Goal: Task Accomplishment & Management: Complete application form

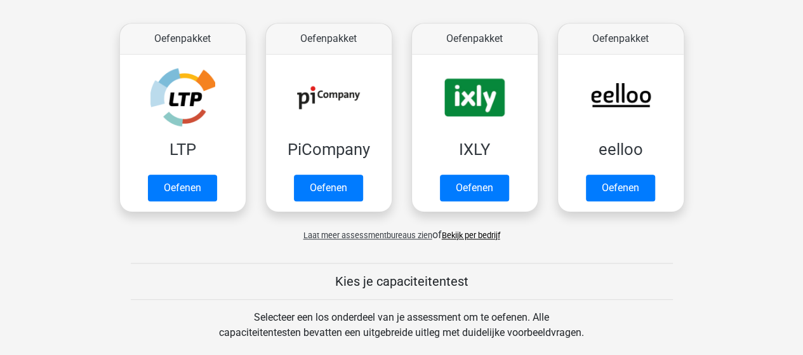
scroll to position [381, 0]
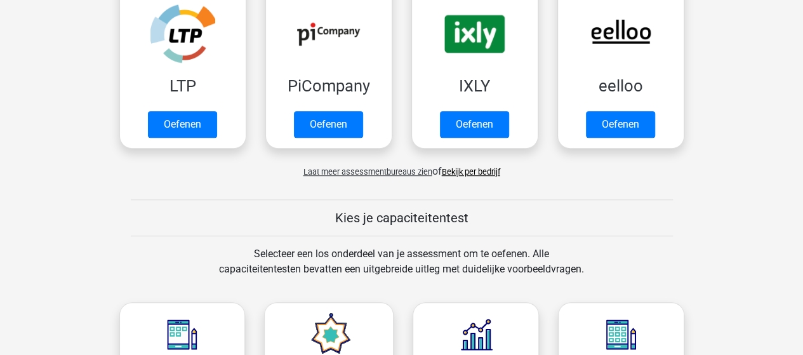
click at [493, 168] on link "Bekijk per bedrijf" at bounding box center [471, 172] width 58 height 10
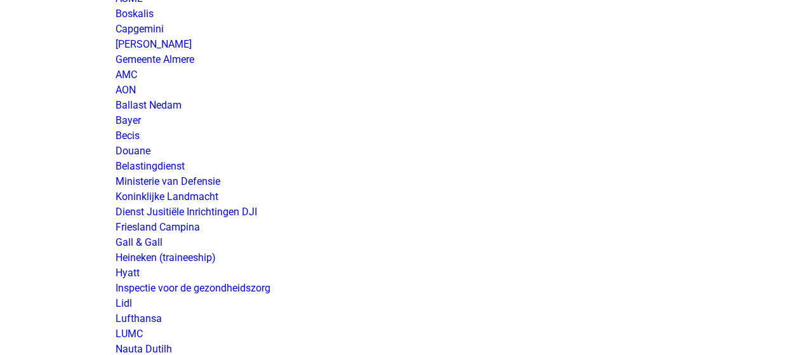
scroll to position [2031, 0]
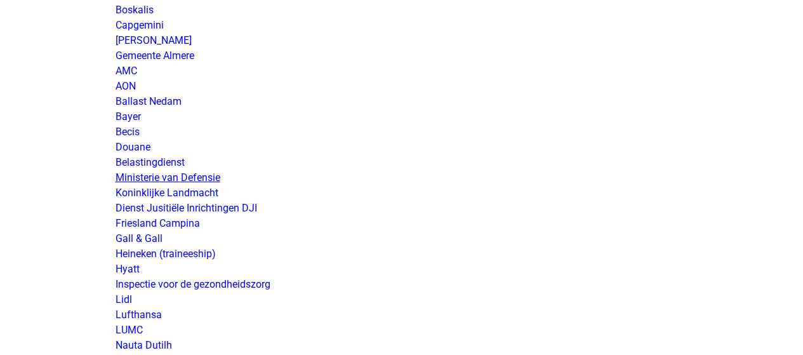
click at [212, 173] on link "Ministerie van Defensie" at bounding box center [168, 177] width 105 height 12
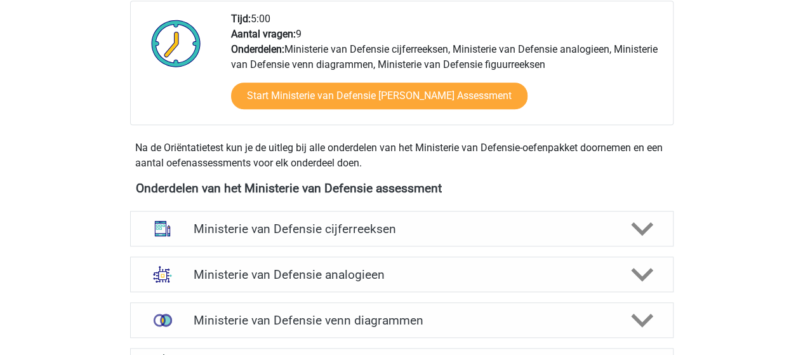
scroll to position [508, 0]
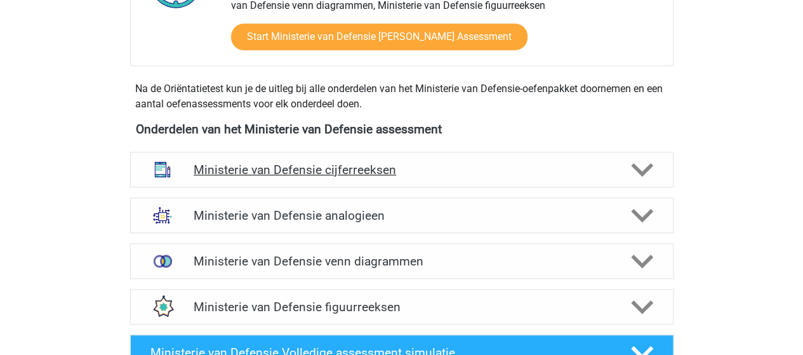
click at [286, 170] on h4 "Ministerie van Defensie cijferreeksen" at bounding box center [402, 170] width 416 height 15
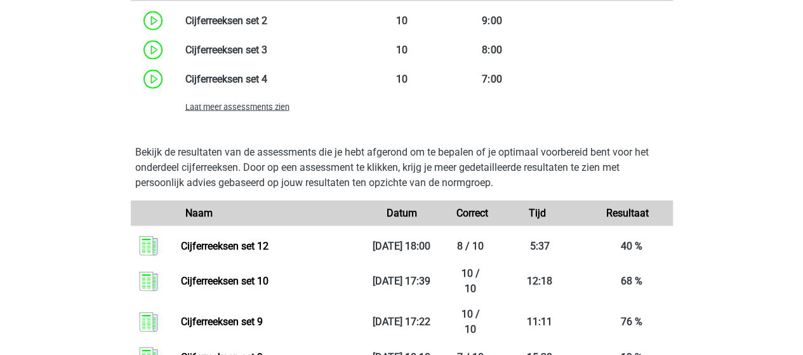
scroll to position [1079, 0]
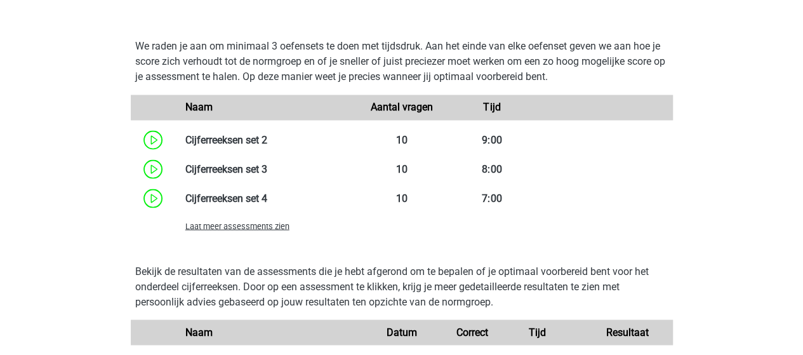
click at [260, 227] on span "Laat meer assessments zien" at bounding box center [237, 226] width 104 height 10
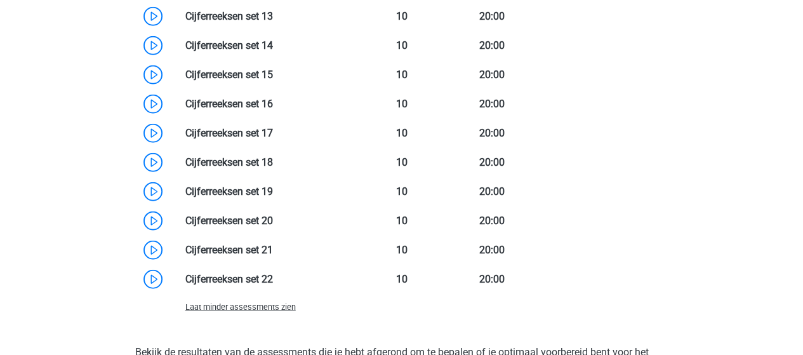
scroll to position [1460, 0]
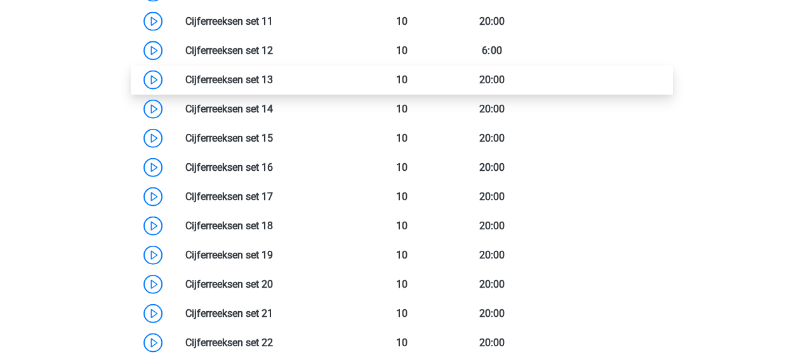
click at [273, 78] on link at bounding box center [273, 80] width 0 height 12
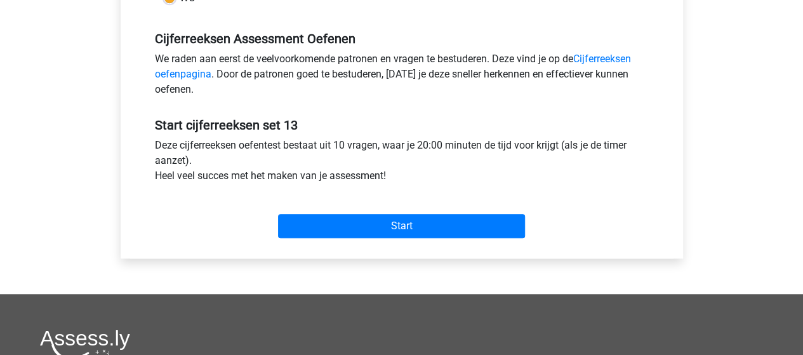
scroll to position [381, 0]
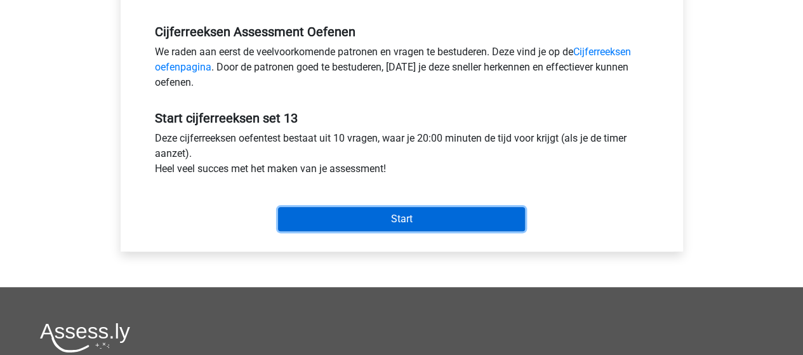
click at [444, 216] on input "Start" at bounding box center [401, 219] width 247 height 24
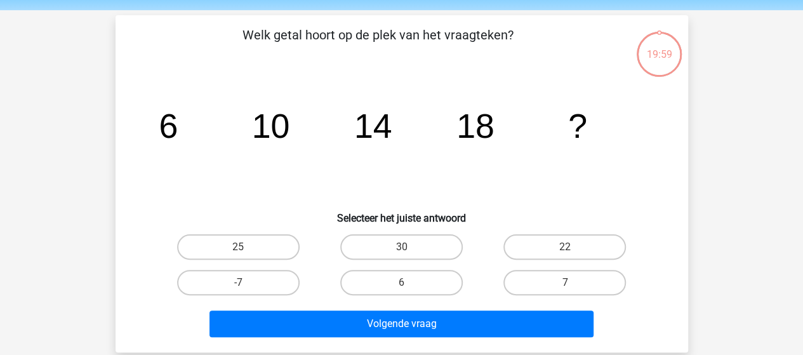
scroll to position [63, 0]
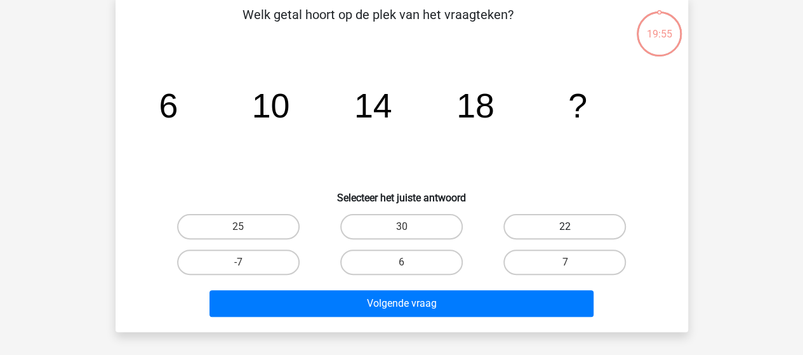
click at [533, 227] on label "22" at bounding box center [564, 226] width 123 height 25
click at [565, 227] on input "22" at bounding box center [569, 231] width 8 height 8
radio input "true"
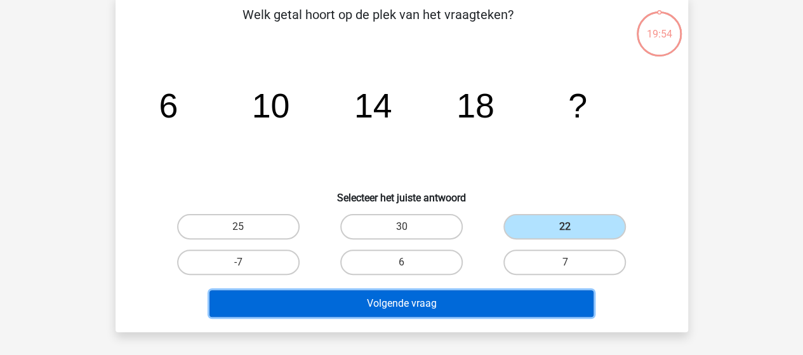
click at [483, 300] on button "Volgende vraag" at bounding box center [401, 303] width 384 height 27
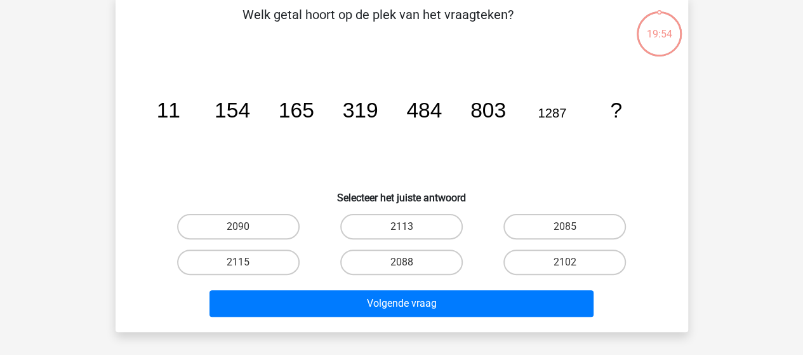
scroll to position [58, 0]
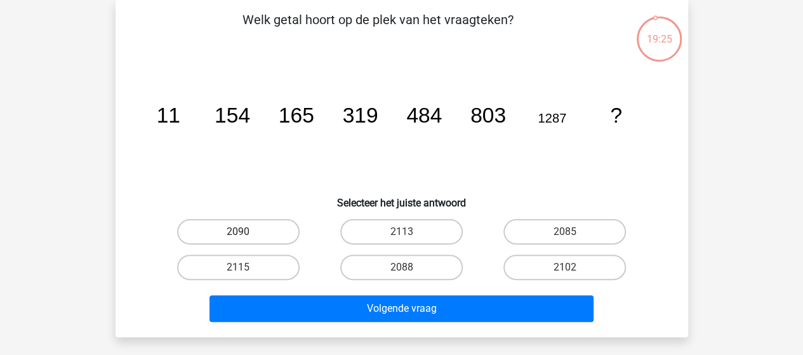
click at [249, 229] on label "2090" at bounding box center [238, 231] width 123 height 25
click at [246, 232] on input "2090" at bounding box center [242, 236] width 8 height 8
radio input "true"
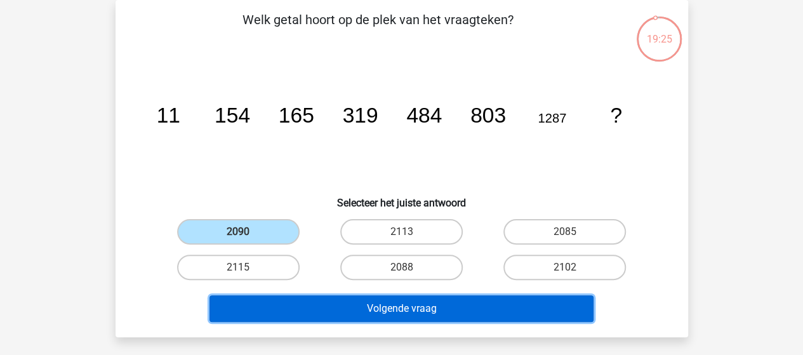
click at [359, 302] on button "Volgende vraag" at bounding box center [401, 308] width 384 height 27
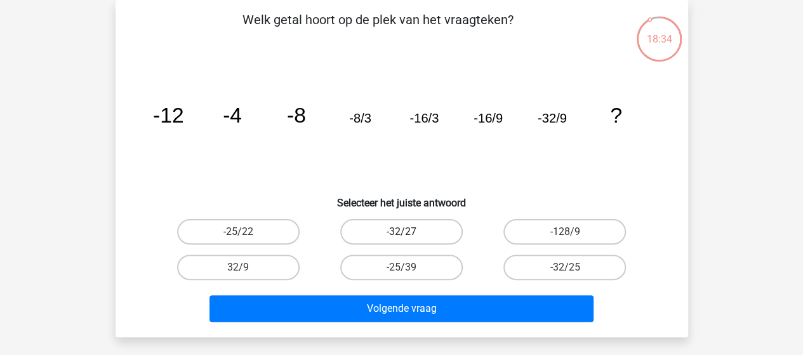
click at [420, 230] on label "-32/27" at bounding box center [401, 231] width 123 height 25
click at [409, 232] on input "-32/27" at bounding box center [405, 236] width 8 height 8
radio input "true"
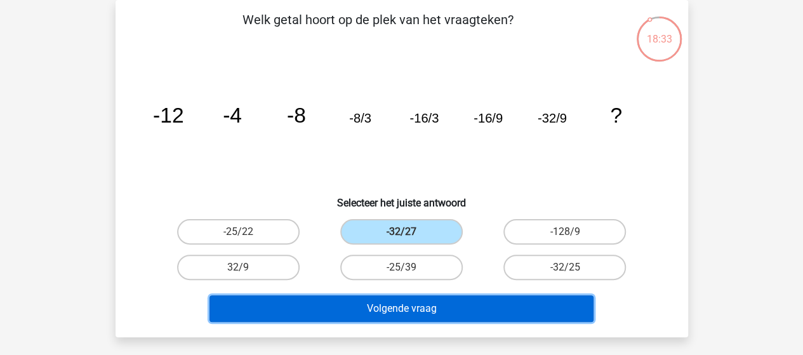
click at [410, 302] on button "Volgende vraag" at bounding box center [401, 308] width 384 height 27
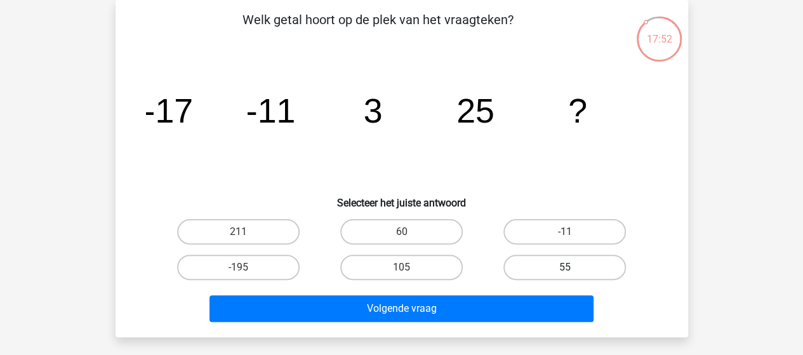
click at [552, 269] on label "55" at bounding box center [564, 267] width 123 height 25
click at [565, 269] on input "55" at bounding box center [569, 271] width 8 height 8
radio input "true"
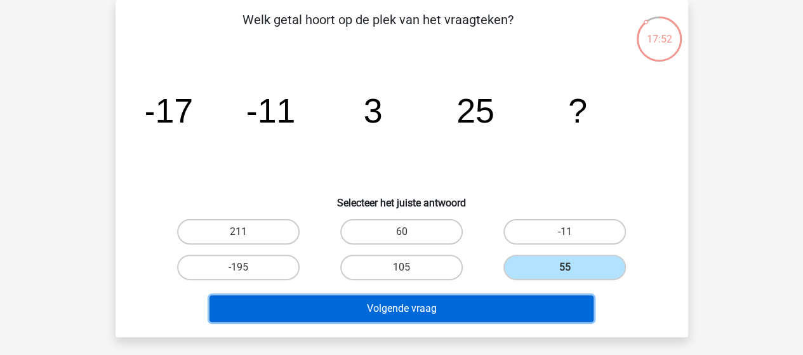
click at [467, 314] on button "Volgende vraag" at bounding box center [401, 308] width 384 height 27
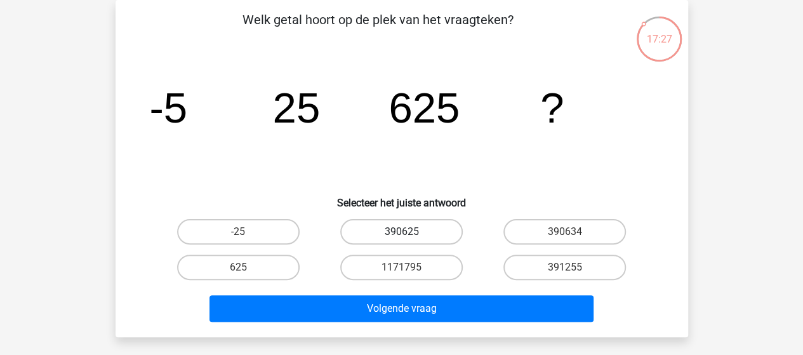
click at [400, 234] on label "390625" at bounding box center [401, 231] width 123 height 25
click at [401, 234] on input "390625" at bounding box center [405, 236] width 8 height 8
radio input "true"
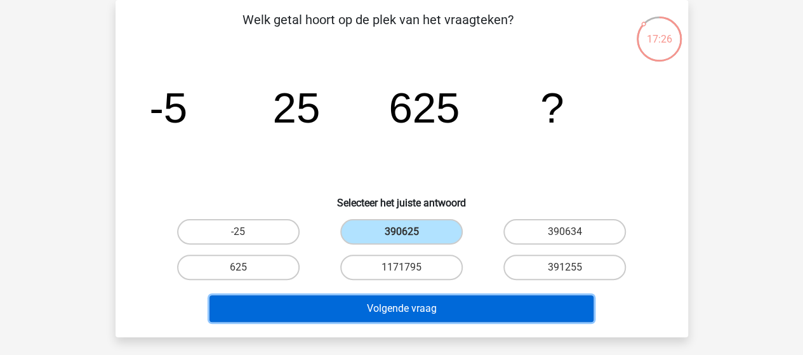
click at [401, 307] on button "Volgende vraag" at bounding box center [401, 308] width 384 height 27
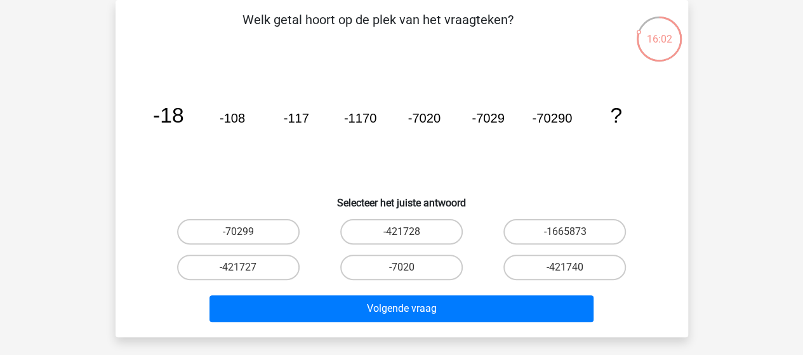
click at [571, 265] on label "-421740" at bounding box center [564, 267] width 123 height 25
click at [571, 267] on input "-421740" at bounding box center [569, 271] width 8 height 8
radio input "true"
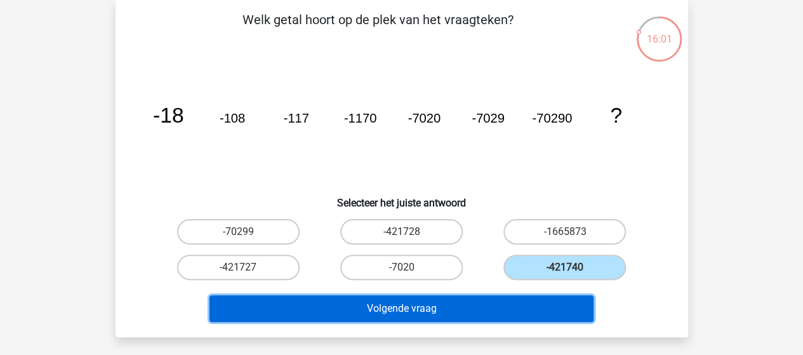
click at [456, 306] on button "Volgende vraag" at bounding box center [401, 308] width 384 height 27
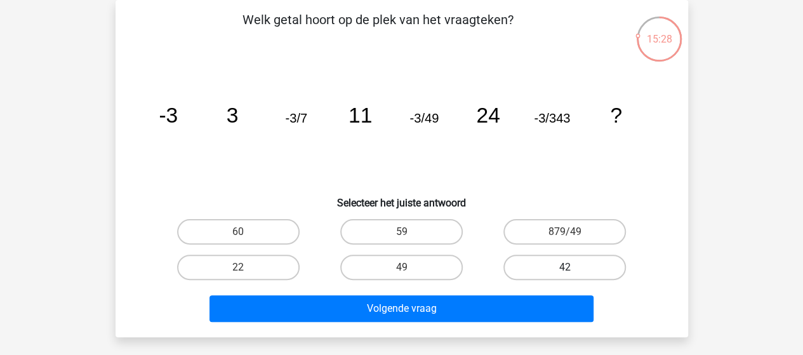
click at [538, 263] on label "42" at bounding box center [564, 267] width 123 height 25
click at [565, 267] on input "42" at bounding box center [569, 271] width 8 height 8
radio input "true"
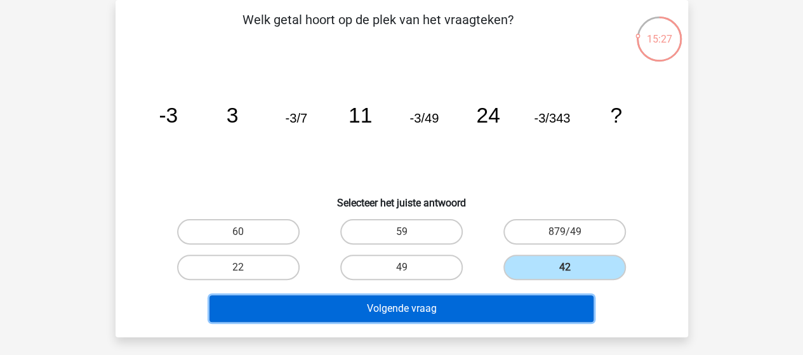
click at [443, 307] on button "Volgende vraag" at bounding box center [401, 308] width 384 height 27
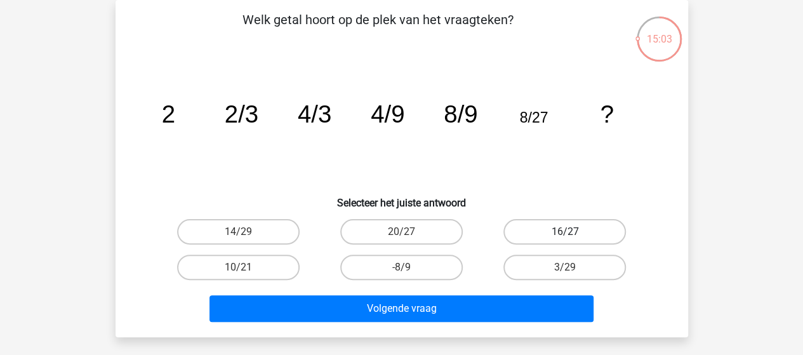
click at [583, 235] on label "16/27" at bounding box center [564, 231] width 123 height 25
click at [573, 235] on input "16/27" at bounding box center [569, 236] width 8 height 8
radio input "true"
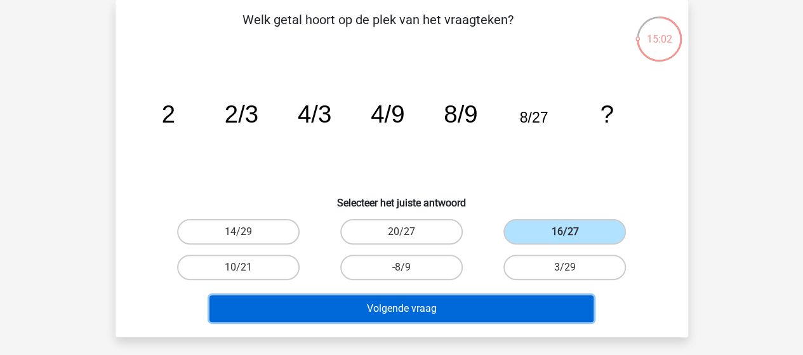
click at [500, 305] on button "Volgende vraag" at bounding box center [401, 308] width 384 height 27
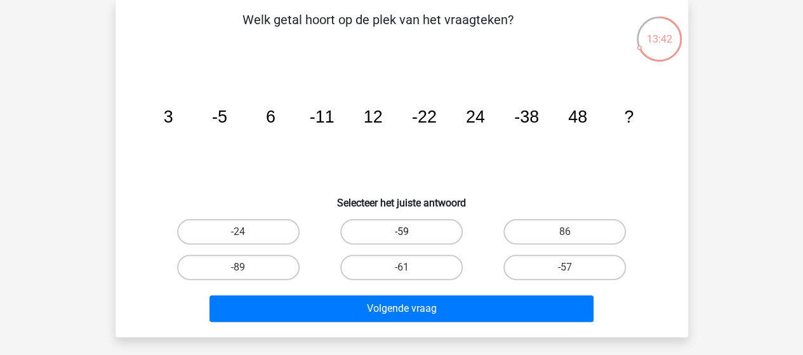
click at [431, 223] on label "-59" at bounding box center [401, 231] width 123 height 25
click at [409, 232] on input "-59" at bounding box center [405, 236] width 8 height 8
radio input "true"
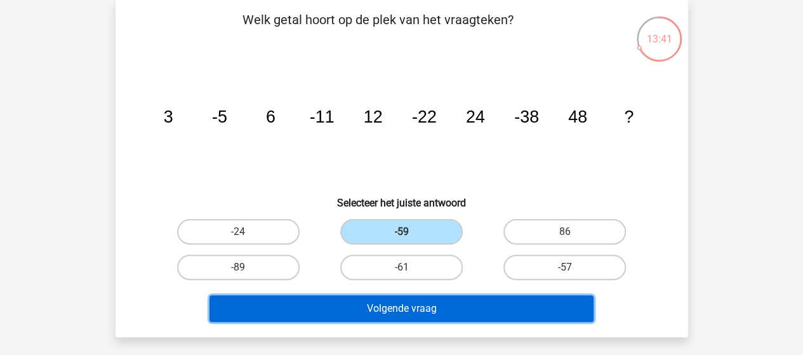
click at [411, 312] on button "Volgende vraag" at bounding box center [401, 308] width 384 height 27
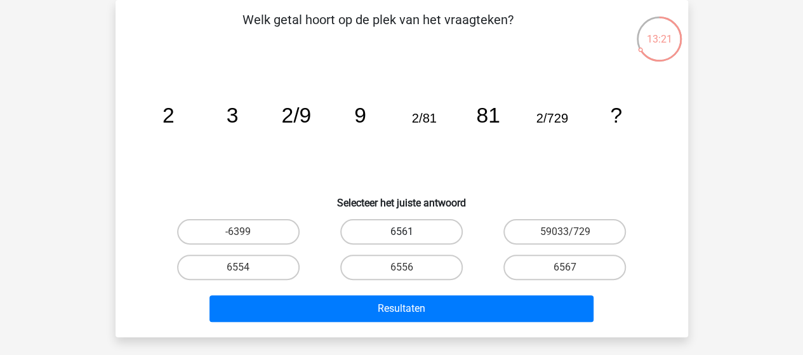
click at [430, 223] on label "6561" at bounding box center [401, 231] width 123 height 25
click at [409, 232] on input "6561" at bounding box center [405, 236] width 8 height 8
radio input "true"
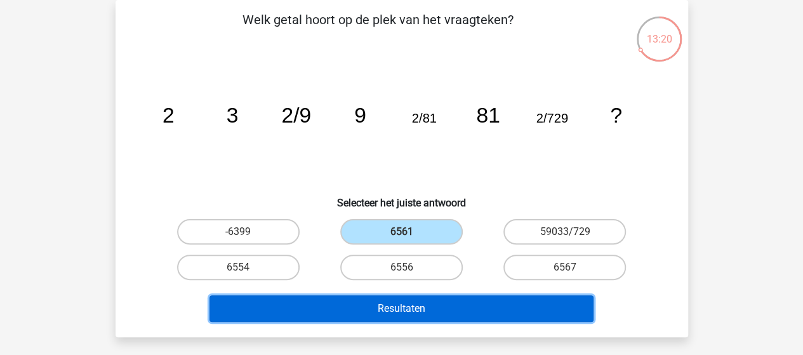
click at [416, 312] on button "Resultaten" at bounding box center [401, 308] width 384 height 27
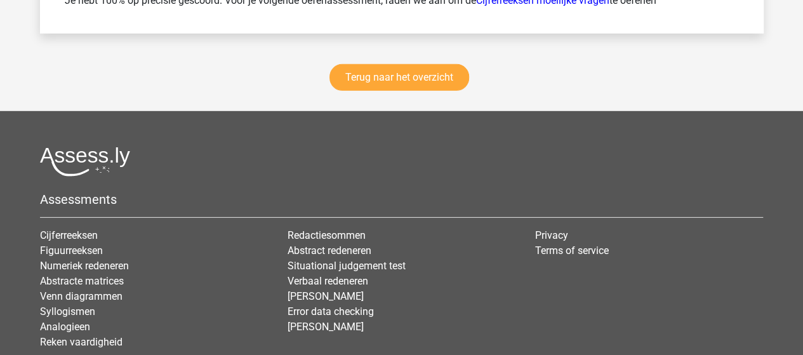
scroll to position [1841, 0]
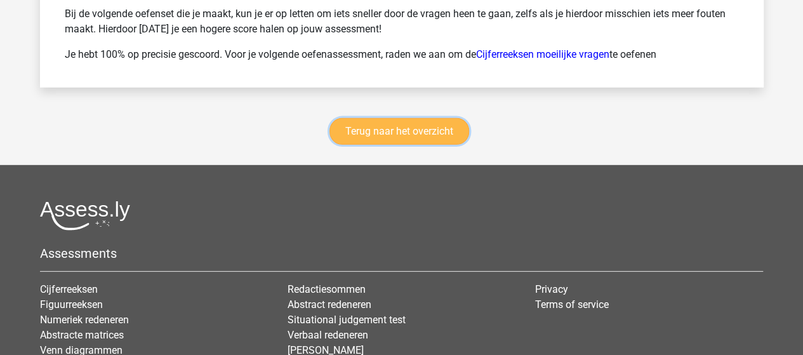
click at [424, 121] on link "Terug naar het overzicht" at bounding box center [399, 131] width 140 height 27
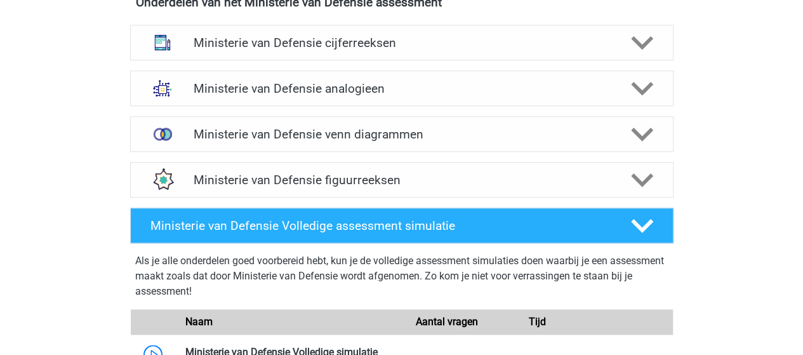
scroll to position [571, 0]
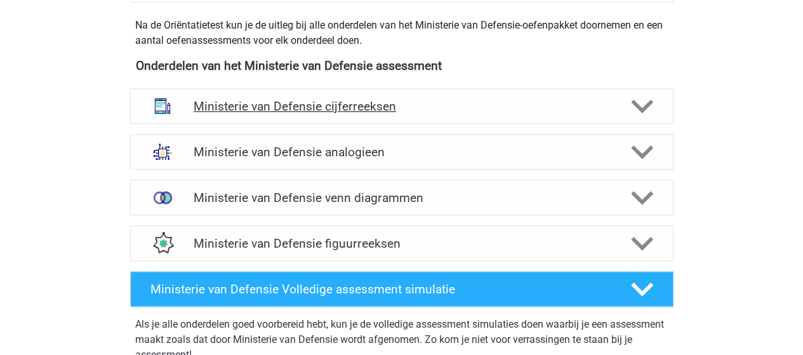
click at [343, 107] on h4 "Ministerie van Defensie cijferreeksen" at bounding box center [402, 106] width 416 height 15
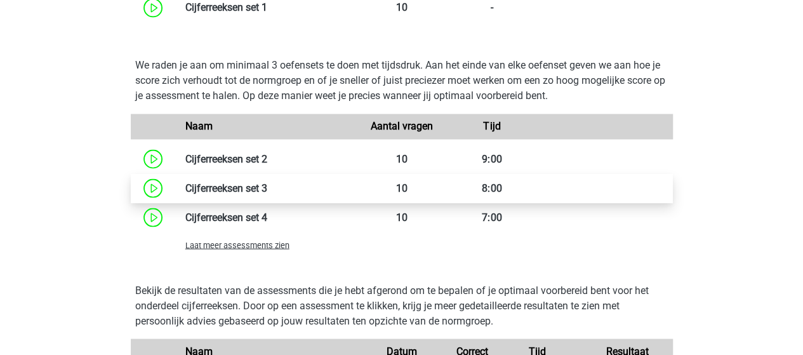
scroll to position [1079, 0]
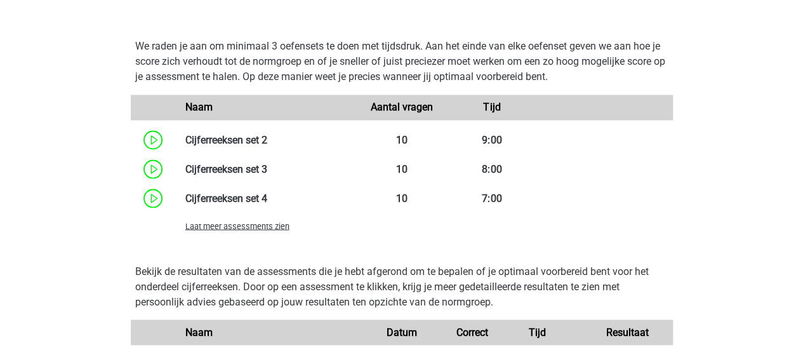
click at [270, 225] on span "Laat meer assessments zien" at bounding box center [237, 226] width 104 height 10
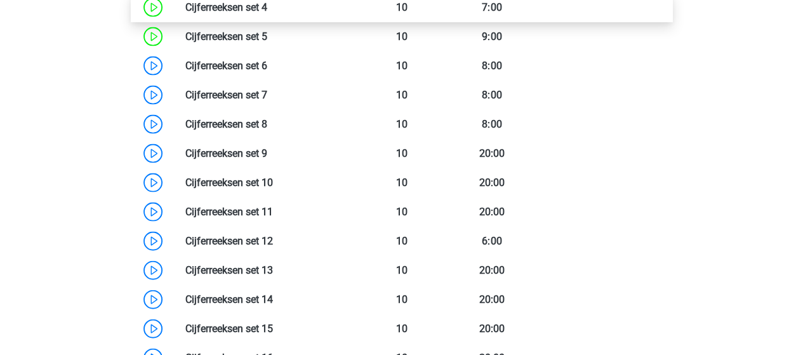
scroll to position [1333, 0]
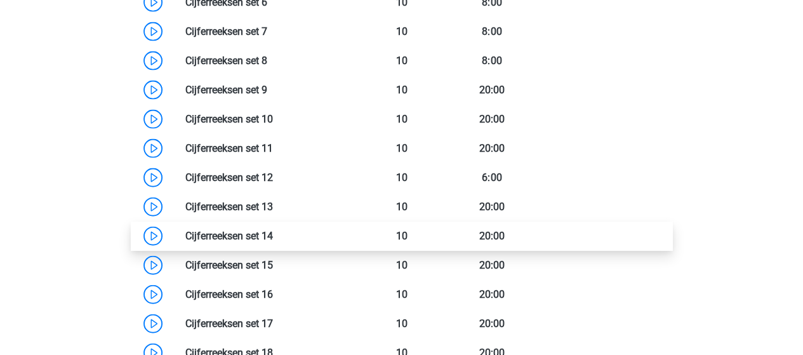
click at [273, 230] on link at bounding box center [273, 236] width 0 height 12
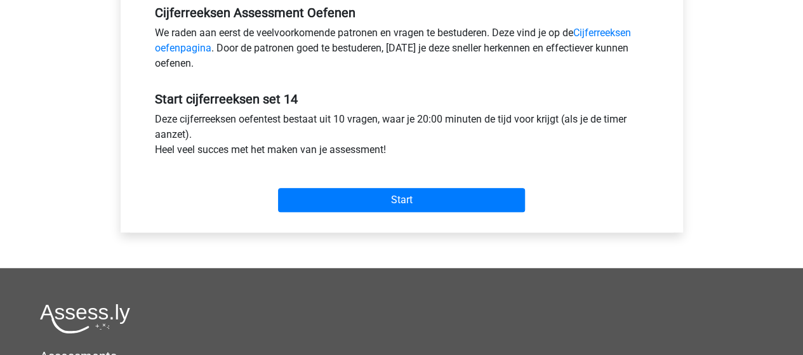
scroll to position [381, 0]
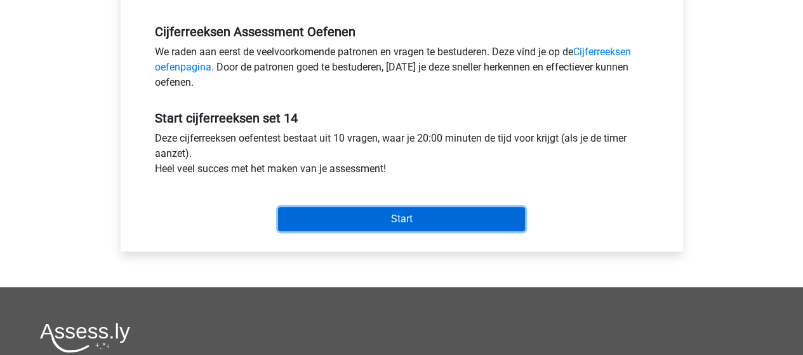
click at [402, 216] on input "Start" at bounding box center [401, 219] width 247 height 24
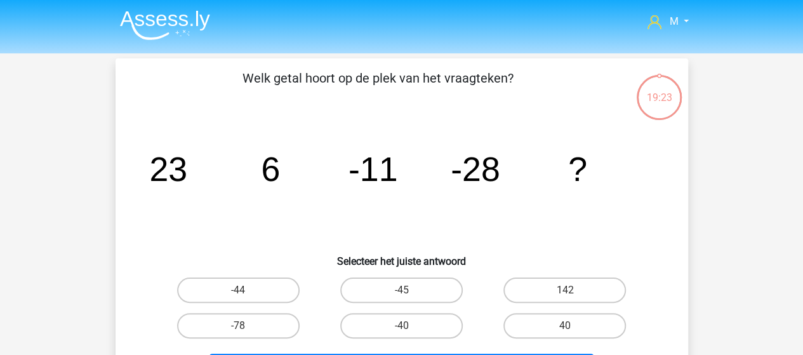
click at [409, 291] on input "-45" at bounding box center [405, 294] width 8 height 8
radio input "true"
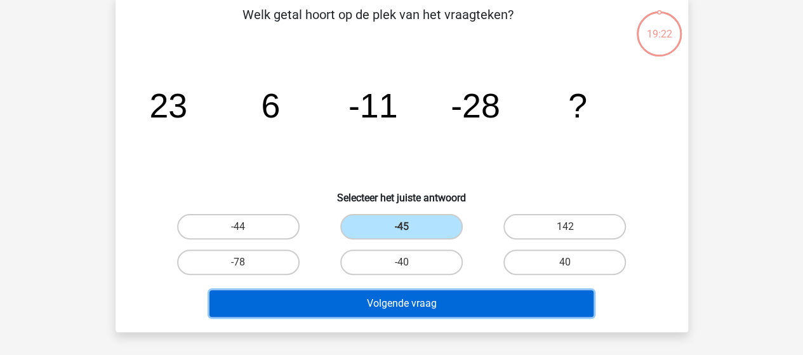
click at [418, 296] on button "Volgende vraag" at bounding box center [401, 303] width 384 height 27
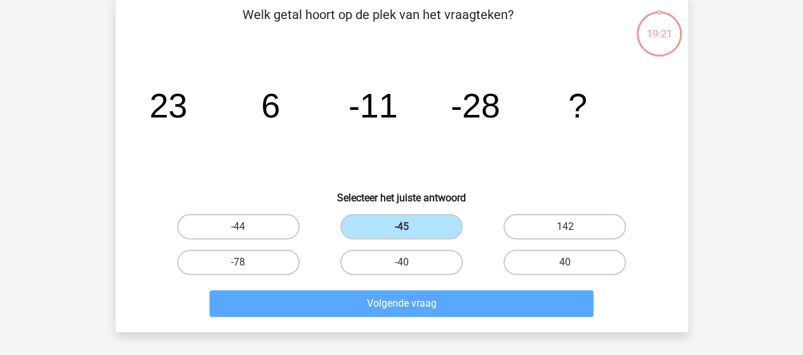
scroll to position [58, 0]
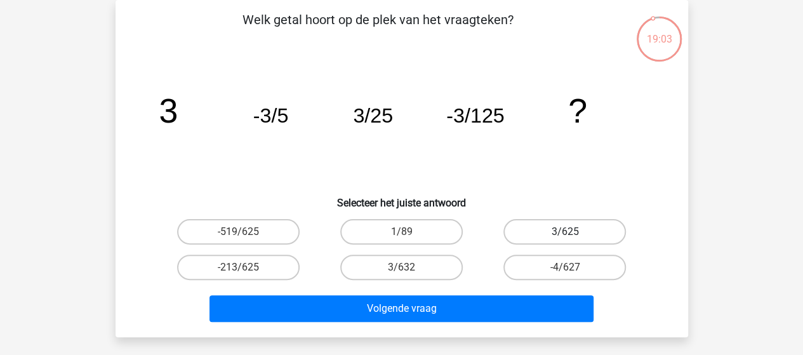
click at [547, 229] on label "3/625" at bounding box center [564, 231] width 123 height 25
click at [565, 232] on input "3/625" at bounding box center [569, 236] width 8 height 8
radio input "true"
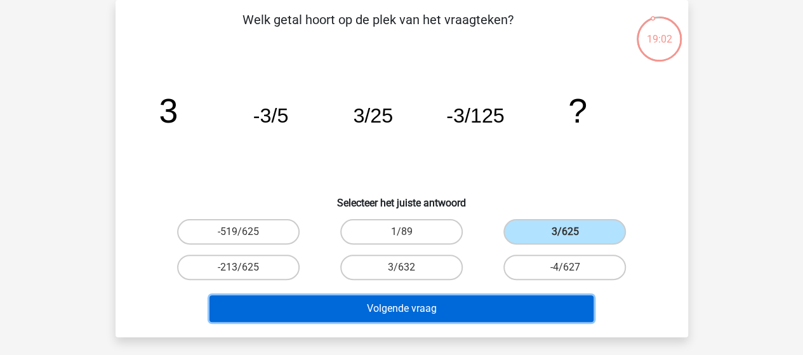
click at [428, 303] on button "Volgende vraag" at bounding box center [401, 308] width 384 height 27
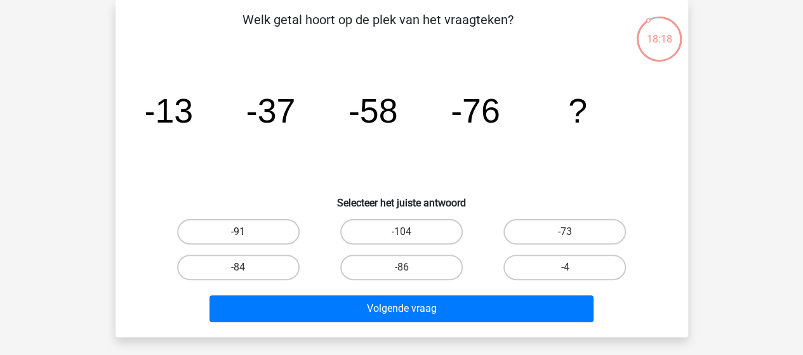
click at [269, 236] on label "-91" at bounding box center [238, 231] width 123 height 25
click at [246, 236] on input "-91" at bounding box center [242, 236] width 8 height 8
radio input "true"
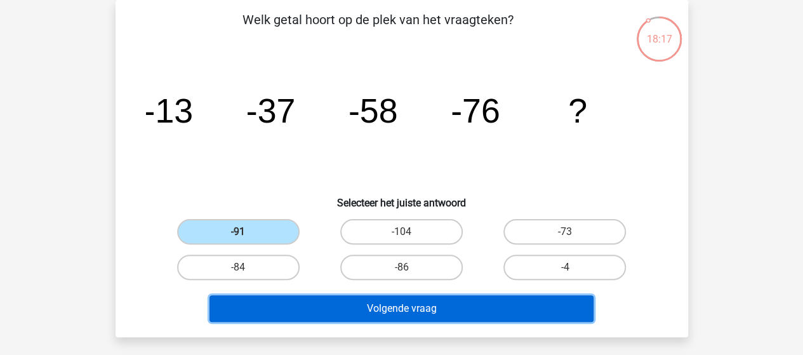
click at [369, 312] on button "Volgende vraag" at bounding box center [401, 308] width 384 height 27
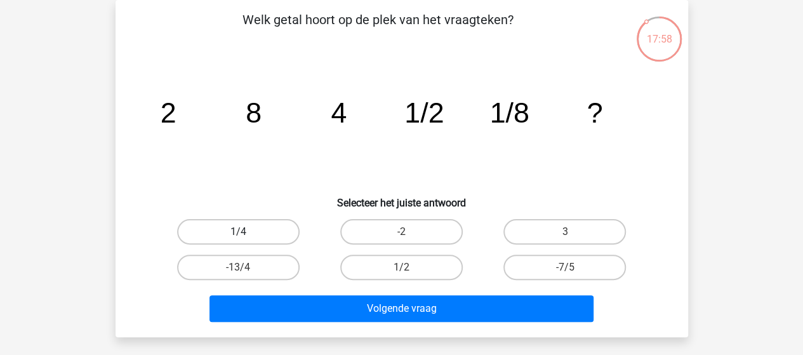
click at [249, 234] on label "1/4" at bounding box center [238, 231] width 123 height 25
click at [246, 234] on input "1/4" at bounding box center [242, 236] width 8 height 8
radio input "true"
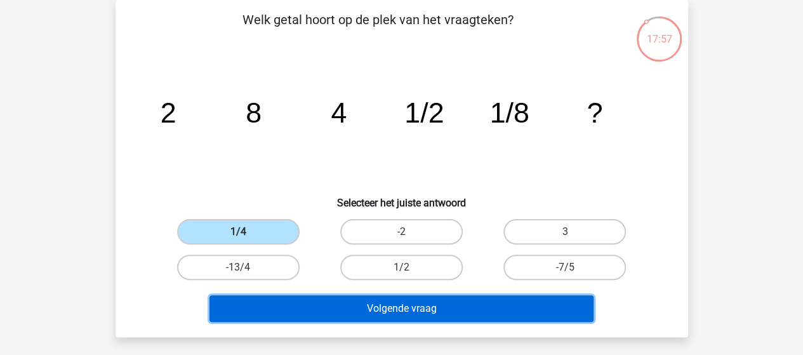
click at [385, 309] on button "Volgende vraag" at bounding box center [401, 308] width 384 height 27
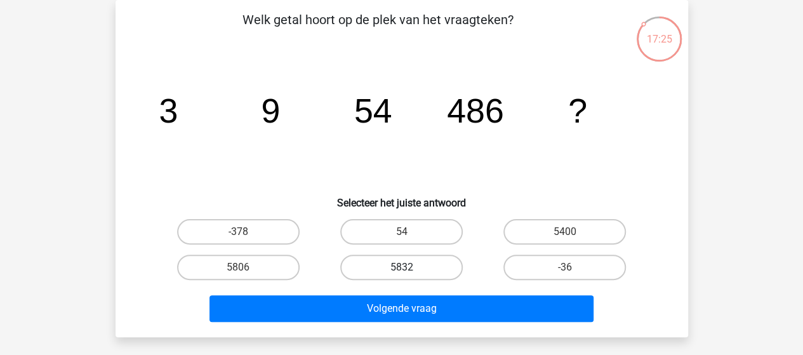
click at [387, 269] on label "5832" at bounding box center [401, 267] width 123 height 25
click at [401, 269] on input "5832" at bounding box center [405, 271] width 8 height 8
radio input "true"
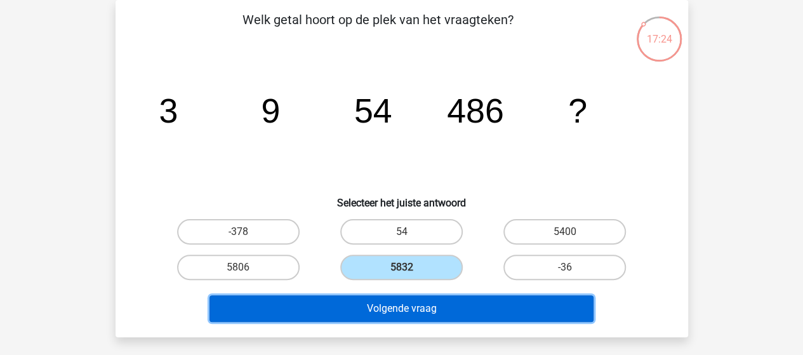
click at [390, 307] on button "Volgende vraag" at bounding box center [401, 308] width 384 height 27
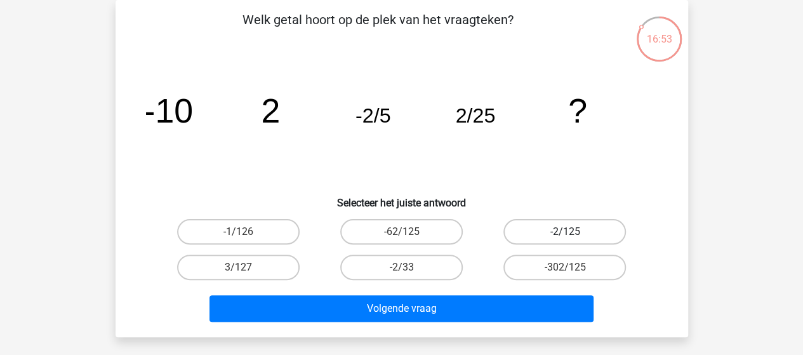
click at [574, 230] on label "-2/125" at bounding box center [564, 231] width 123 height 25
click at [573, 232] on input "-2/125" at bounding box center [569, 236] width 8 height 8
radio input "true"
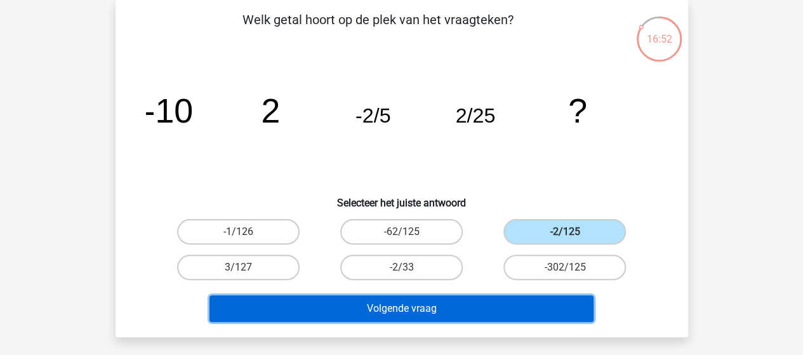
click at [467, 301] on button "Volgende vraag" at bounding box center [401, 308] width 384 height 27
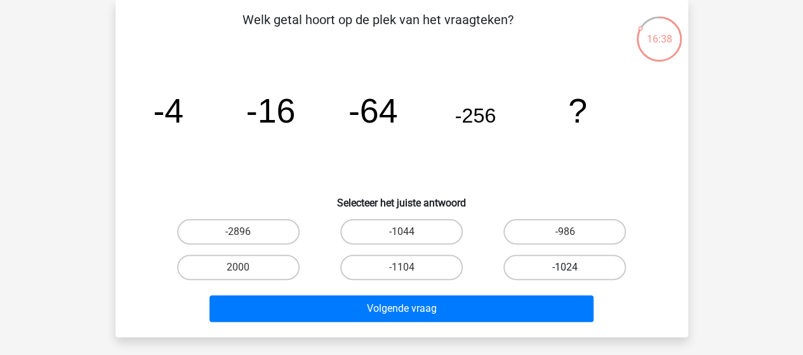
click at [563, 265] on label "-1024" at bounding box center [564, 267] width 123 height 25
click at [565, 267] on input "-1024" at bounding box center [569, 271] width 8 height 8
radio input "true"
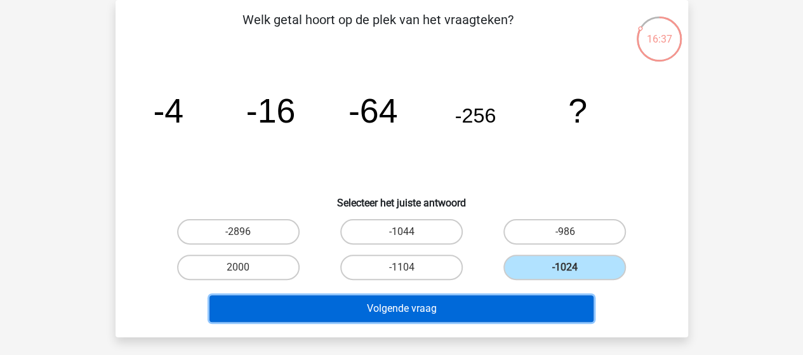
click at [439, 307] on button "Volgende vraag" at bounding box center [401, 308] width 384 height 27
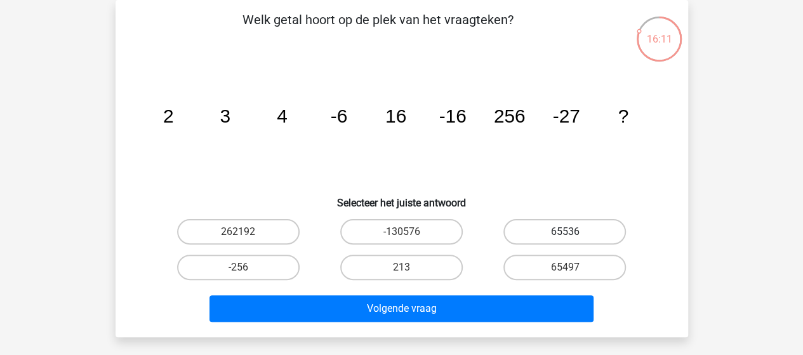
click at [550, 238] on label "65536" at bounding box center [564, 231] width 123 height 25
click at [565, 238] on input "65536" at bounding box center [569, 236] width 8 height 8
radio input "true"
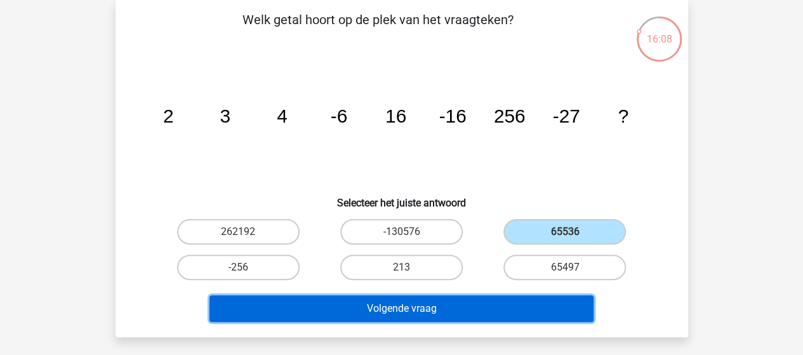
click at [432, 303] on button "Volgende vraag" at bounding box center [401, 308] width 384 height 27
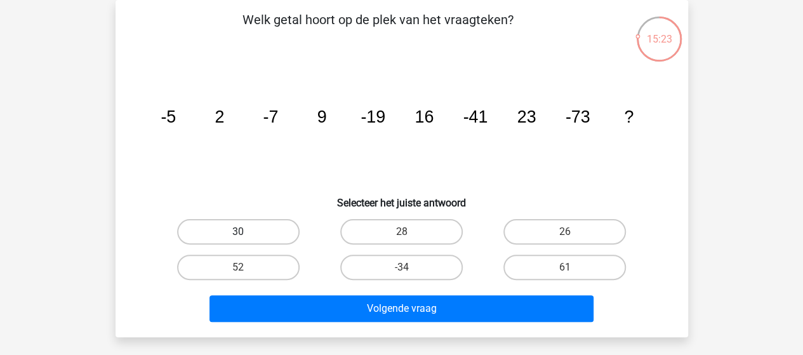
click at [254, 235] on label "30" at bounding box center [238, 231] width 123 height 25
click at [246, 235] on input "30" at bounding box center [242, 236] width 8 height 8
radio input "true"
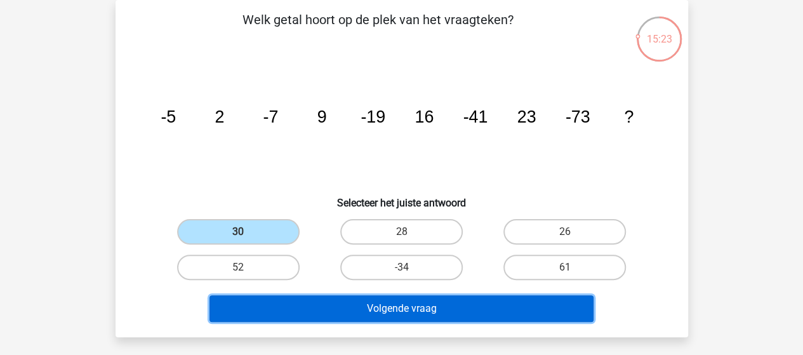
click at [342, 308] on button "Volgende vraag" at bounding box center [401, 308] width 384 height 27
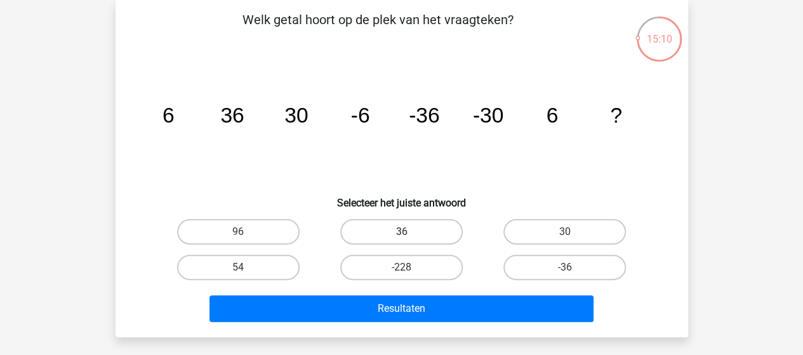
click at [415, 229] on label "36" at bounding box center [401, 231] width 123 height 25
click at [409, 232] on input "36" at bounding box center [405, 236] width 8 height 8
radio input "true"
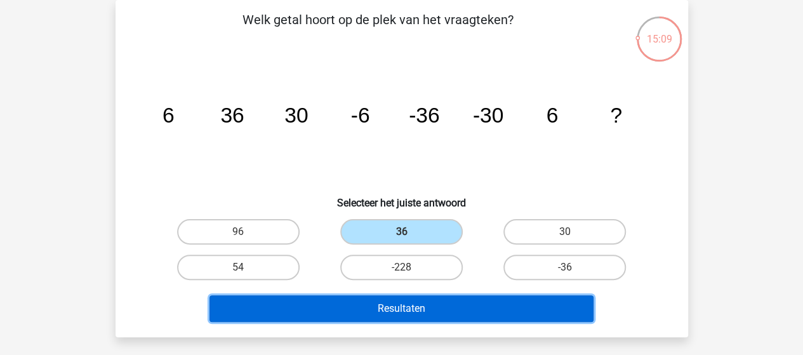
click at [409, 308] on button "Resultaten" at bounding box center [401, 308] width 384 height 27
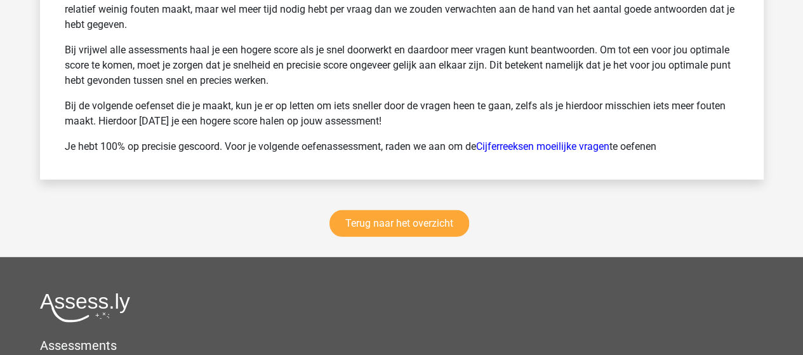
scroll to position [1778, 0]
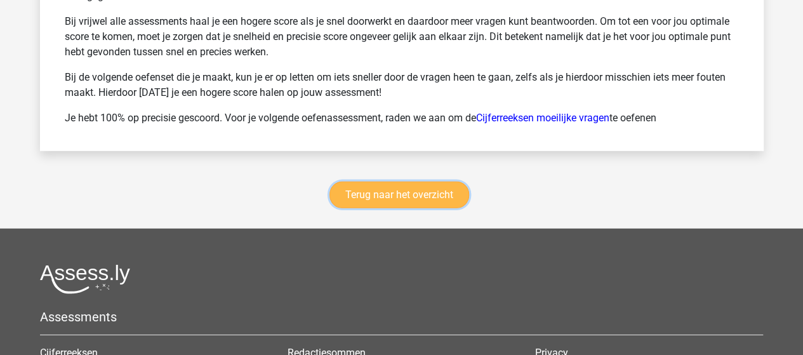
click at [409, 188] on link "Terug naar het overzicht" at bounding box center [399, 195] width 140 height 27
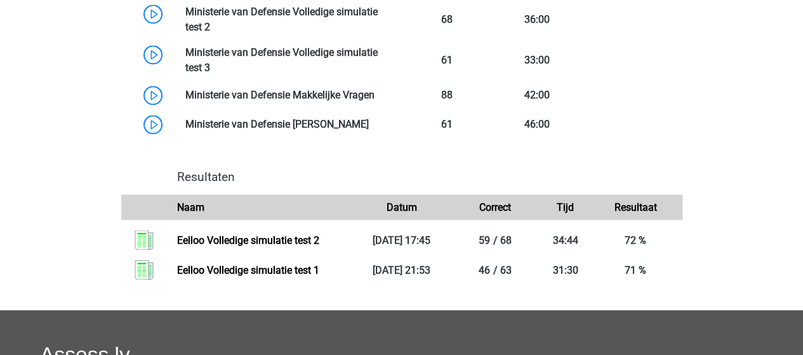
scroll to position [952, 0]
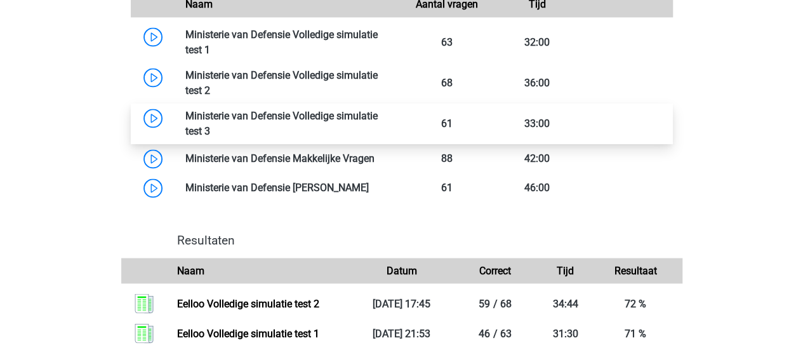
click at [210, 125] on link at bounding box center [210, 131] width 0 height 12
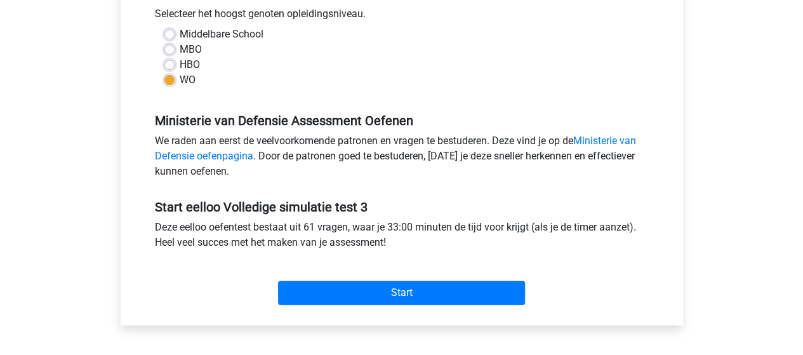
scroll to position [317, 0]
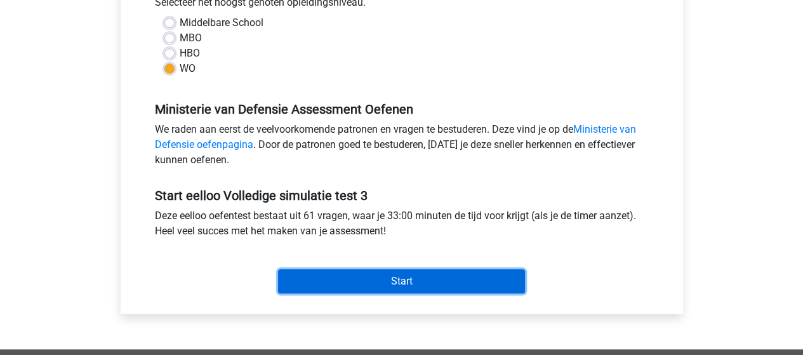
click at [419, 279] on input "Start" at bounding box center [401, 281] width 247 height 24
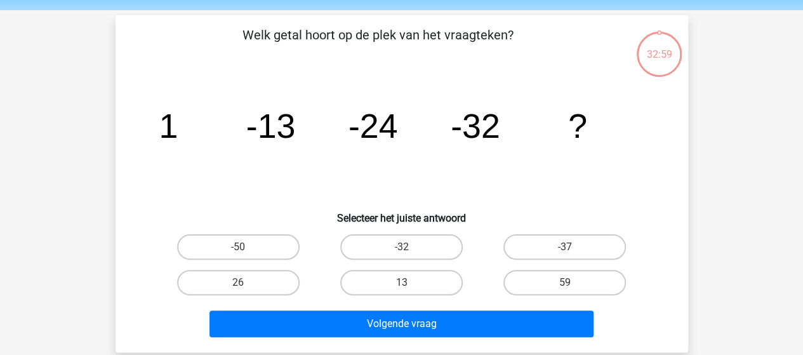
scroll to position [63, 0]
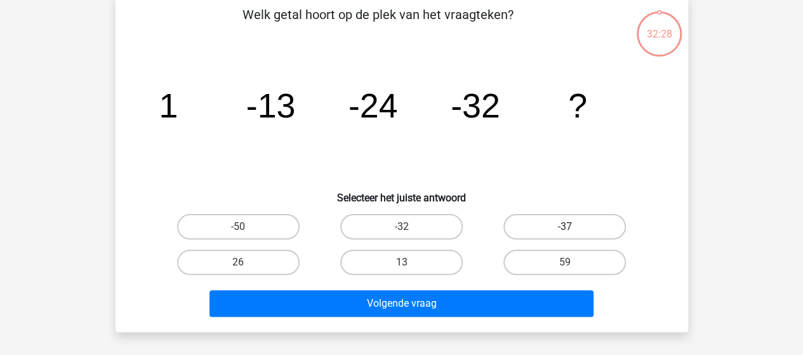
click at [538, 227] on label "-37" at bounding box center [564, 226] width 123 height 25
click at [565, 227] on input "-37" at bounding box center [569, 231] width 8 height 8
radio input "true"
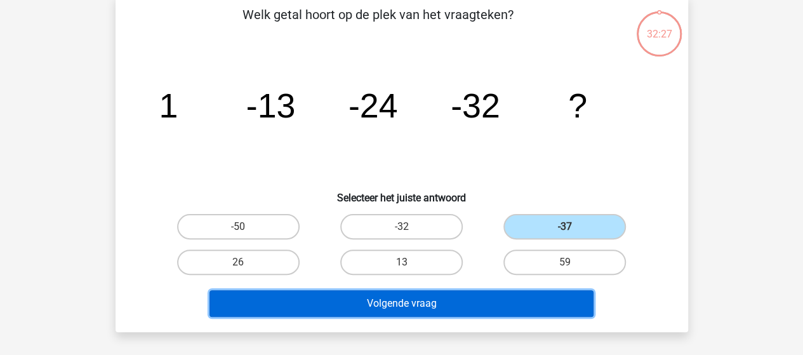
click at [415, 300] on button "Volgende vraag" at bounding box center [401, 303] width 384 height 27
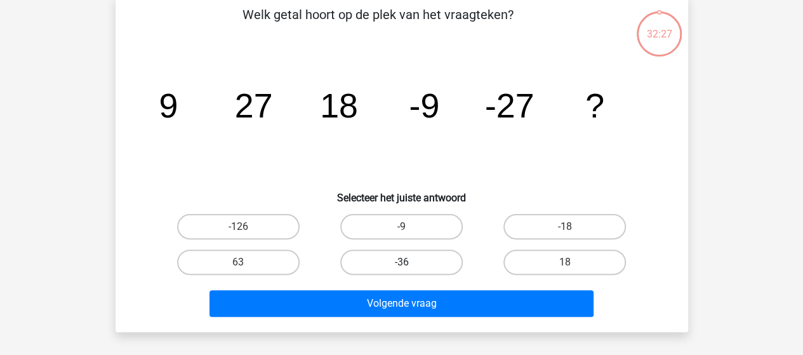
scroll to position [58, 0]
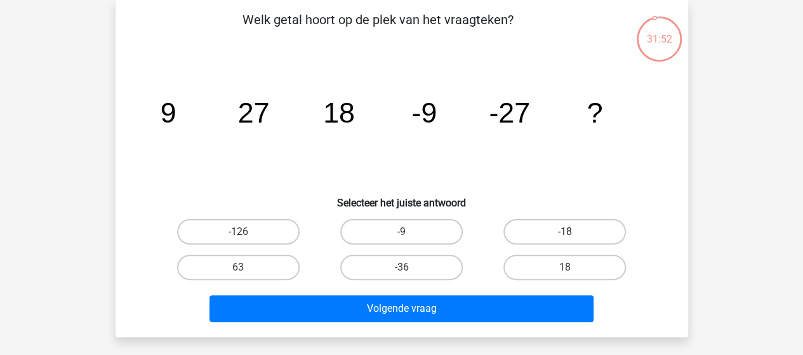
click at [554, 230] on label "-18" at bounding box center [564, 231] width 123 height 25
click at [565, 232] on input "-18" at bounding box center [569, 236] width 8 height 8
radio input "true"
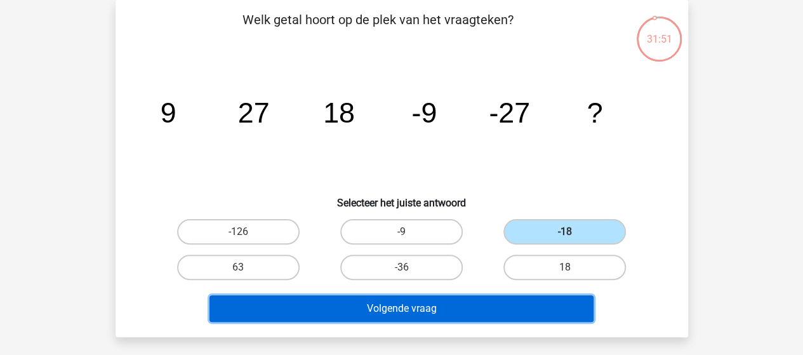
click at [456, 309] on button "Volgende vraag" at bounding box center [401, 308] width 384 height 27
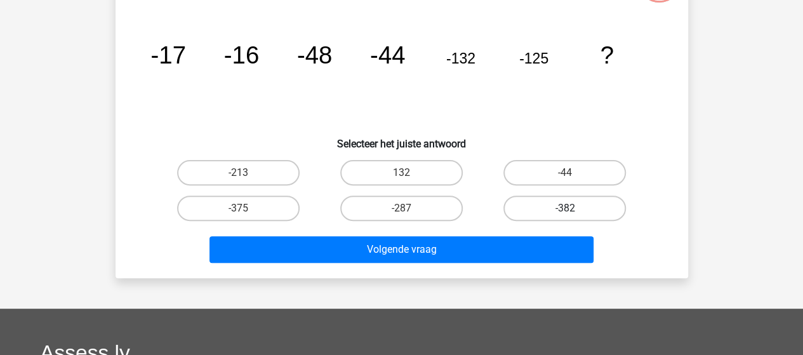
scroll to position [115, 0]
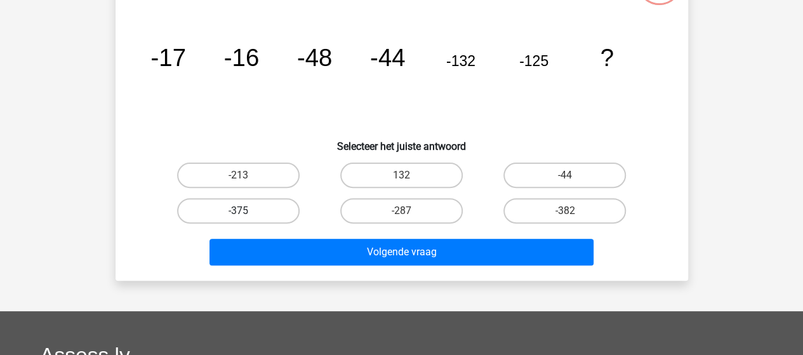
click at [279, 205] on label "-375" at bounding box center [238, 210] width 123 height 25
click at [246, 211] on input "-375" at bounding box center [242, 215] width 8 height 8
radio input "true"
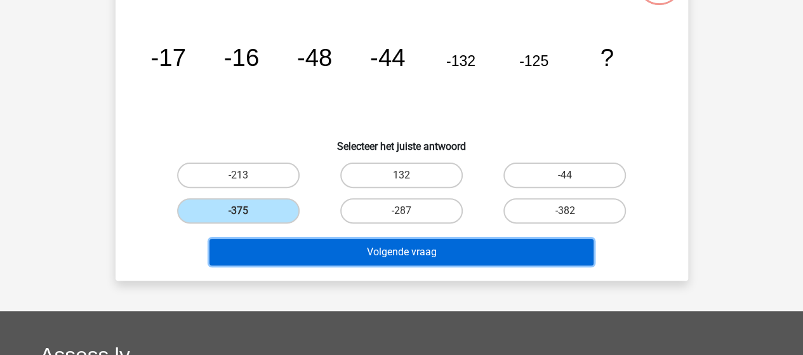
click at [350, 246] on button "Volgende vraag" at bounding box center [401, 252] width 384 height 27
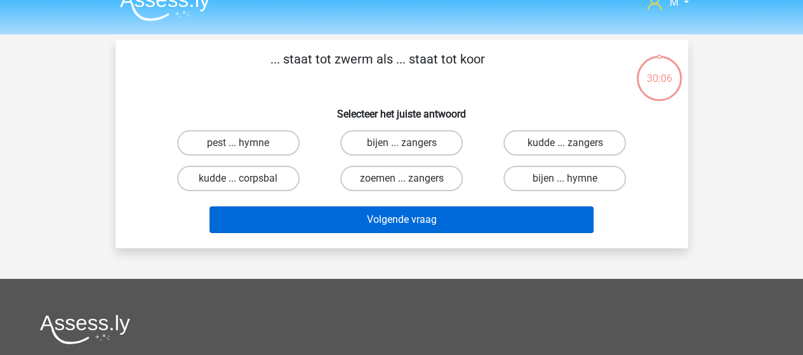
scroll to position [0, 0]
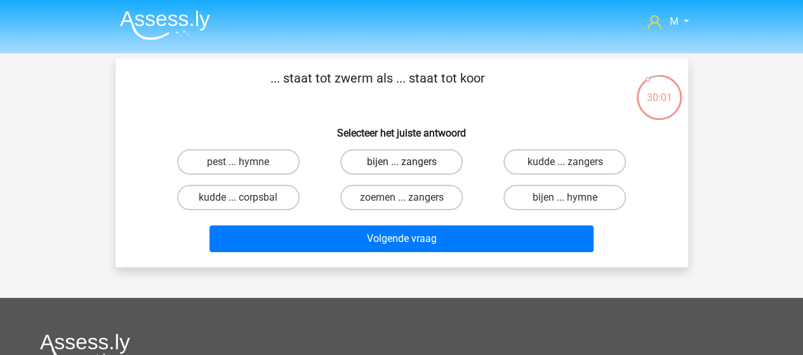
click at [404, 159] on label "bijen ... zangers" at bounding box center [401, 161] width 123 height 25
click at [404, 162] on input "bijen ... zangers" at bounding box center [405, 166] width 8 height 8
radio input "true"
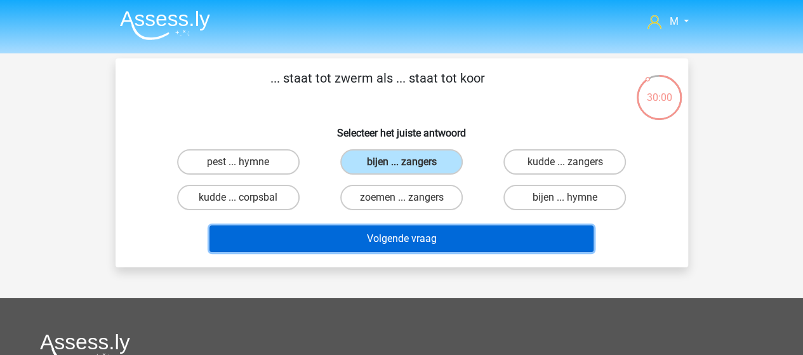
click at [372, 243] on button "Volgende vraag" at bounding box center [401, 238] width 384 height 27
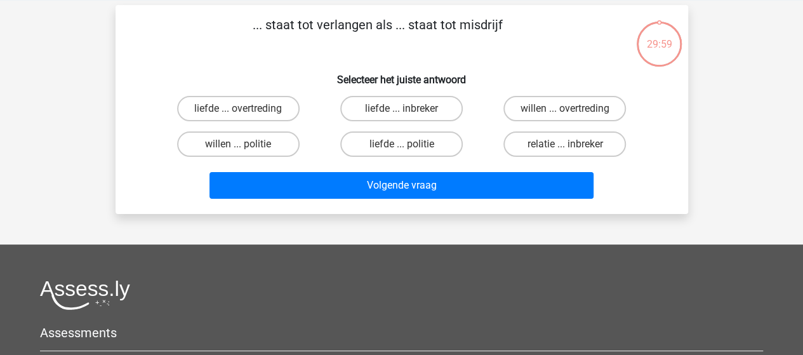
scroll to position [58, 0]
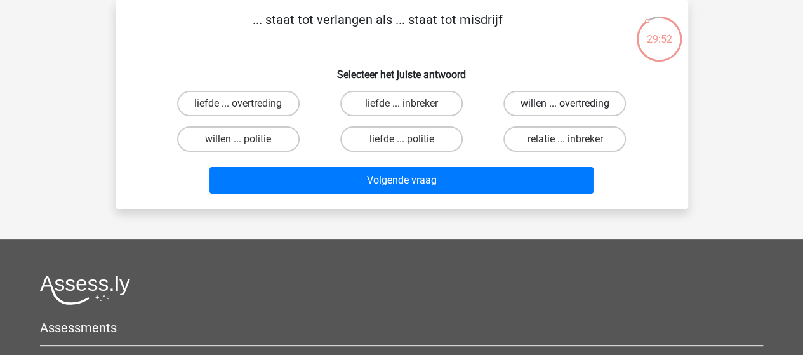
click at [559, 107] on label "willen ... overtreding" at bounding box center [564, 103] width 123 height 25
click at [565, 107] on input "willen ... overtreding" at bounding box center [569, 107] width 8 height 8
radio input "true"
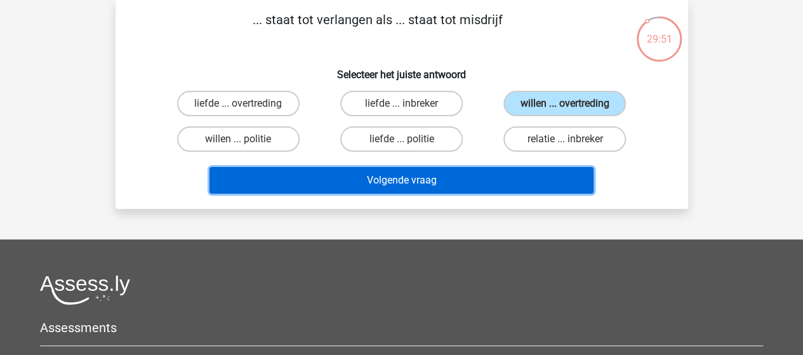
click at [417, 176] on button "Volgende vraag" at bounding box center [401, 180] width 384 height 27
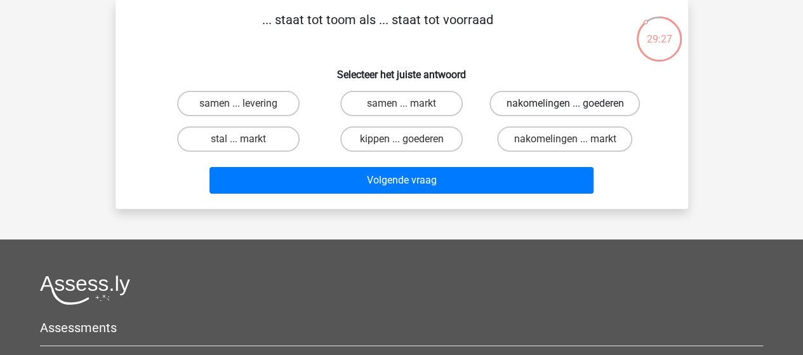
click at [575, 104] on label "nakomelingen ... goederen" at bounding box center [564, 103] width 150 height 25
click at [573, 104] on input "nakomelingen ... goederen" at bounding box center [569, 107] width 8 height 8
radio input "true"
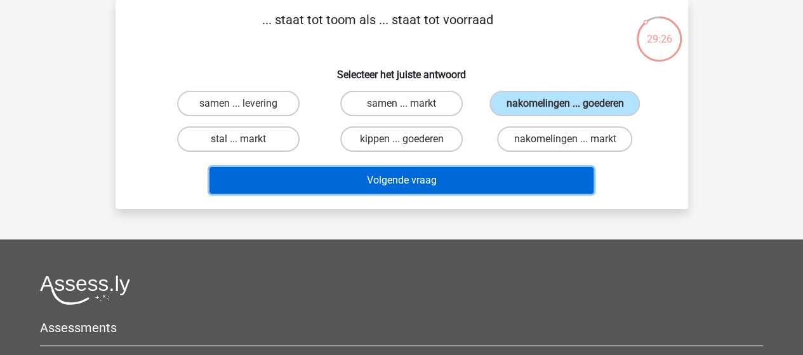
click at [437, 173] on button "Volgende vraag" at bounding box center [401, 180] width 384 height 27
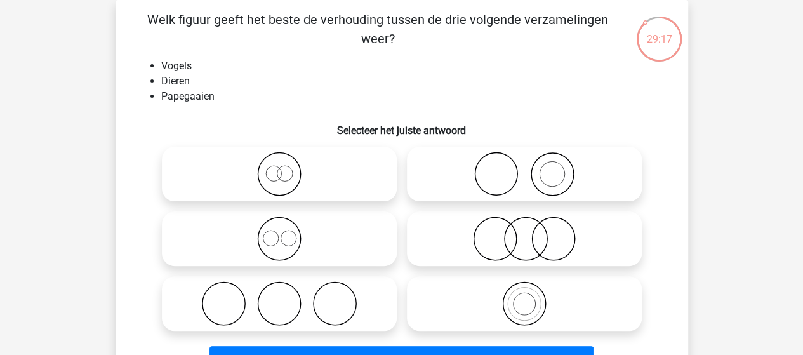
click at [527, 288] on icon at bounding box center [524, 303] width 225 height 44
click at [527, 289] on input "radio" at bounding box center [528, 293] width 8 height 8
radio input "true"
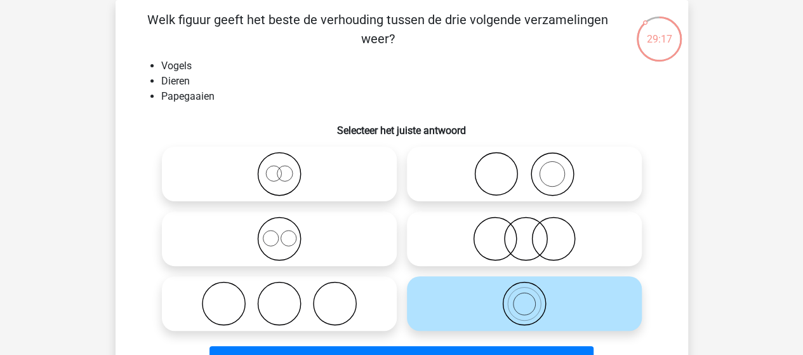
scroll to position [122, 0]
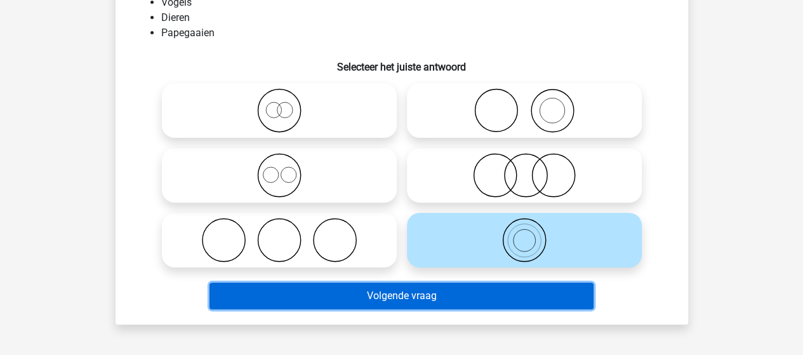
click at [426, 296] on button "Volgende vraag" at bounding box center [401, 296] width 384 height 27
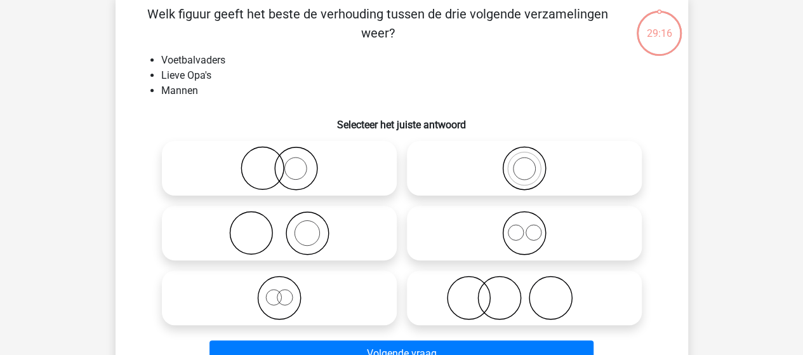
scroll to position [58, 0]
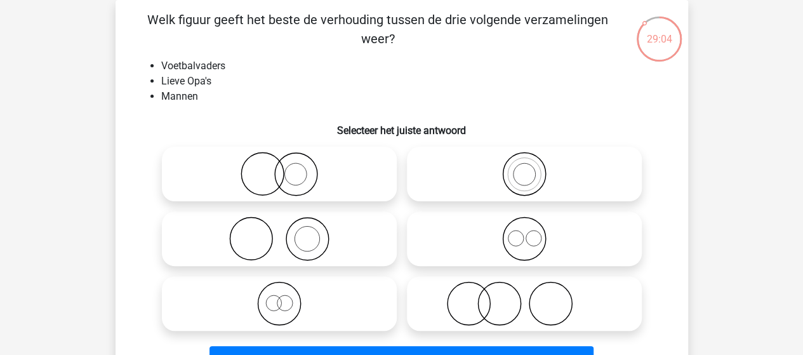
click at [307, 237] on icon at bounding box center [279, 238] width 225 height 44
click at [288, 232] on input "radio" at bounding box center [283, 228] width 8 height 8
radio input "true"
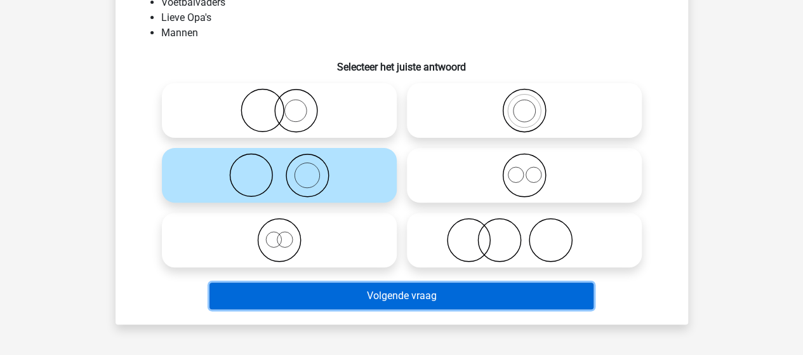
click at [381, 296] on button "Volgende vraag" at bounding box center [401, 296] width 384 height 27
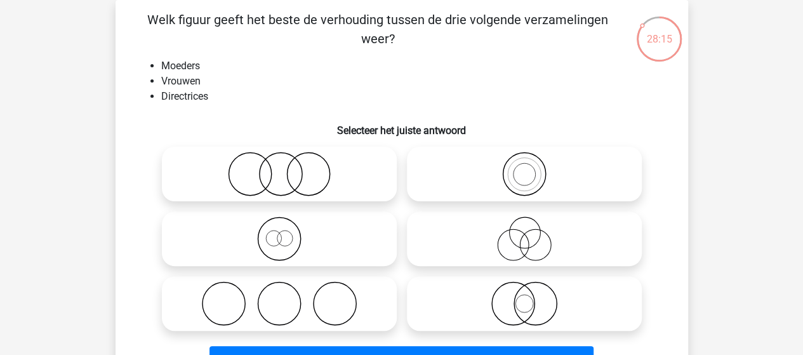
click at [273, 241] on icon at bounding box center [279, 238] width 225 height 44
click at [279, 232] on input "radio" at bounding box center [283, 228] width 8 height 8
radio input "true"
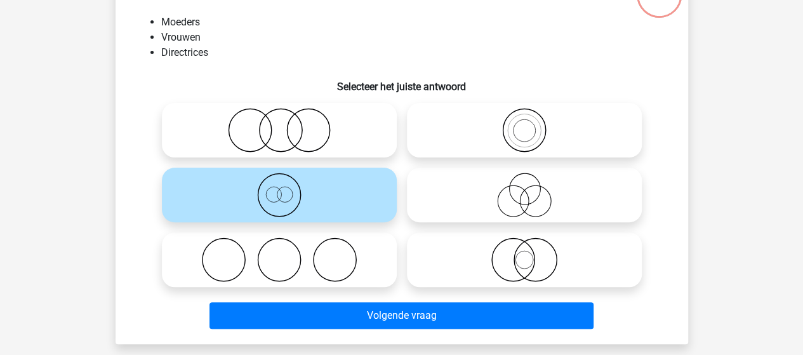
scroll to position [122, 0]
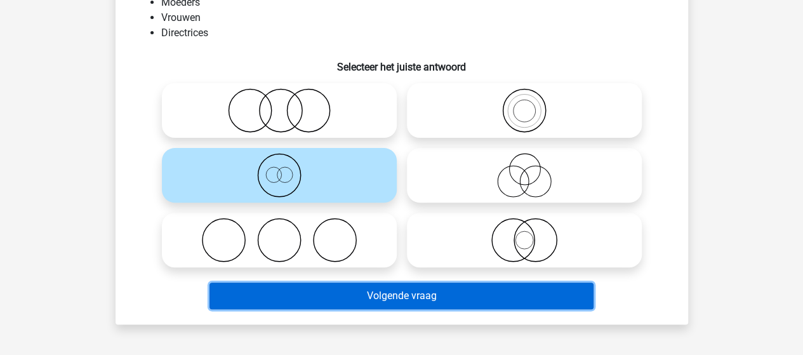
drag, startPoint x: 404, startPoint y: 293, endPoint x: 402, endPoint y: 276, distance: 16.6
click at [403, 293] on button "Volgende vraag" at bounding box center [401, 296] width 384 height 27
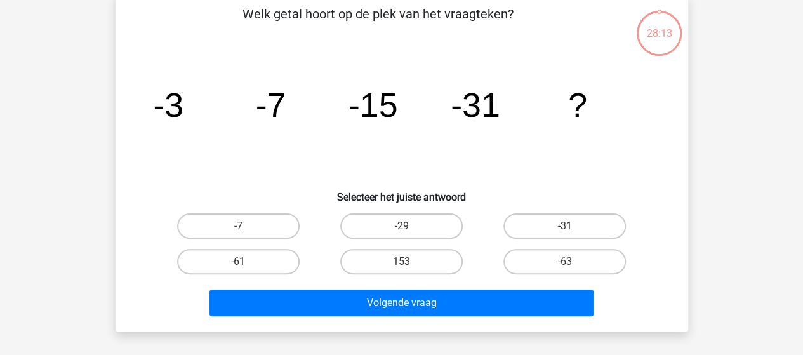
scroll to position [58, 0]
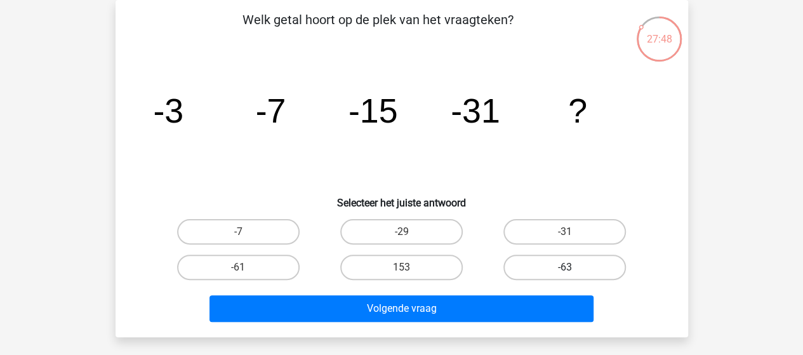
click at [567, 260] on label "-63" at bounding box center [564, 267] width 123 height 25
click at [567, 267] on input "-63" at bounding box center [569, 271] width 8 height 8
radio input "true"
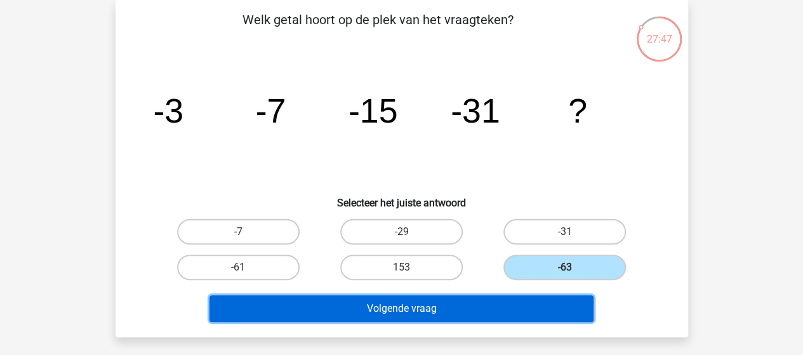
click at [434, 307] on button "Volgende vraag" at bounding box center [401, 308] width 384 height 27
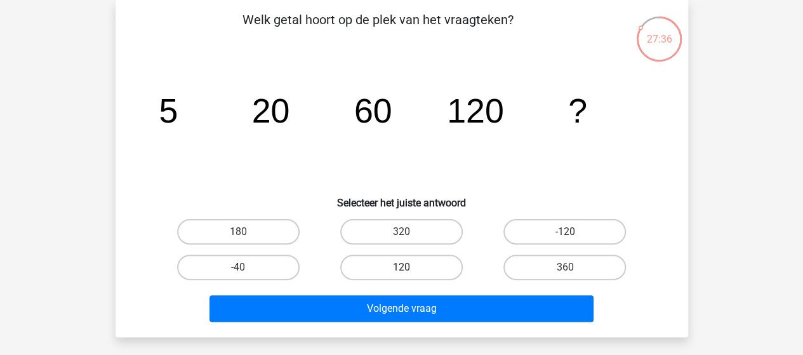
click at [362, 266] on label "120" at bounding box center [401, 267] width 123 height 25
click at [401, 267] on input "120" at bounding box center [405, 271] width 8 height 8
radio input "true"
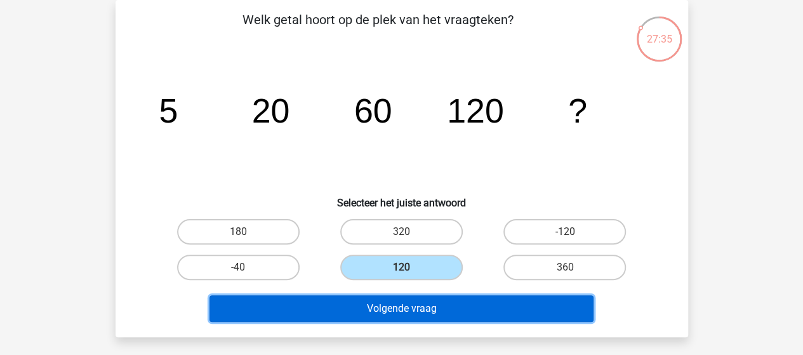
click at [368, 311] on button "Volgende vraag" at bounding box center [401, 308] width 384 height 27
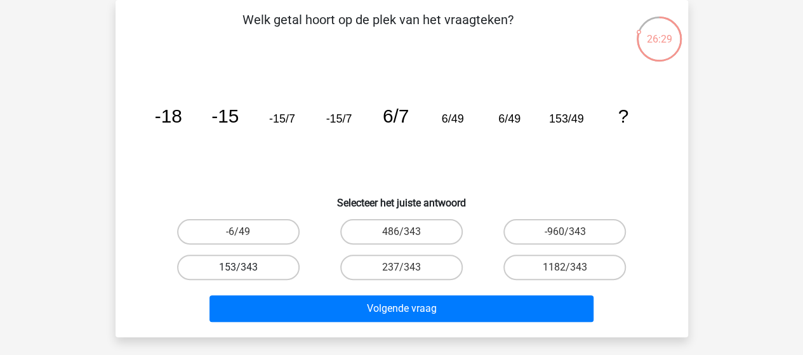
click at [253, 266] on label "153/343" at bounding box center [238, 267] width 123 height 25
click at [246, 267] on input "153/343" at bounding box center [242, 271] width 8 height 8
radio input "true"
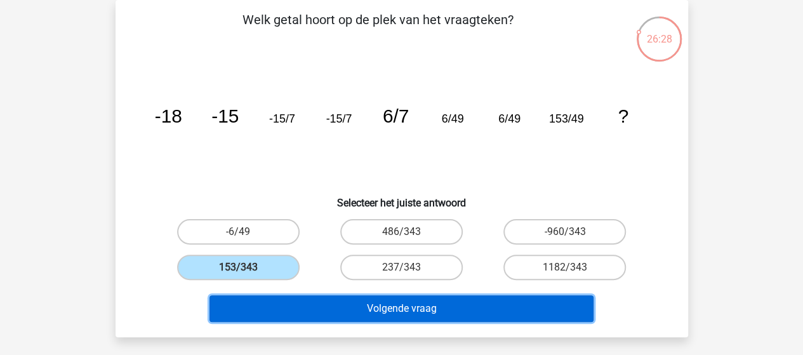
click at [381, 314] on button "Volgende vraag" at bounding box center [401, 308] width 384 height 27
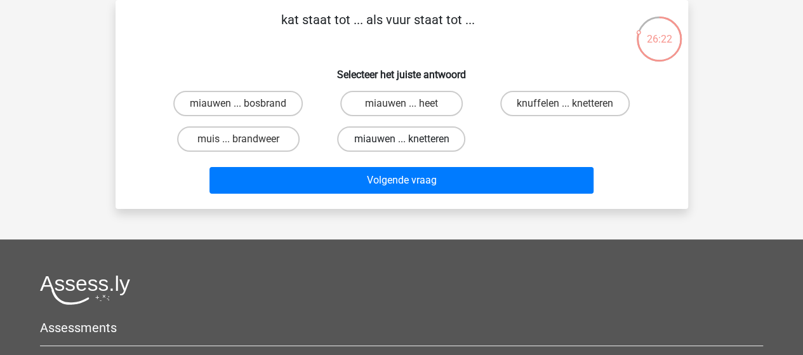
click at [415, 139] on label "miauwen ... knetteren" at bounding box center [401, 138] width 128 height 25
click at [409, 139] on input "miauwen ... knetteren" at bounding box center [405, 143] width 8 height 8
radio input "true"
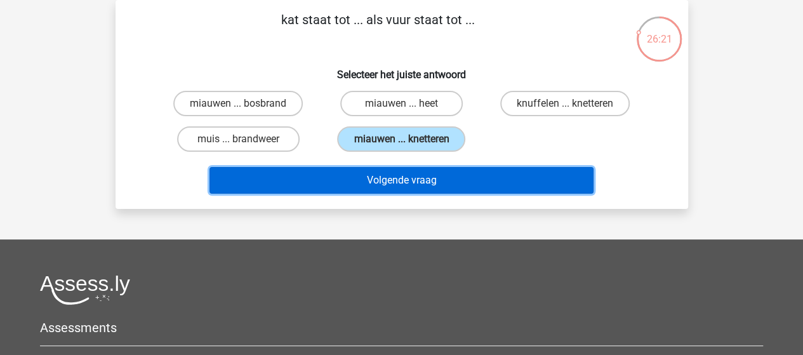
click at [395, 183] on button "Volgende vraag" at bounding box center [401, 180] width 384 height 27
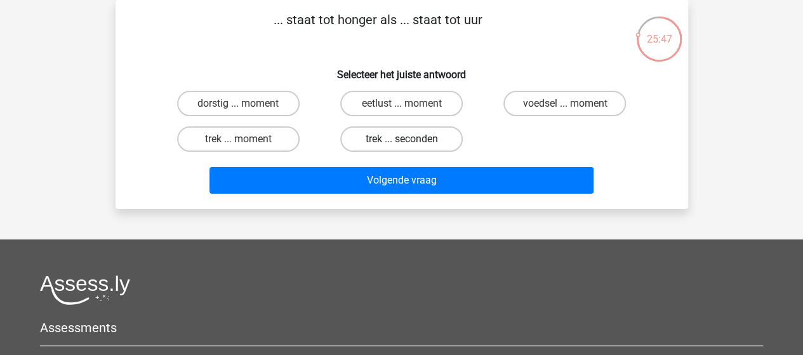
click at [410, 136] on label "trek ... seconden" at bounding box center [401, 138] width 123 height 25
click at [409, 139] on input "trek ... seconden" at bounding box center [405, 143] width 8 height 8
radio input "true"
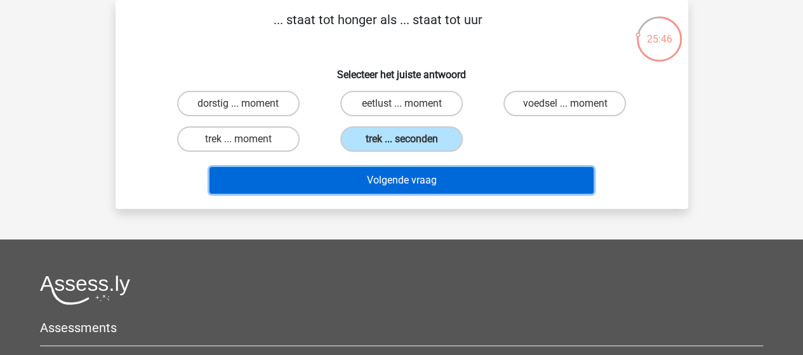
click at [418, 181] on button "Volgende vraag" at bounding box center [401, 180] width 384 height 27
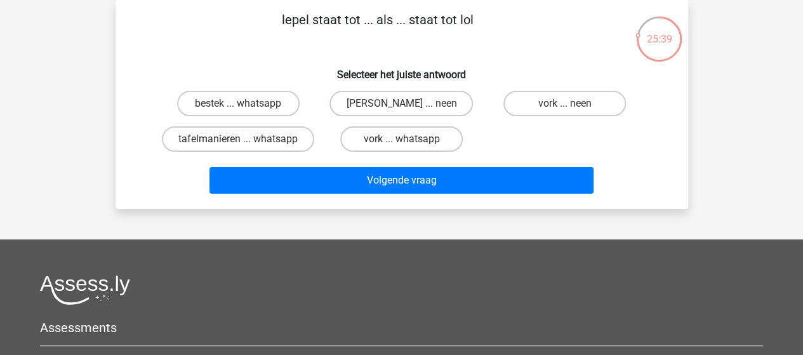
click at [404, 105] on input "anna ... neen" at bounding box center [405, 107] width 8 height 8
radio input "true"
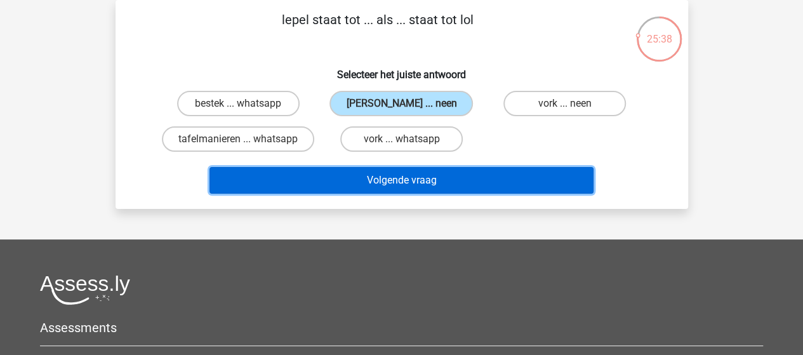
click at [422, 178] on button "Volgende vraag" at bounding box center [401, 180] width 384 height 27
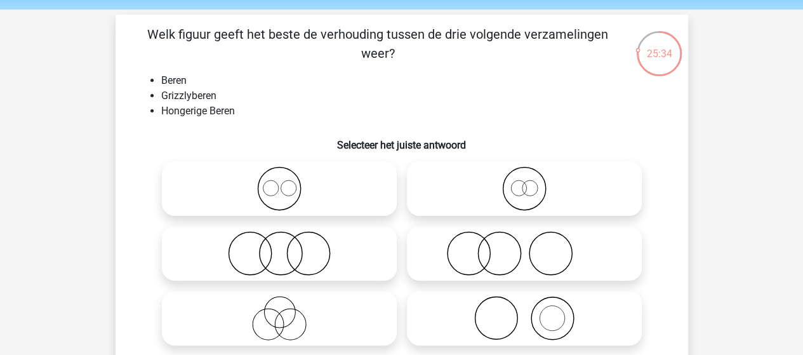
scroll to position [63, 0]
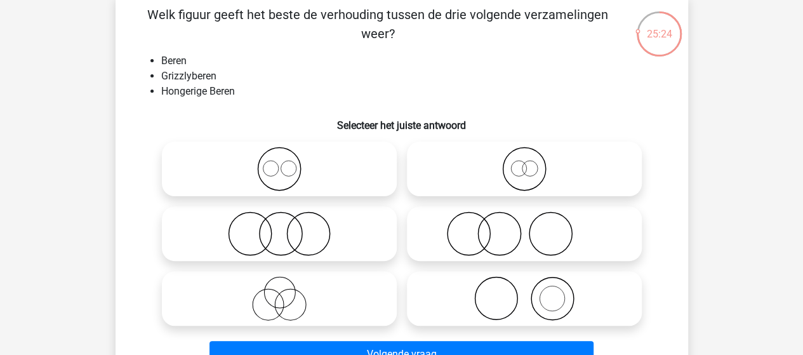
click at [535, 164] on icon at bounding box center [524, 169] width 225 height 44
click at [533, 163] on input "radio" at bounding box center [528, 158] width 8 height 8
radio input "true"
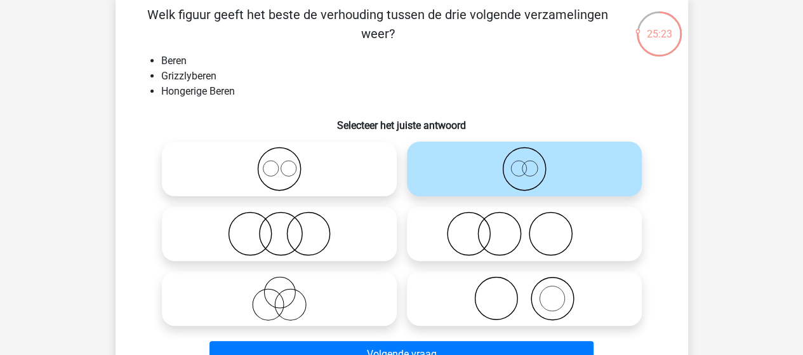
scroll to position [127, 0]
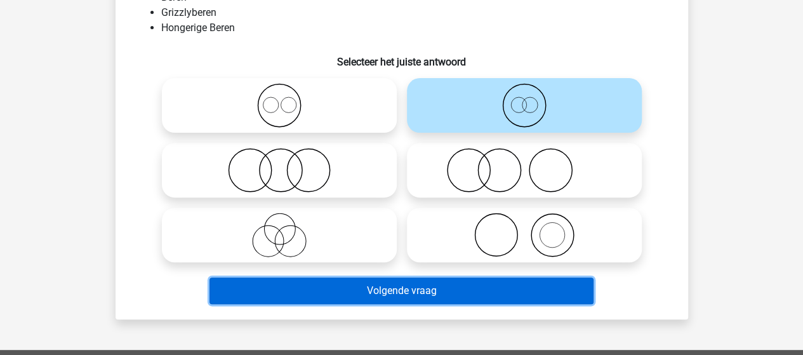
click at [426, 284] on button "Volgende vraag" at bounding box center [401, 290] width 384 height 27
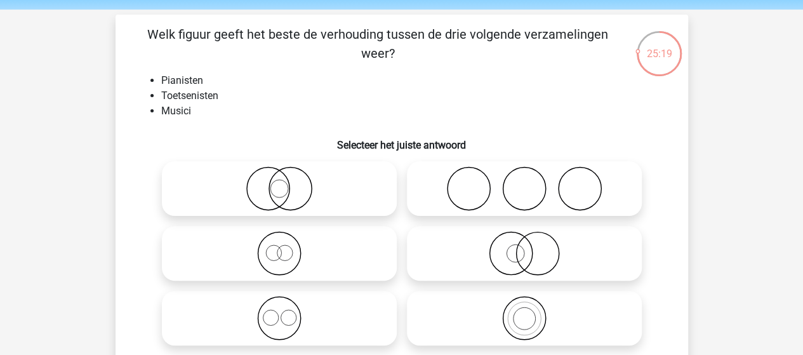
scroll to position [63, 0]
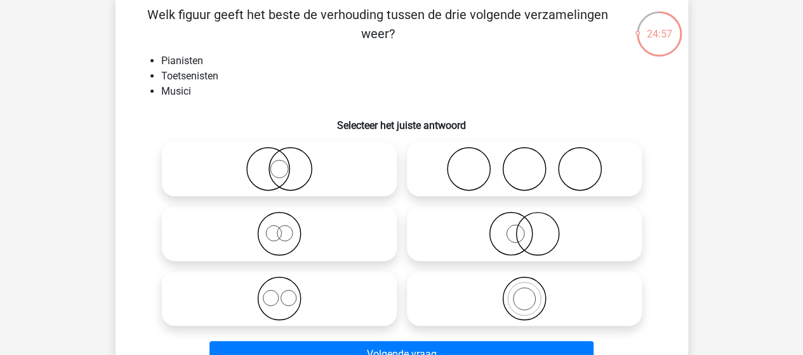
click at [282, 292] on input "radio" at bounding box center [283, 288] width 8 height 8
radio input "true"
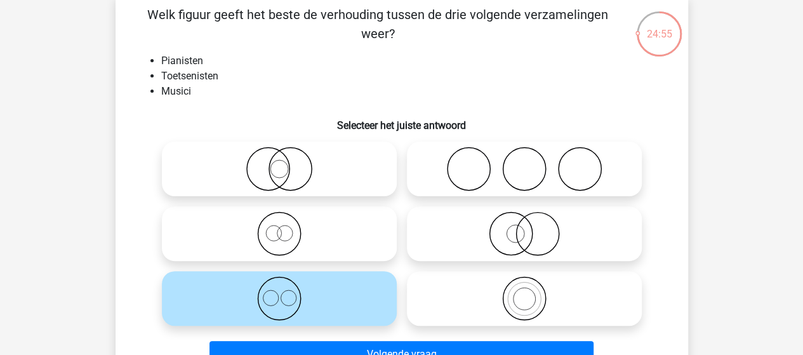
scroll to position [127, 0]
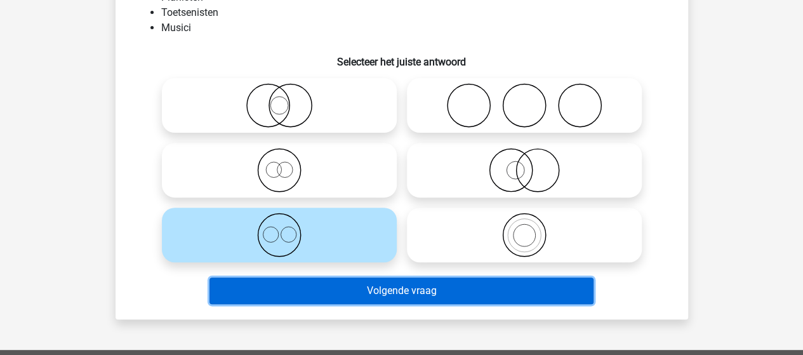
click at [420, 293] on button "Volgende vraag" at bounding box center [401, 290] width 384 height 27
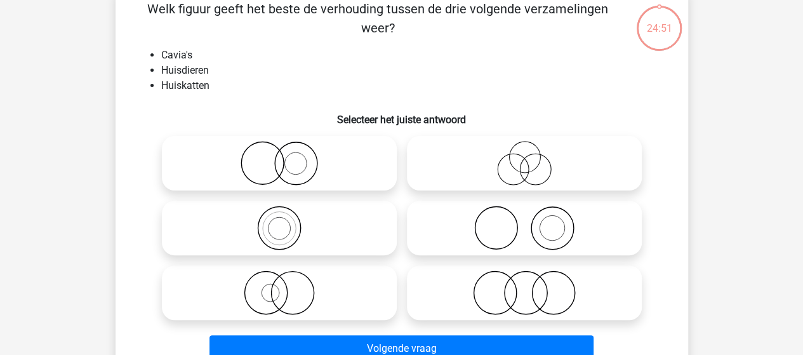
scroll to position [58, 0]
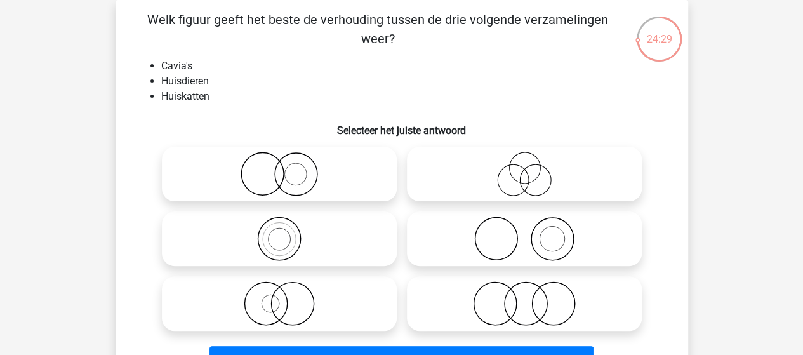
click at [292, 175] on icon at bounding box center [279, 174] width 225 height 44
click at [288, 168] on input "radio" at bounding box center [283, 163] width 8 height 8
radio input "true"
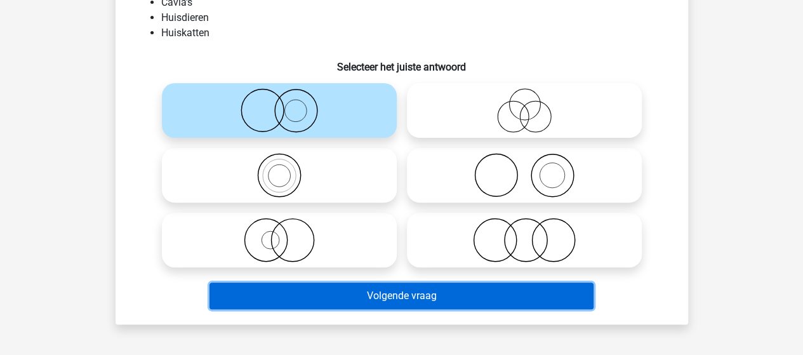
click at [406, 302] on button "Volgende vraag" at bounding box center [401, 296] width 384 height 27
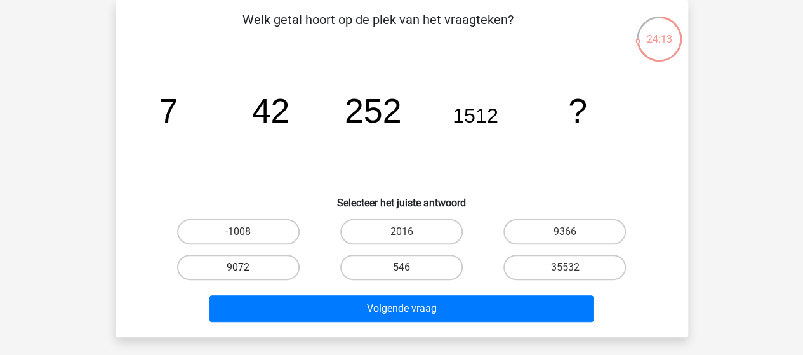
click at [248, 265] on label "9072" at bounding box center [238, 267] width 123 height 25
click at [246, 267] on input "9072" at bounding box center [242, 271] width 8 height 8
radio input "true"
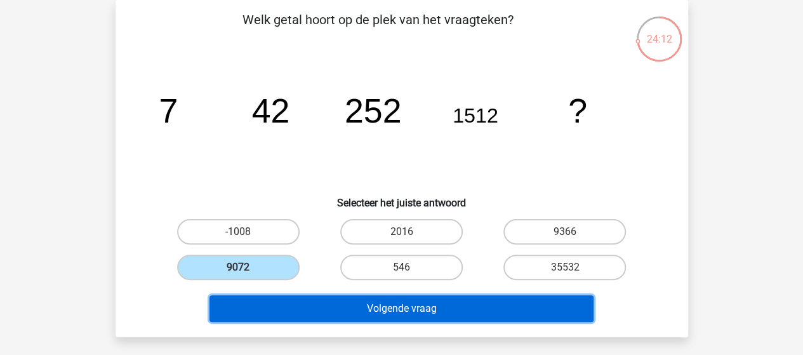
click at [362, 309] on button "Volgende vraag" at bounding box center [401, 308] width 384 height 27
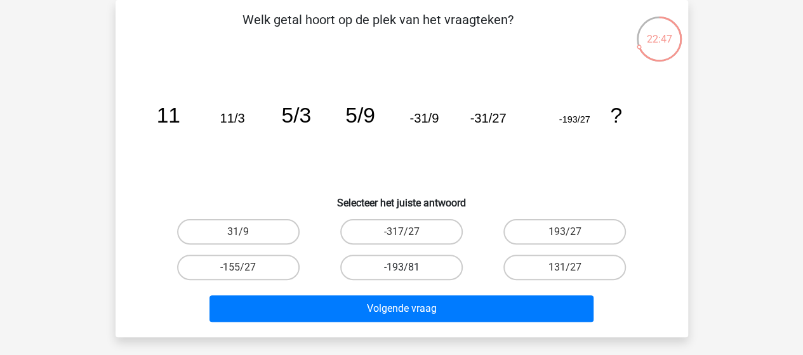
click at [406, 264] on label "-193/81" at bounding box center [401, 267] width 123 height 25
click at [406, 267] on input "-193/81" at bounding box center [405, 271] width 8 height 8
radio input "true"
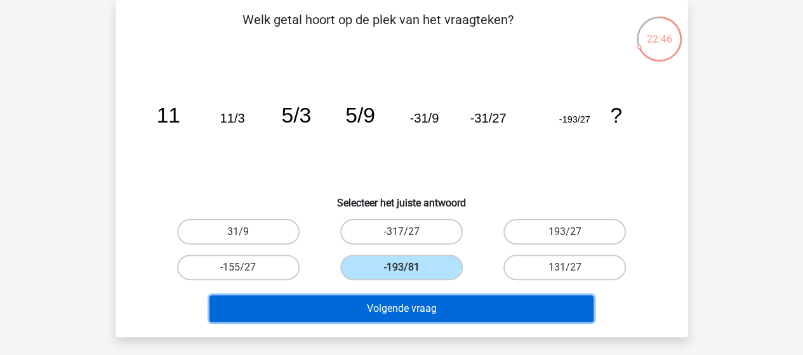
click at [402, 307] on button "Volgende vraag" at bounding box center [401, 308] width 384 height 27
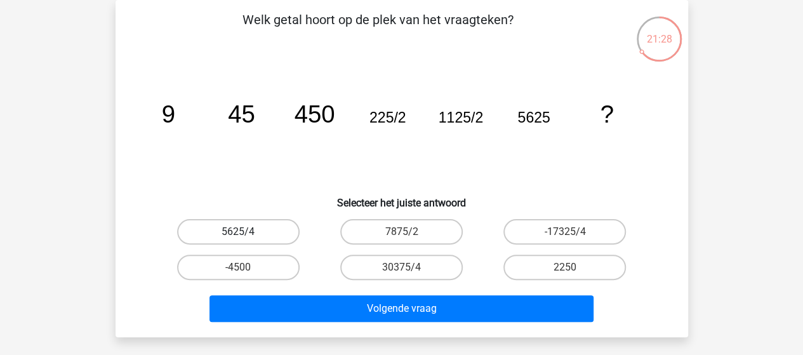
click at [231, 233] on label "5625/4" at bounding box center [238, 231] width 123 height 25
click at [238, 233] on input "5625/4" at bounding box center [242, 236] width 8 height 8
radio input "true"
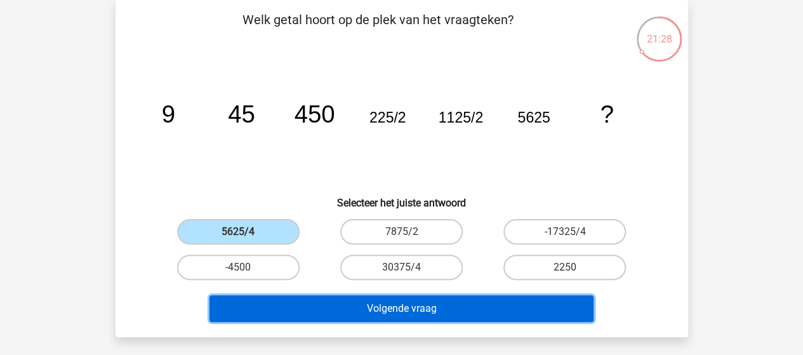
click at [414, 307] on button "Volgende vraag" at bounding box center [401, 308] width 384 height 27
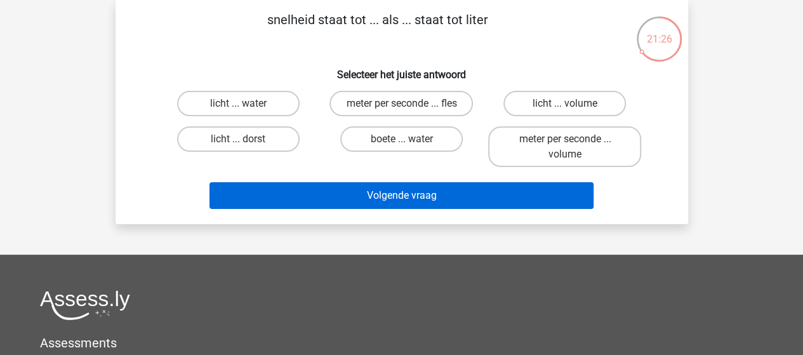
scroll to position [0, 0]
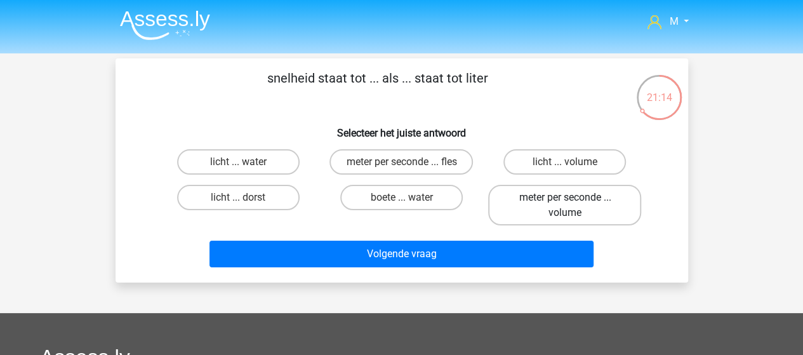
click at [532, 201] on label "meter per seconde ... volume" at bounding box center [564, 205] width 153 height 41
click at [565, 201] on input "meter per seconde ... volume" at bounding box center [569, 201] width 8 height 8
radio input "true"
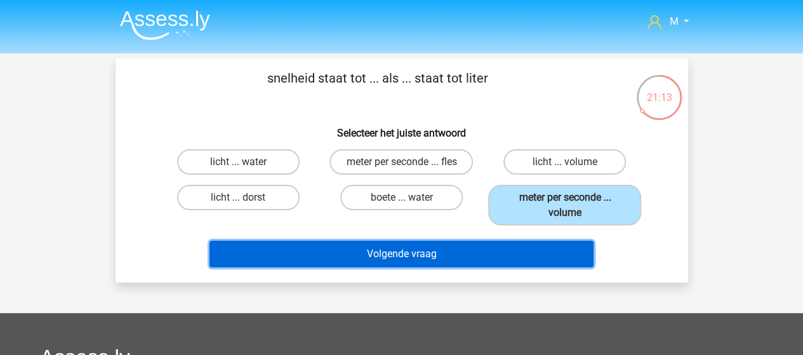
click at [437, 253] on button "Volgende vraag" at bounding box center [401, 254] width 384 height 27
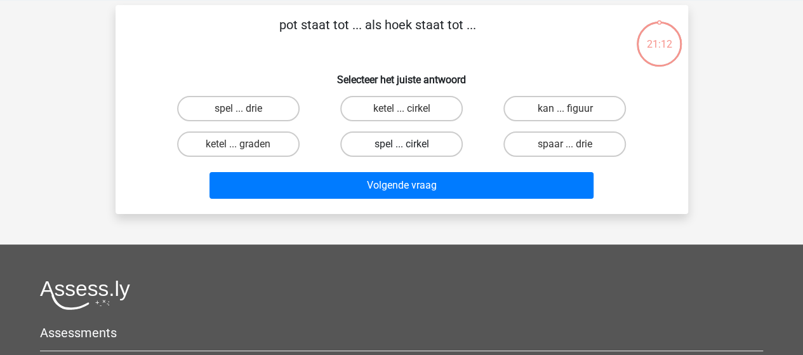
scroll to position [58, 0]
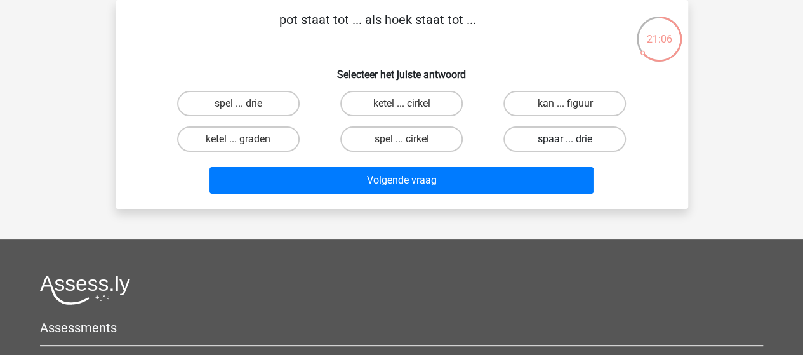
drag, startPoint x: 543, startPoint y: 136, endPoint x: 530, endPoint y: 149, distance: 17.5
click at [543, 136] on label "spaar ... drie" at bounding box center [564, 138] width 123 height 25
click at [565, 139] on input "spaar ... drie" at bounding box center [569, 143] width 8 height 8
radio input "true"
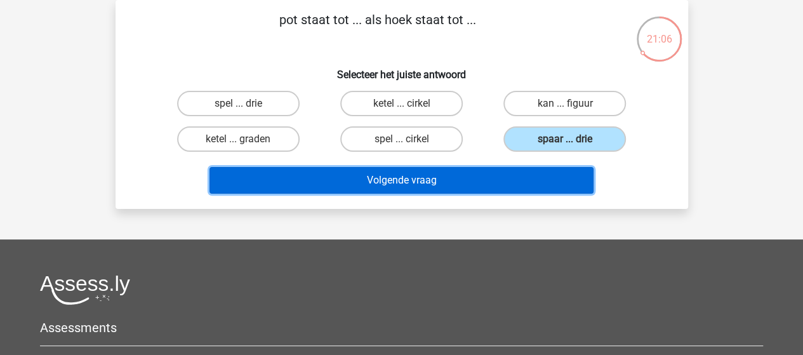
click at [449, 184] on button "Volgende vraag" at bounding box center [401, 180] width 384 height 27
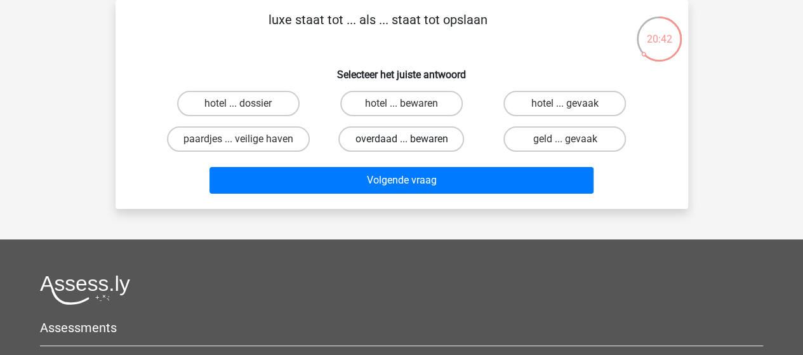
click at [415, 138] on label "overdaad ... bewaren" at bounding box center [401, 138] width 126 height 25
click at [409, 139] on input "overdaad ... bewaren" at bounding box center [405, 143] width 8 height 8
radio input "true"
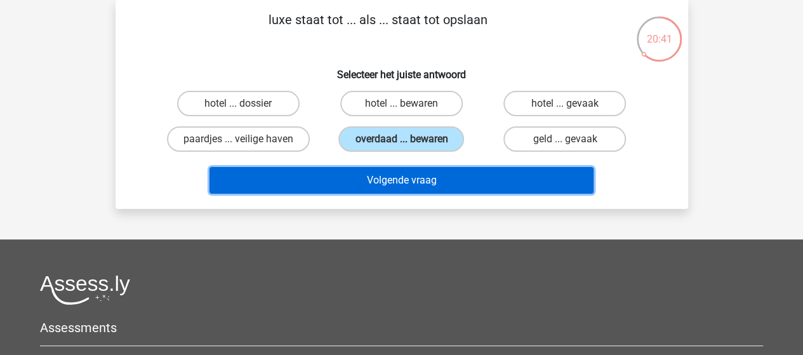
click at [426, 179] on button "Volgende vraag" at bounding box center [401, 180] width 384 height 27
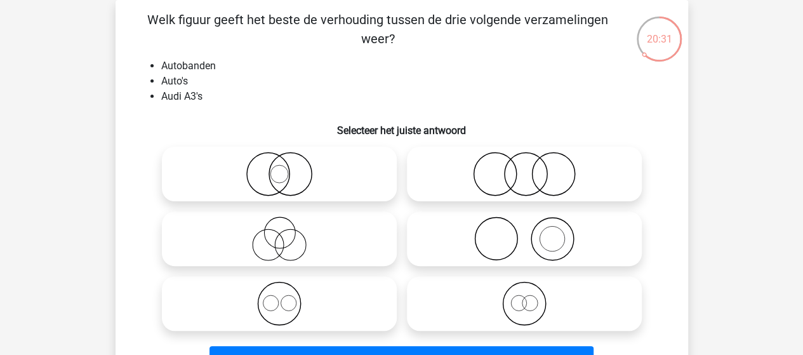
click at [522, 233] on icon at bounding box center [524, 238] width 225 height 44
click at [524, 232] on input "radio" at bounding box center [528, 228] width 8 height 8
radio input "true"
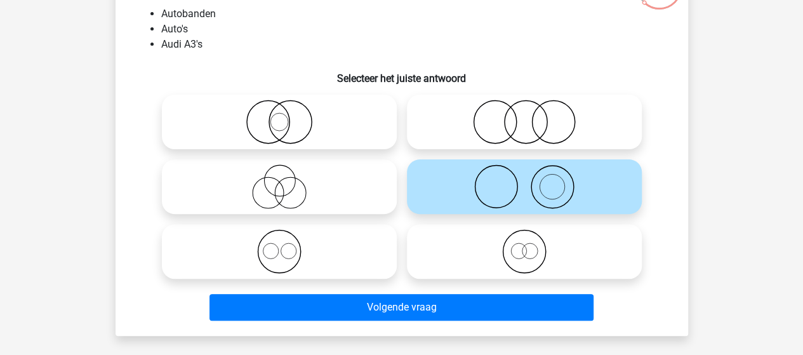
scroll to position [122, 0]
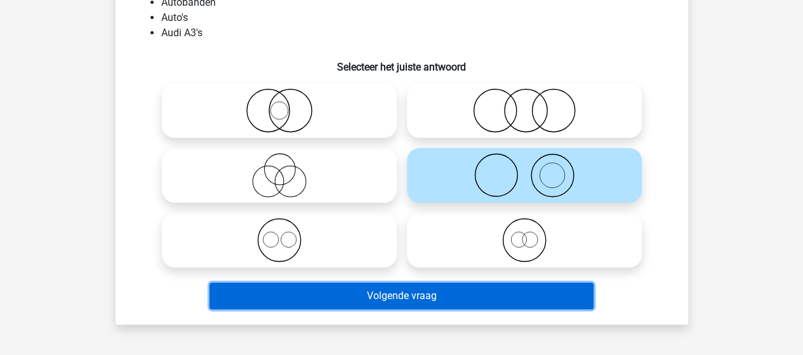
click at [415, 293] on button "Volgende vraag" at bounding box center [401, 296] width 384 height 27
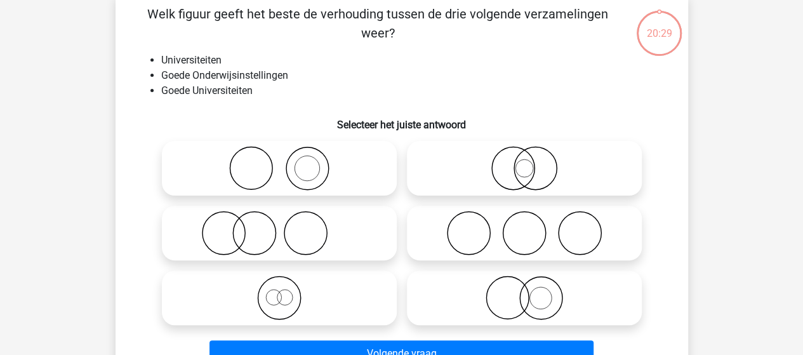
scroll to position [58, 0]
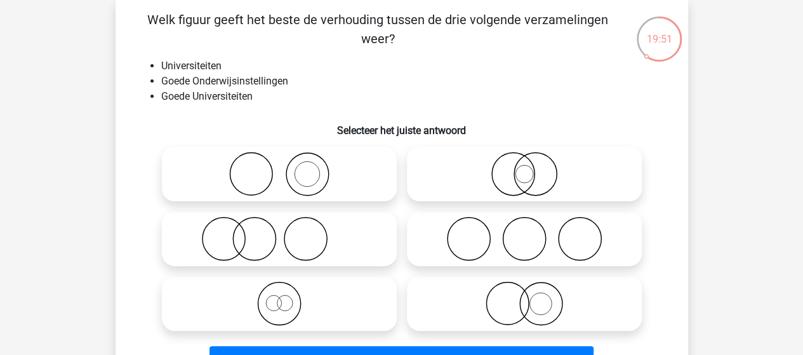
click at [535, 183] on icon at bounding box center [524, 174] width 225 height 44
click at [533, 168] on input "radio" at bounding box center [528, 163] width 8 height 8
radio input "true"
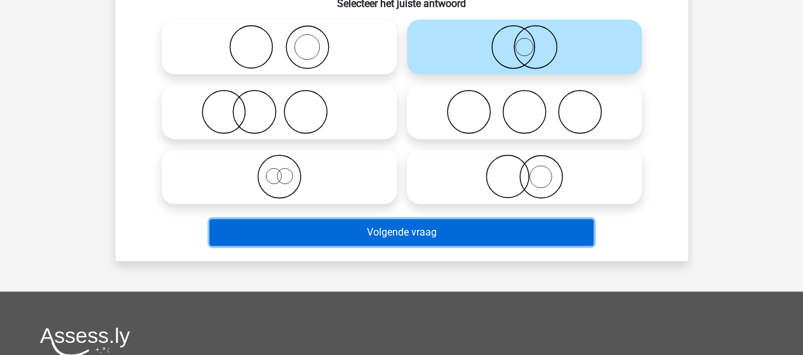
click at [425, 231] on button "Volgende vraag" at bounding box center [401, 232] width 384 height 27
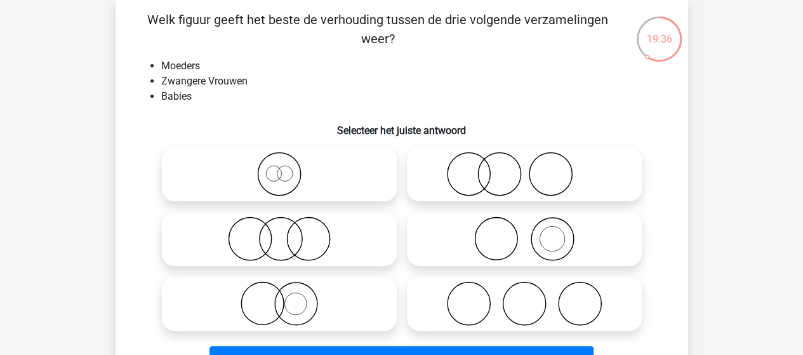
click at [519, 173] on icon at bounding box center [524, 174] width 225 height 44
click at [524, 168] on input "radio" at bounding box center [528, 163] width 8 height 8
radio input "true"
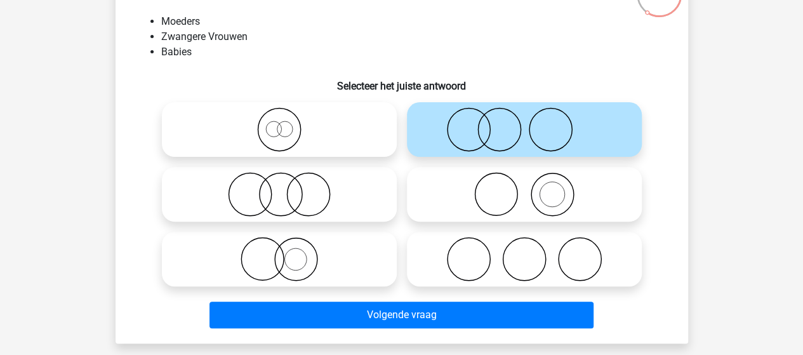
scroll to position [122, 0]
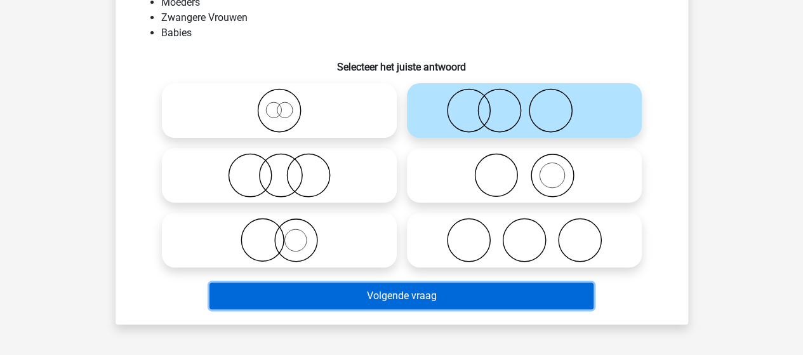
click at [423, 295] on button "Volgende vraag" at bounding box center [401, 296] width 384 height 27
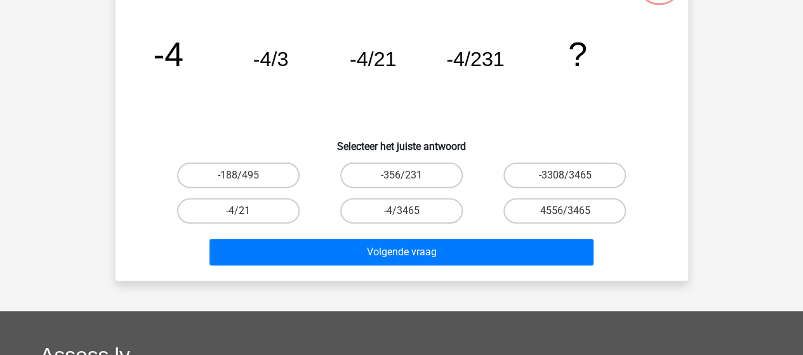
scroll to position [58, 0]
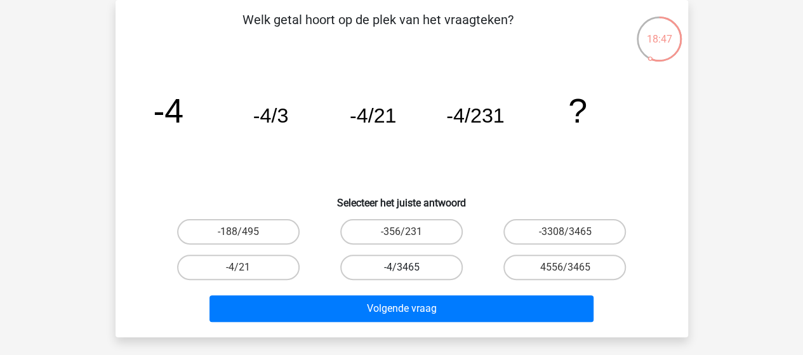
drag, startPoint x: 414, startPoint y: 265, endPoint x: 418, endPoint y: 274, distance: 9.1
click at [415, 265] on label "-4/3465" at bounding box center [401, 267] width 123 height 25
click at [409, 267] on input "-4/3465" at bounding box center [405, 271] width 8 height 8
radio input "true"
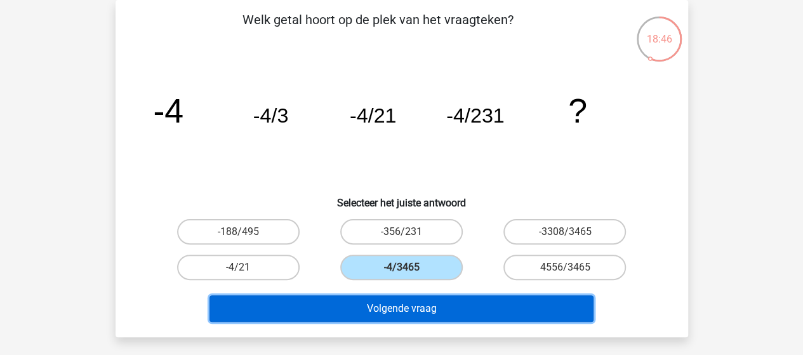
click at [433, 312] on button "Volgende vraag" at bounding box center [401, 308] width 384 height 27
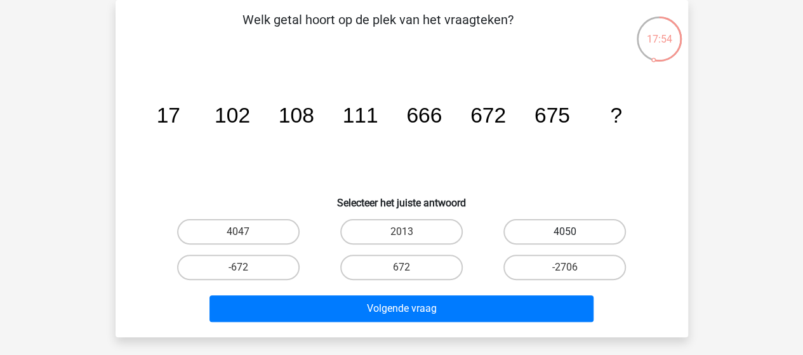
click at [561, 225] on label "4050" at bounding box center [564, 231] width 123 height 25
click at [565, 232] on input "4050" at bounding box center [569, 236] width 8 height 8
radio input "true"
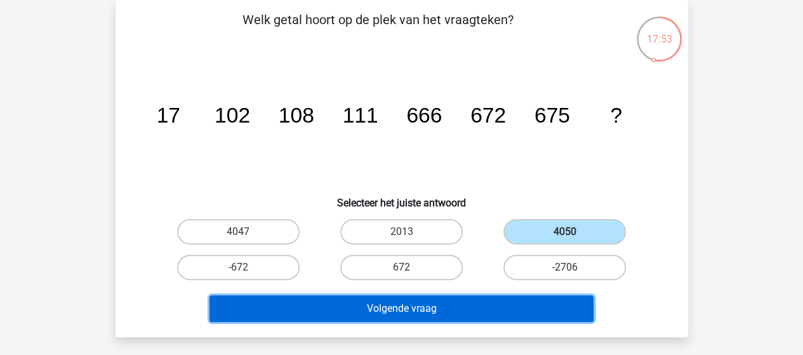
click at [446, 303] on button "Volgende vraag" at bounding box center [401, 308] width 384 height 27
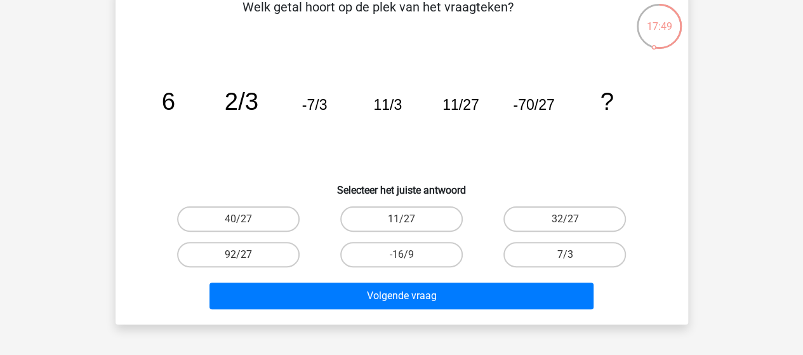
scroll to position [51, 0]
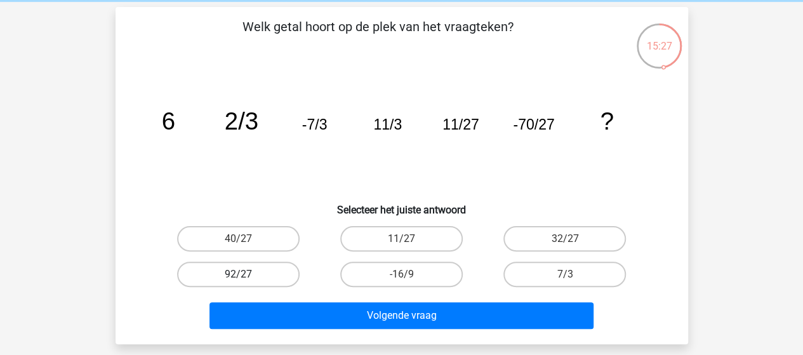
click at [246, 276] on label "92/27" at bounding box center [238, 274] width 123 height 25
click at [246, 276] on input "92/27" at bounding box center [242, 278] width 8 height 8
radio input "true"
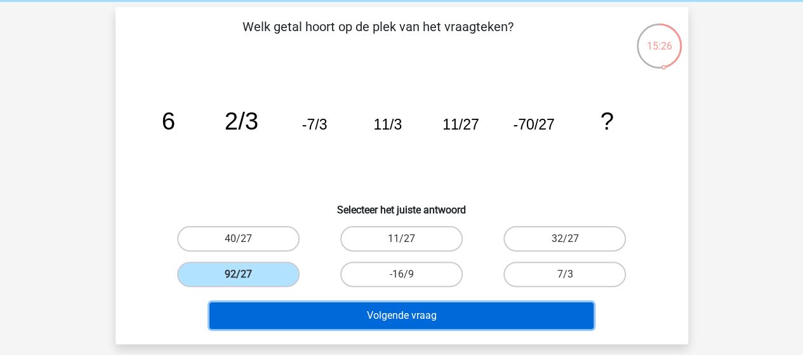
click at [423, 317] on button "Volgende vraag" at bounding box center [401, 315] width 384 height 27
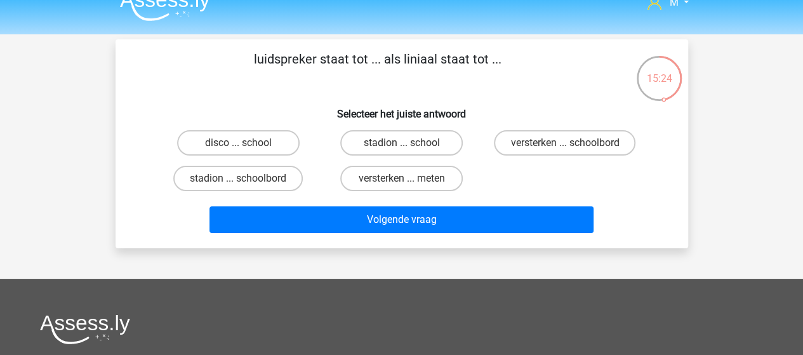
scroll to position [0, 0]
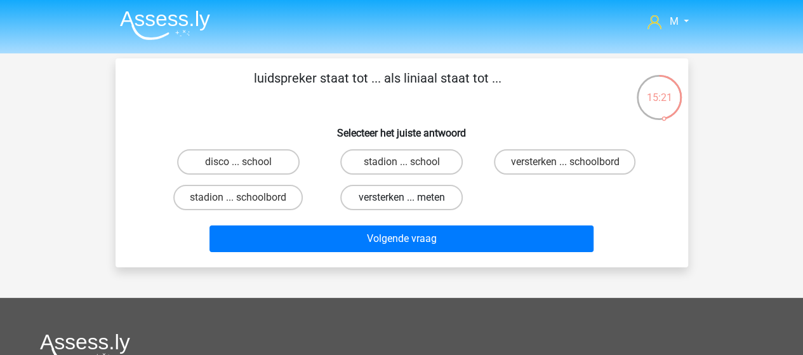
click at [420, 195] on label "versterken ... meten" at bounding box center [401, 197] width 123 height 25
click at [409, 197] on input "versterken ... meten" at bounding box center [405, 201] width 8 height 8
radio input "true"
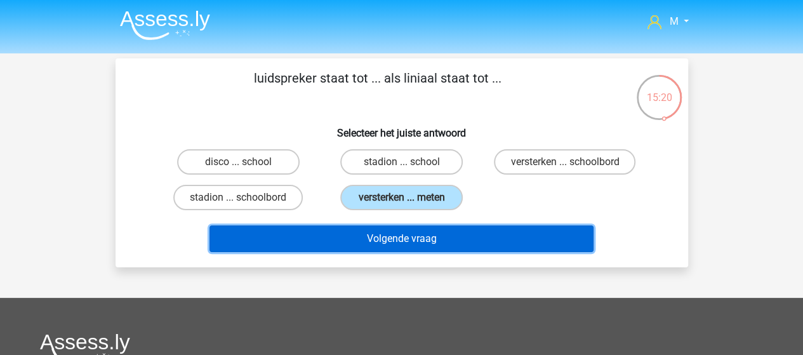
click at [427, 244] on button "Volgende vraag" at bounding box center [401, 238] width 384 height 27
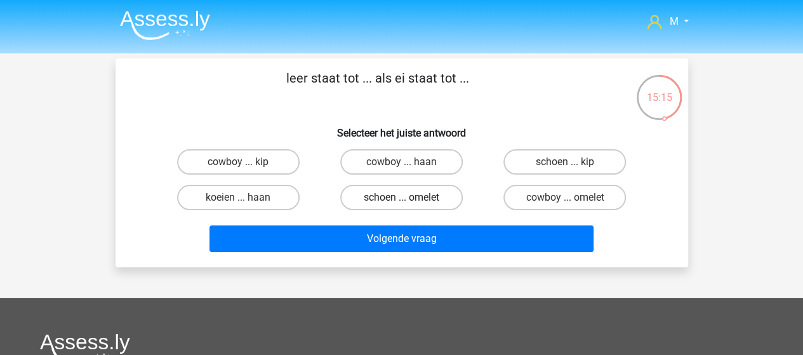
click at [416, 196] on label "schoen ... omelet" at bounding box center [401, 197] width 123 height 25
click at [409, 197] on input "schoen ... omelet" at bounding box center [405, 201] width 8 height 8
radio input "true"
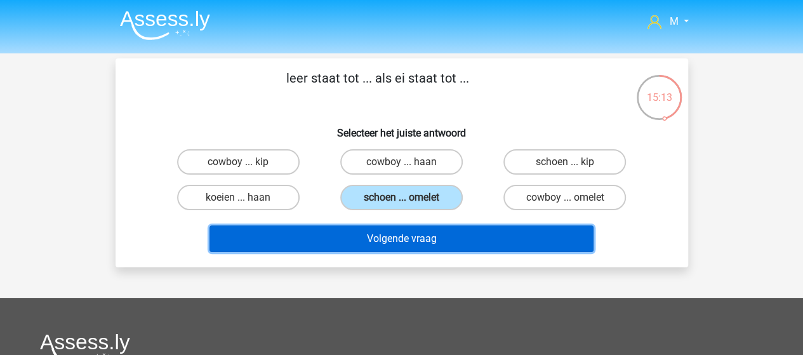
click at [397, 237] on button "Volgende vraag" at bounding box center [401, 238] width 384 height 27
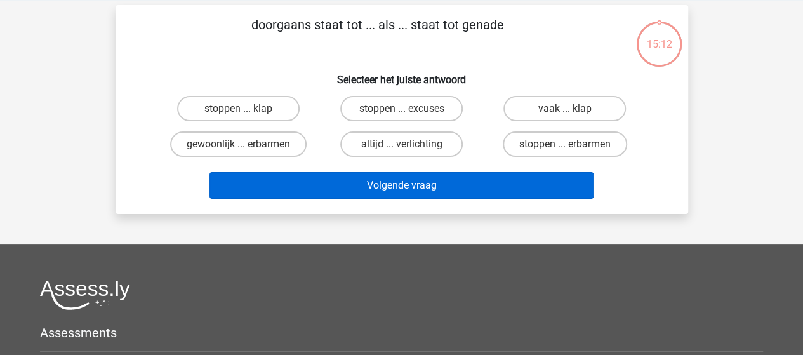
scroll to position [58, 0]
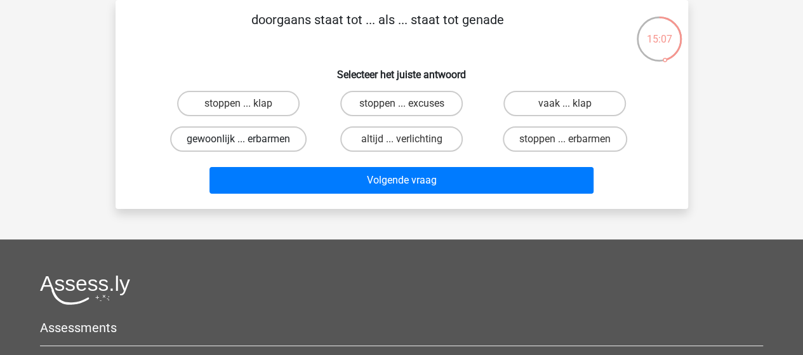
click at [267, 138] on label "gewoonlijk ... erbarmen" at bounding box center [238, 138] width 136 height 25
click at [246, 139] on input "gewoonlijk ... erbarmen" at bounding box center [242, 143] width 8 height 8
radio input "true"
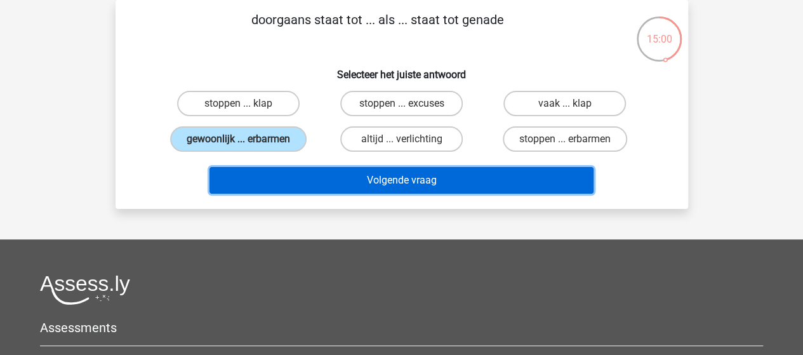
click at [359, 177] on button "Volgende vraag" at bounding box center [401, 180] width 384 height 27
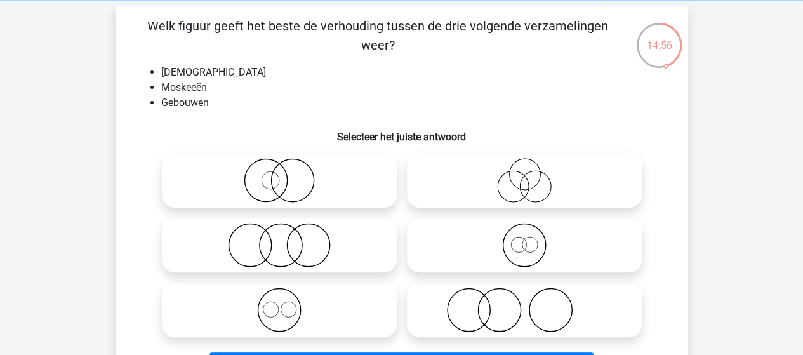
scroll to position [63, 0]
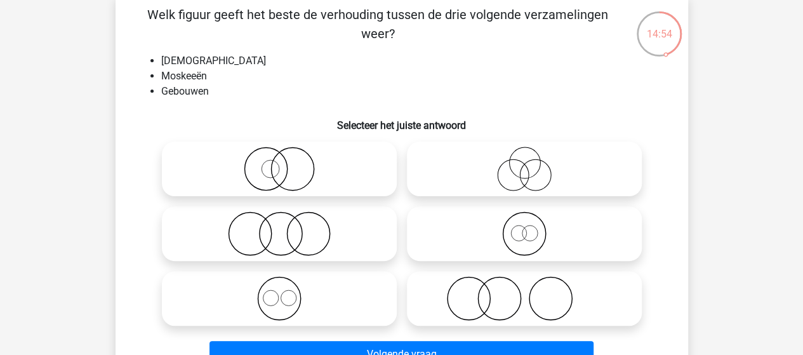
click at [290, 295] on icon at bounding box center [279, 298] width 225 height 44
click at [288, 292] on input "radio" at bounding box center [283, 288] width 8 height 8
radio input "true"
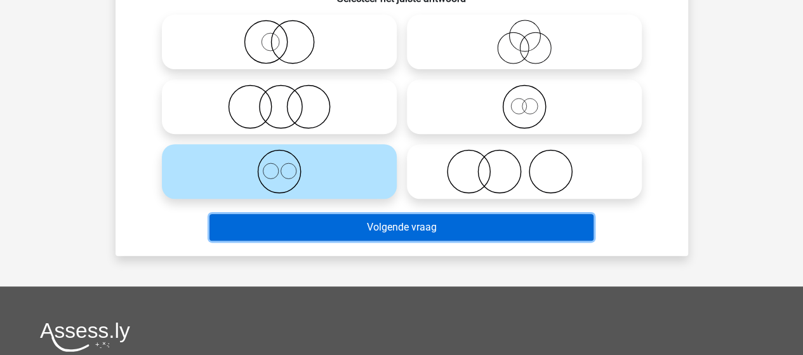
click at [389, 232] on button "Volgende vraag" at bounding box center [401, 227] width 384 height 27
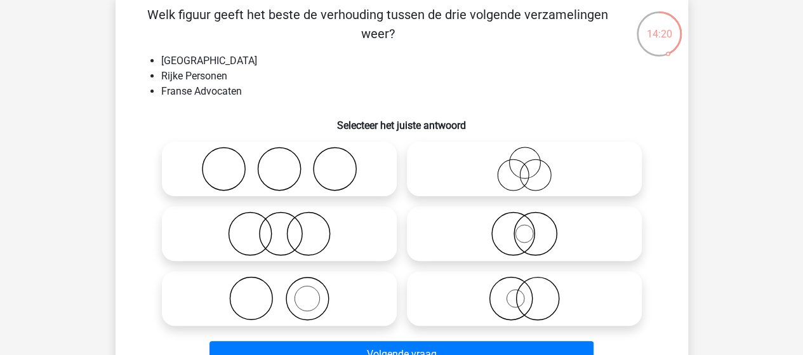
click at [328, 175] on icon at bounding box center [279, 169] width 225 height 44
click at [288, 163] on input "radio" at bounding box center [283, 158] width 8 height 8
radio input "true"
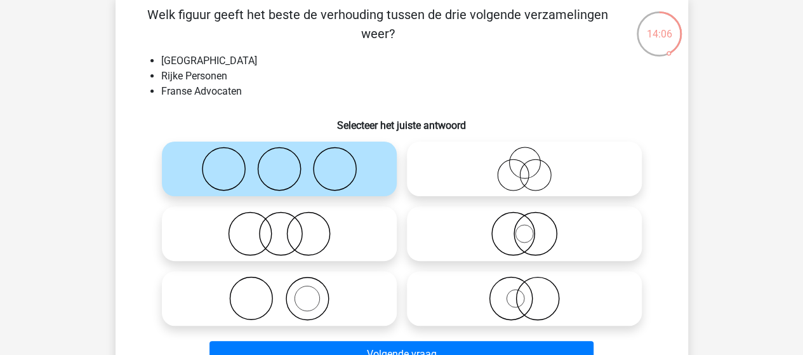
click at [291, 234] on icon at bounding box center [279, 233] width 225 height 44
click at [288, 227] on input "radio" at bounding box center [283, 223] width 8 height 8
radio input "true"
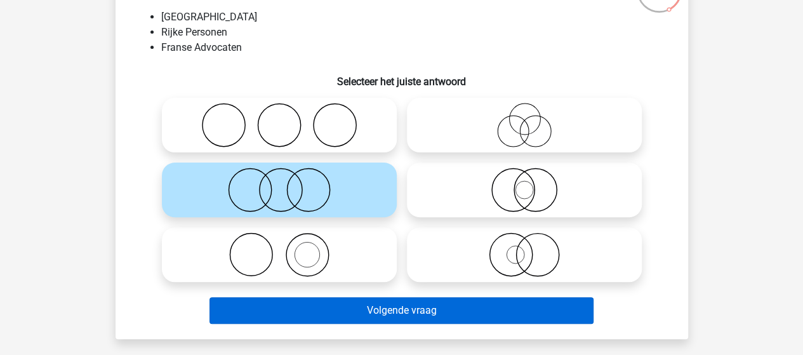
scroll to position [127, 0]
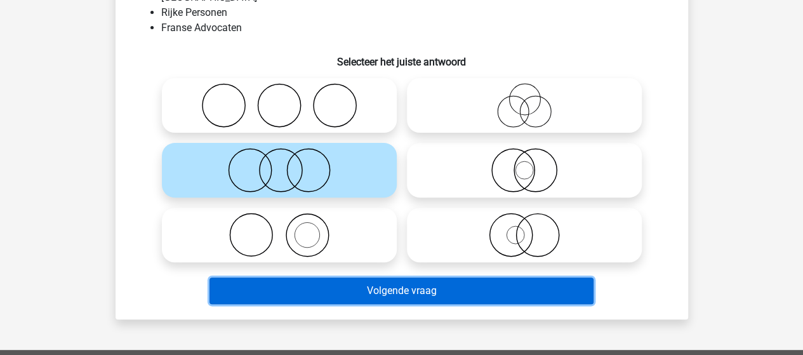
click at [404, 288] on button "Volgende vraag" at bounding box center [401, 290] width 384 height 27
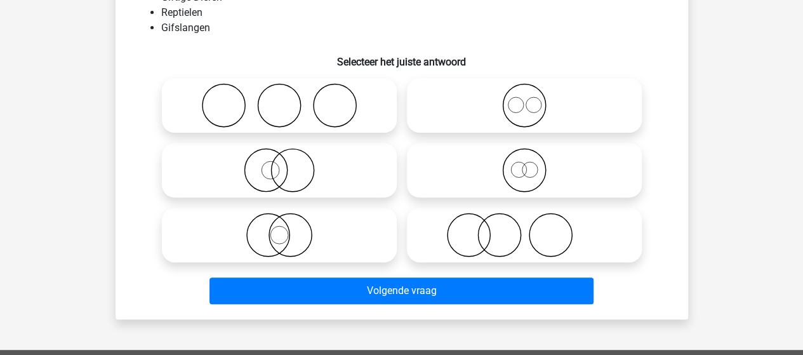
scroll to position [63, 0]
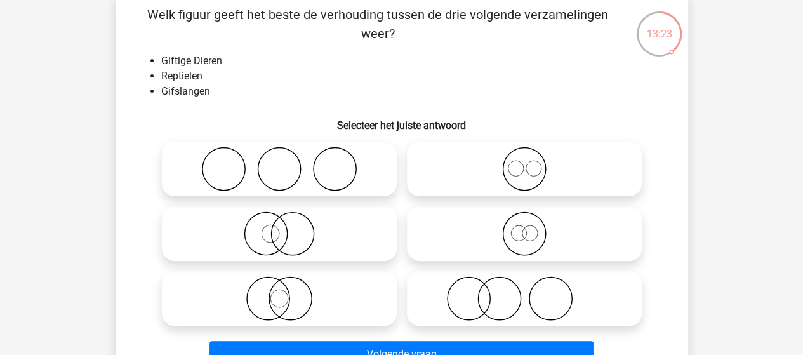
click at [279, 286] on input "radio" at bounding box center [283, 288] width 8 height 8
radio input "true"
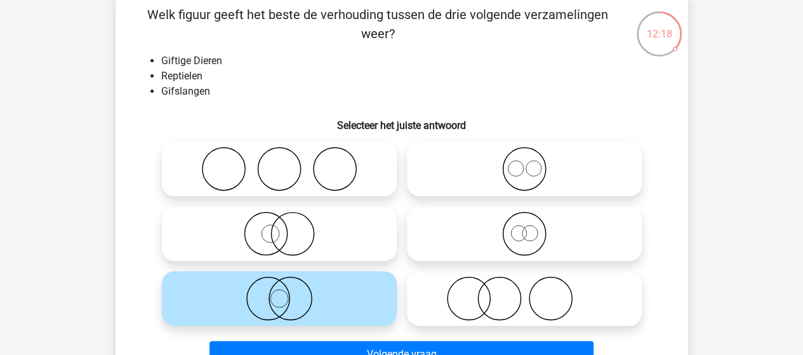
click at [317, 157] on circle at bounding box center [334, 169] width 43 height 43
click at [288, 157] on input "radio" at bounding box center [283, 158] width 8 height 8
radio input "true"
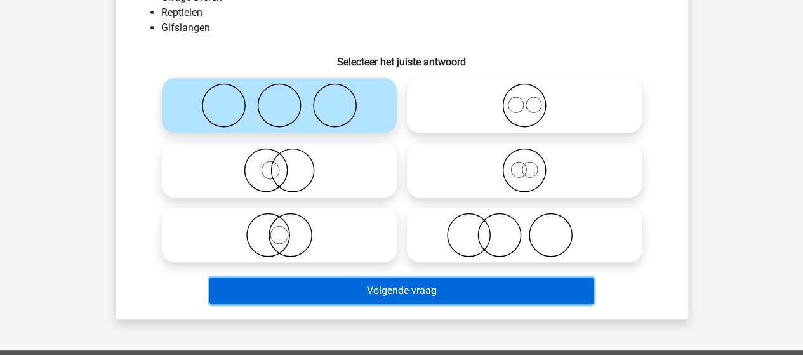
click at [405, 291] on button "Volgende vraag" at bounding box center [401, 290] width 384 height 27
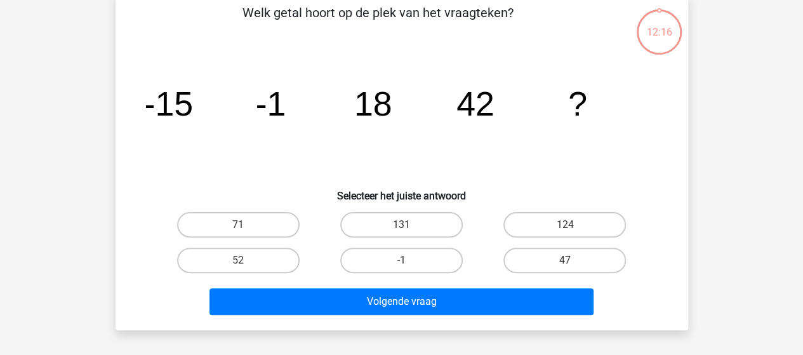
scroll to position [58, 0]
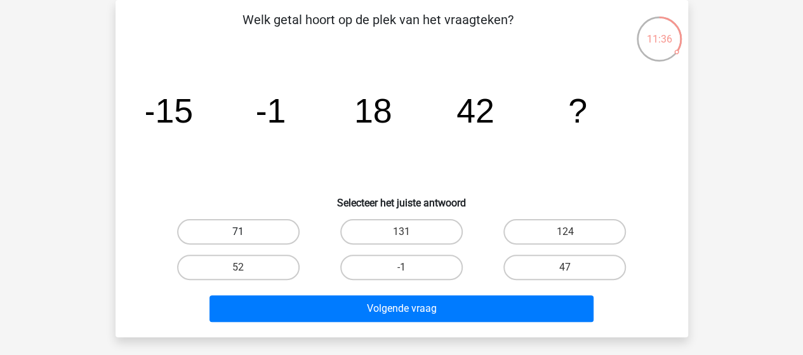
click at [232, 220] on label "71" at bounding box center [238, 231] width 123 height 25
click at [238, 232] on input "71" at bounding box center [242, 236] width 8 height 8
radio input "true"
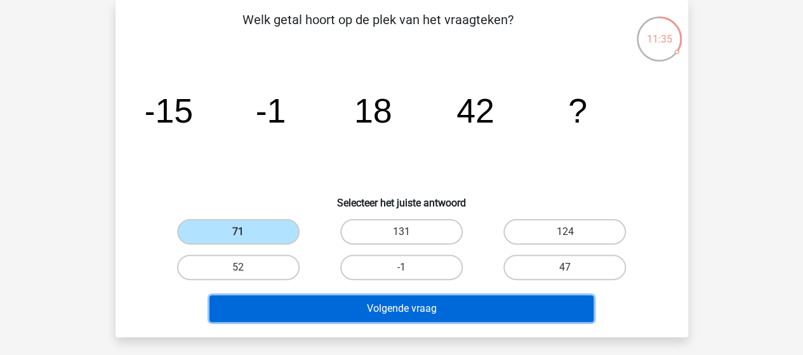
click at [355, 310] on button "Volgende vraag" at bounding box center [401, 308] width 384 height 27
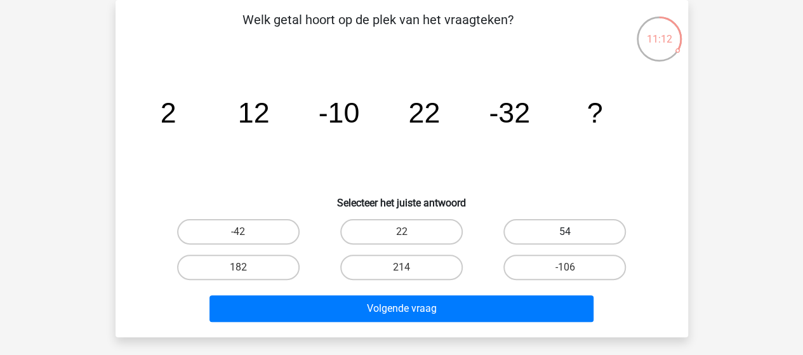
click at [572, 226] on label "54" at bounding box center [564, 231] width 123 height 25
click at [572, 232] on input "54" at bounding box center [569, 236] width 8 height 8
radio input "true"
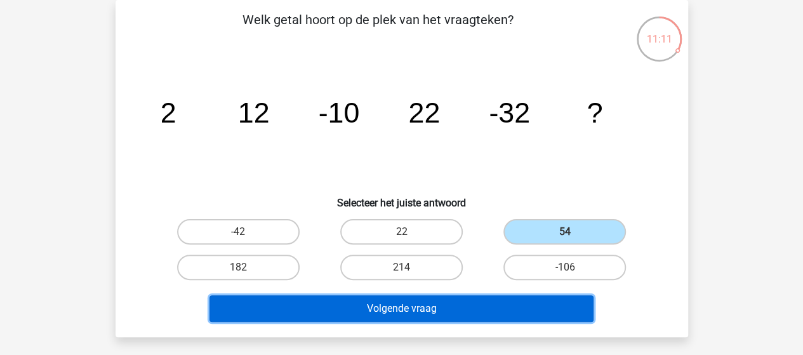
click at [436, 309] on button "Volgende vraag" at bounding box center [401, 308] width 384 height 27
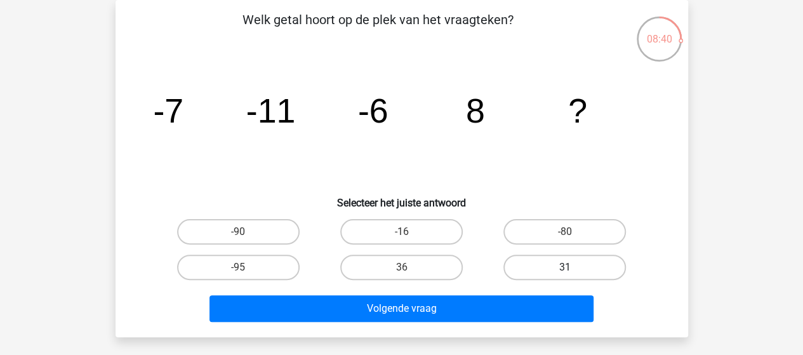
click at [564, 265] on label "31" at bounding box center [564, 267] width 123 height 25
click at [565, 267] on input "31" at bounding box center [569, 271] width 8 height 8
radio input "true"
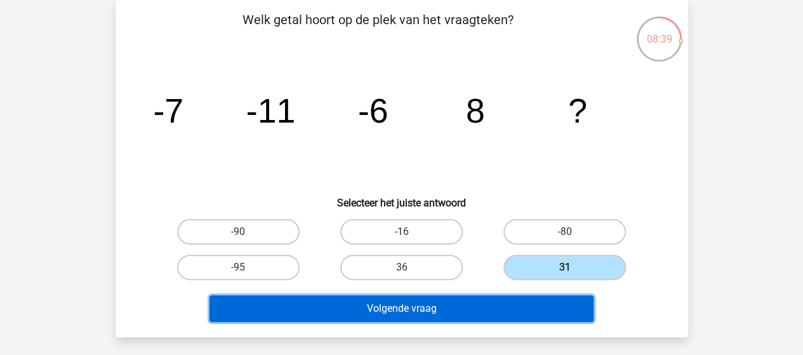
click at [455, 307] on button "Volgende vraag" at bounding box center [401, 308] width 384 height 27
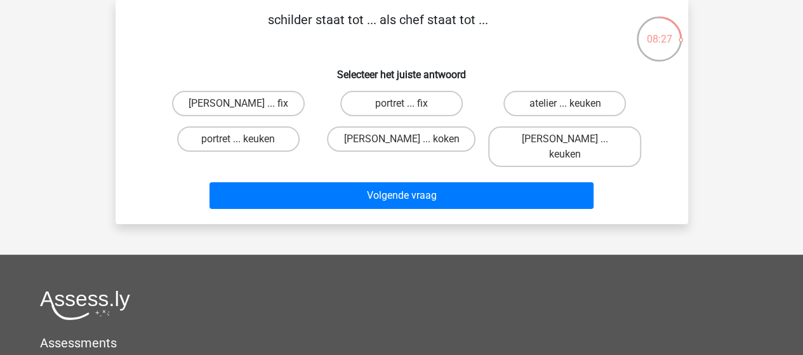
click at [571, 105] on input "atelier ... keuken" at bounding box center [569, 107] width 8 height 8
radio input "true"
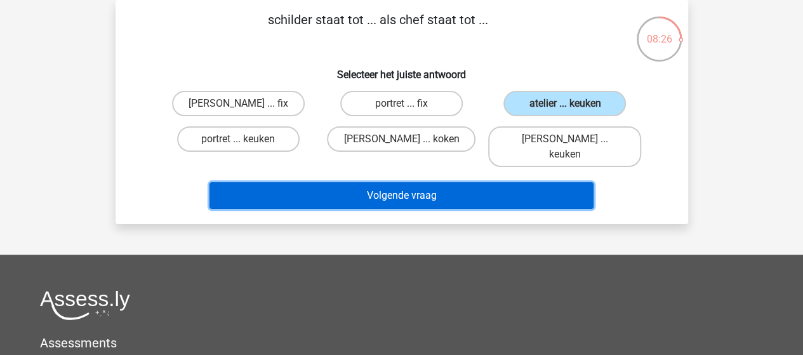
click at [444, 182] on button "Volgende vraag" at bounding box center [401, 195] width 384 height 27
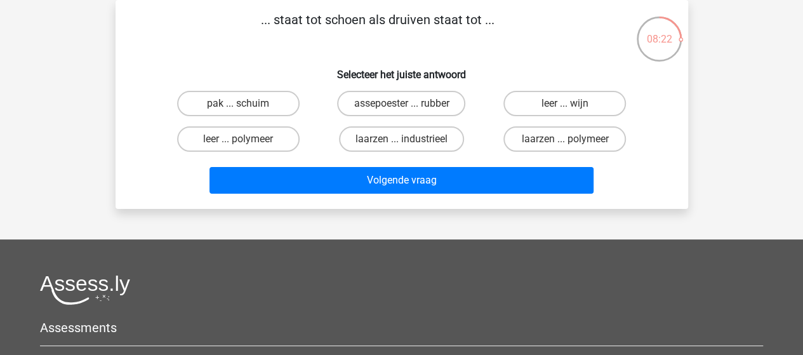
click at [571, 103] on input "leer ... wijn" at bounding box center [569, 107] width 8 height 8
radio input "true"
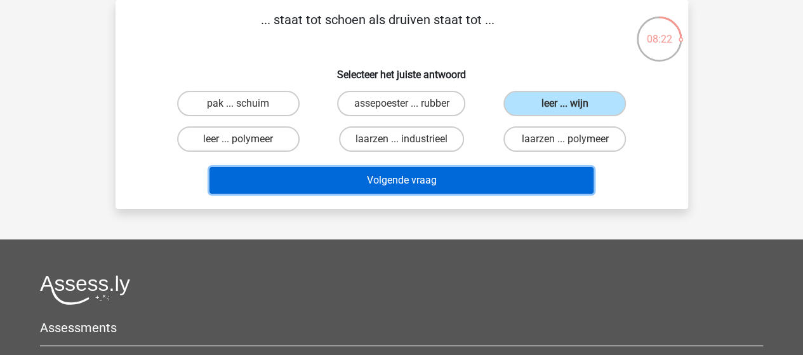
click at [424, 184] on button "Volgende vraag" at bounding box center [401, 180] width 384 height 27
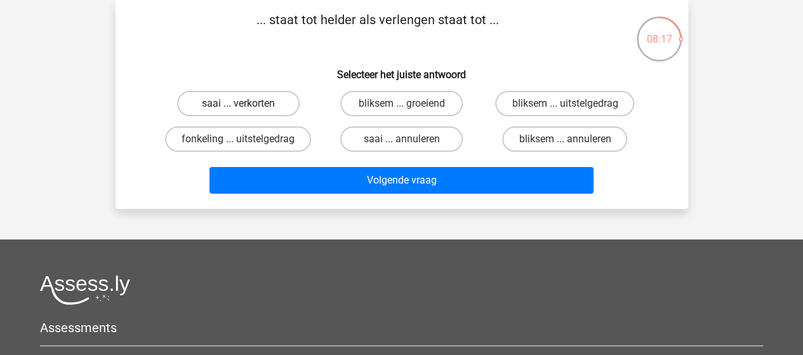
click at [258, 106] on label "saai ... verkorten" at bounding box center [238, 103] width 123 height 25
click at [246, 106] on input "saai ... verkorten" at bounding box center [242, 107] width 8 height 8
radio input "true"
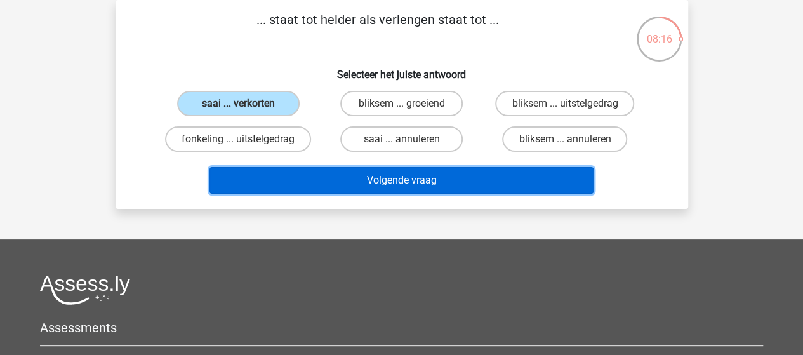
click at [408, 185] on button "Volgende vraag" at bounding box center [401, 180] width 384 height 27
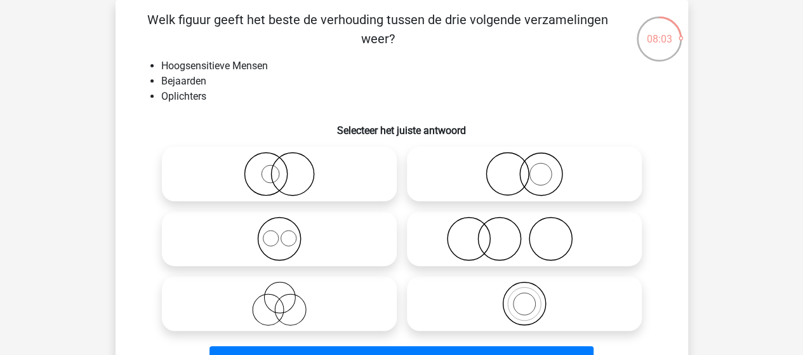
click at [275, 291] on icon at bounding box center [279, 303] width 225 height 44
click at [279, 291] on input "radio" at bounding box center [283, 293] width 8 height 8
radio input "true"
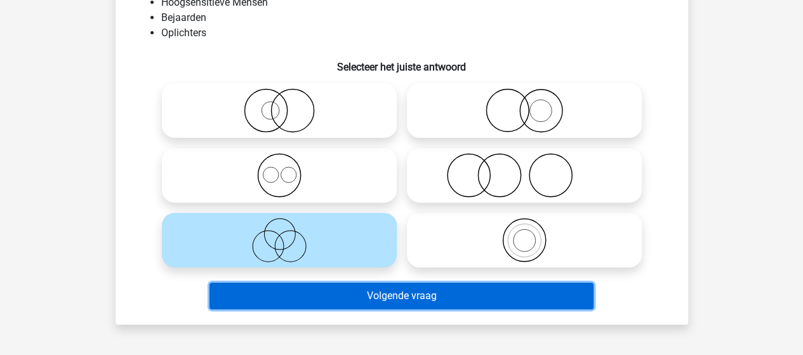
click at [385, 295] on button "Volgende vraag" at bounding box center [401, 296] width 384 height 27
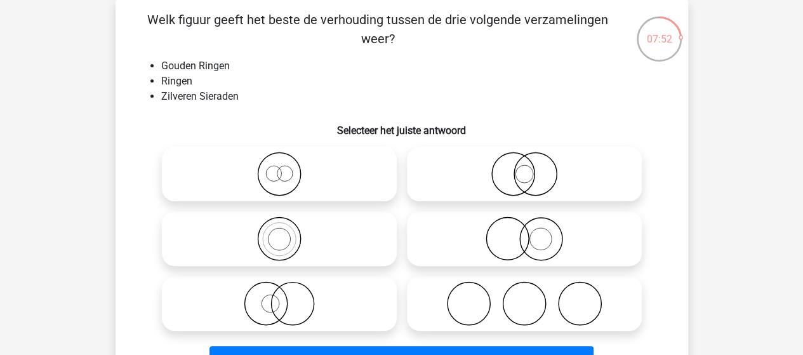
click at [272, 173] on icon at bounding box center [279, 174] width 225 height 44
click at [279, 168] on input "radio" at bounding box center [283, 163] width 8 height 8
radio input "true"
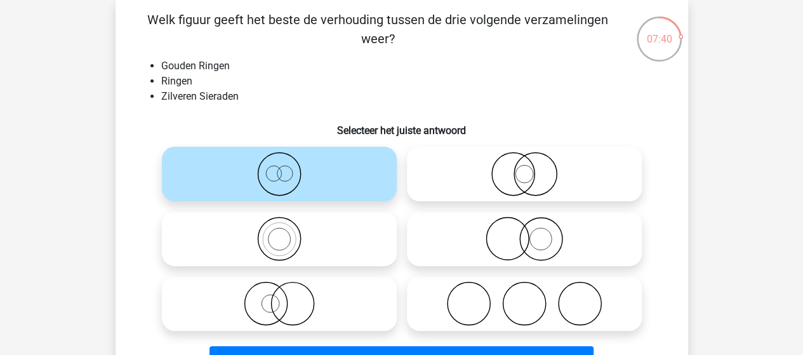
click at [543, 240] on icon at bounding box center [524, 238] width 225 height 44
click at [533, 232] on input "radio" at bounding box center [528, 228] width 8 height 8
radio input "true"
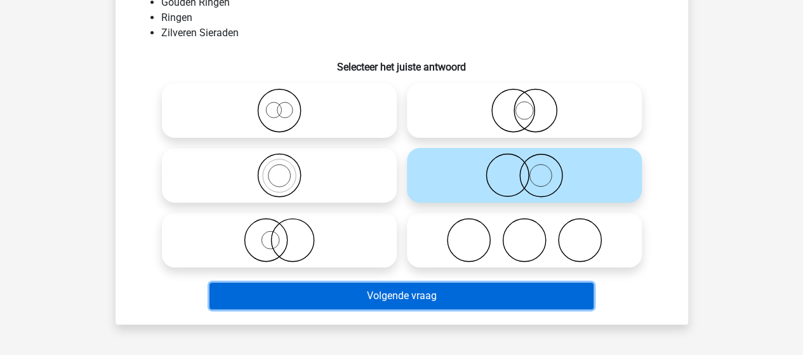
click at [481, 292] on button "Volgende vraag" at bounding box center [401, 296] width 384 height 27
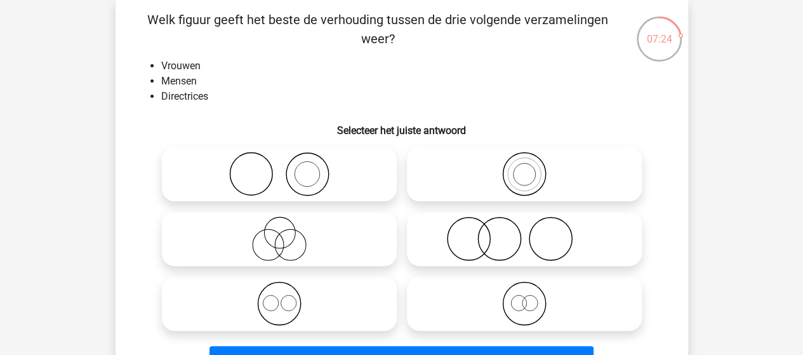
click at [527, 171] on icon at bounding box center [524, 174] width 225 height 44
click at [527, 168] on input "radio" at bounding box center [528, 163] width 8 height 8
radio input "true"
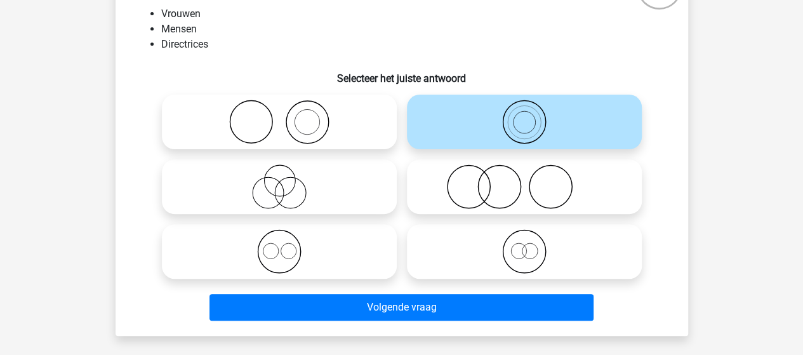
scroll to position [122, 0]
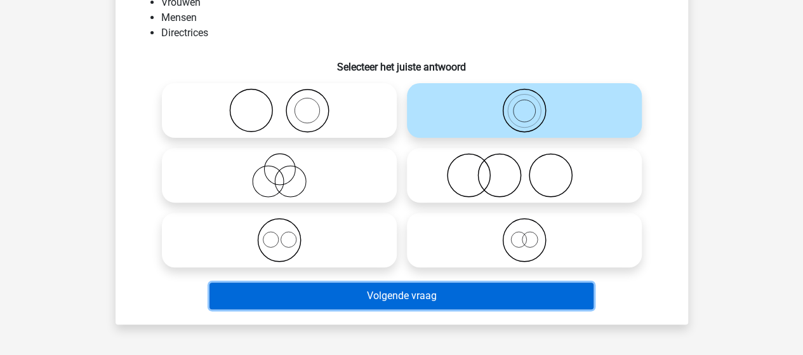
click at [427, 303] on button "Volgende vraag" at bounding box center [401, 296] width 384 height 27
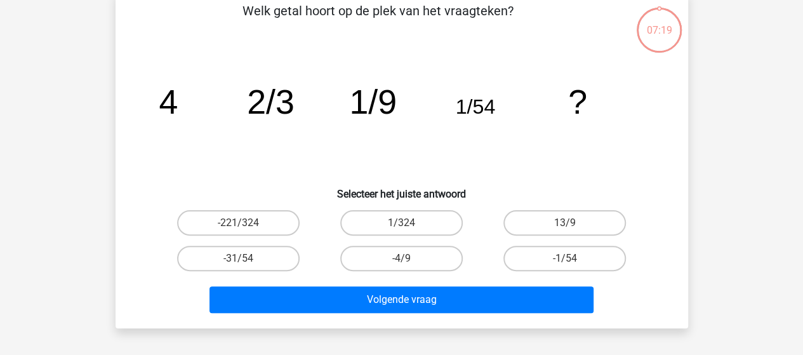
scroll to position [58, 0]
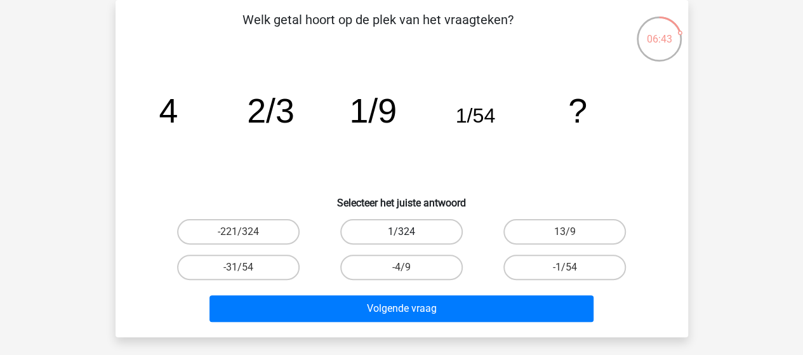
click at [392, 227] on label "1/324" at bounding box center [401, 231] width 123 height 25
click at [401, 232] on input "1/324" at bounding box center [405, 236] width 8 height 8
radio input "true"
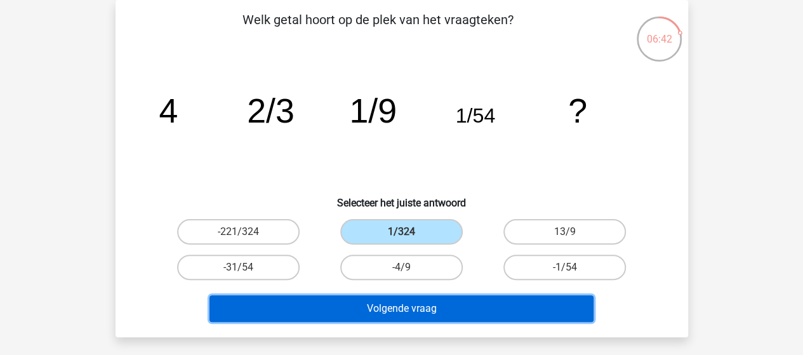
drag, startPoint x: 410, startPoint y: 308, endPoint x: 409, endPoint y: 302, distance: 6.4
click at [410, 308] on button "Volgende vraag" at bounding box center [401, 308] width 384 height 27
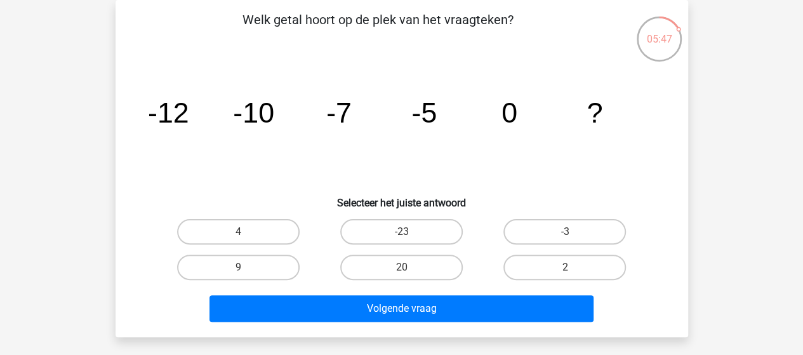
click at [572, 267] on input "2" at bounding box center [569, 271] width 8 height 8
radio input "true"
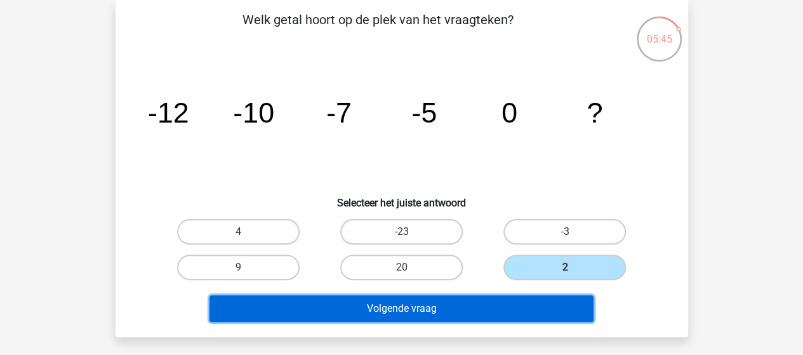
click at [426, 310] on button "Volgende vraag" at bounding box center [401, 308] width 384 height 27
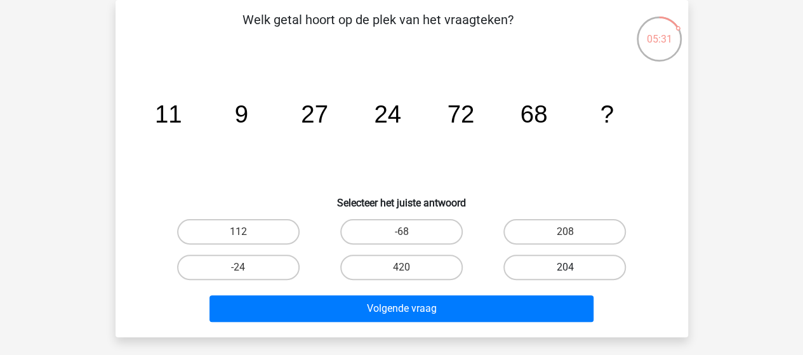
click at [570, 261] on label "204" at bounding box center [564, 267] width 123 height 25
click at [570, 267] on input "204" at bounding box center [569, 271] width 8 height 8
radio input "true"
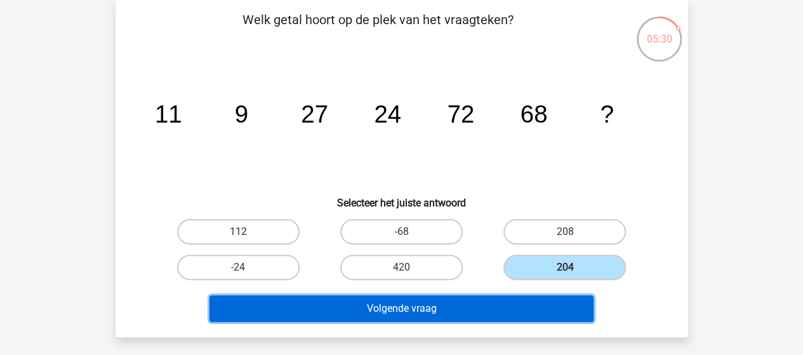
click at [430, 307] on button "Volgende vraag" at bounding box center [401, 308] width 384 height 27
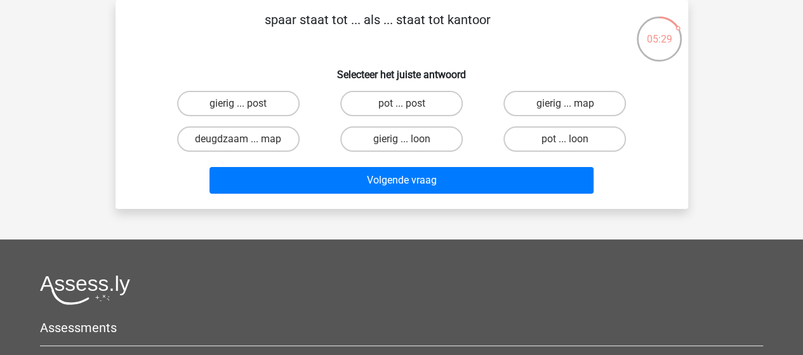
scroll to position [0, 0]
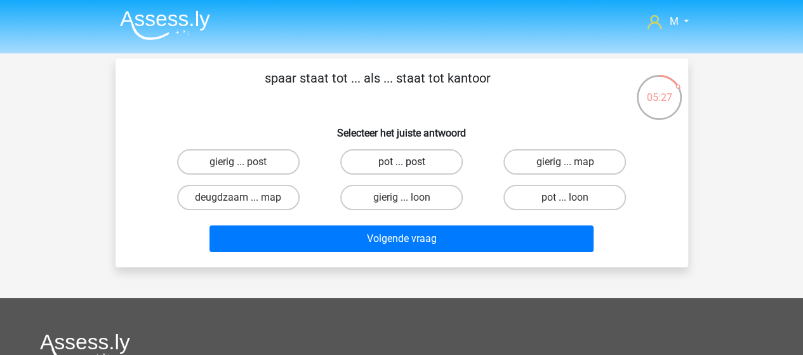
click at [399, 152] on label "pot ... post" at bounding box center [401, 161] width 123 height 25
click at [401, 162] on input "pot ... post" at bounding box center [405, 166] width 8 height 8
radio input "true"
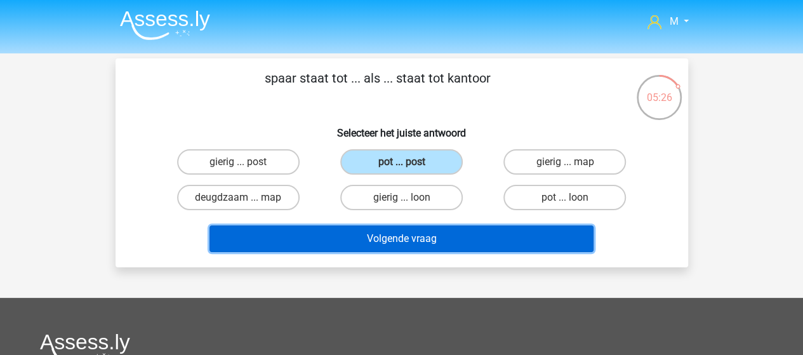
click at [427, 244] on button "Volgende vraag" at bounding box center [401, 238] width 384 height 27
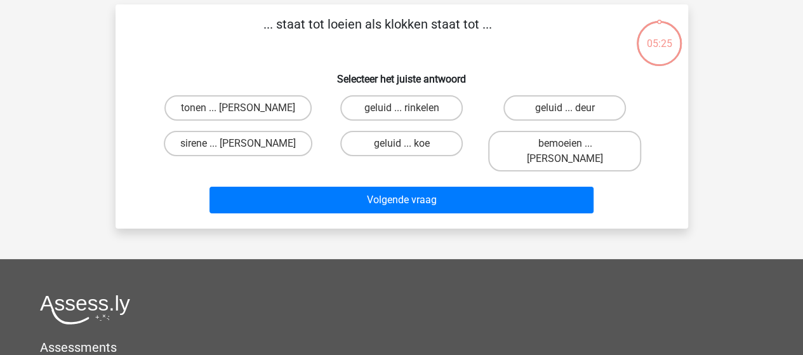
scroll to position [58, 0]
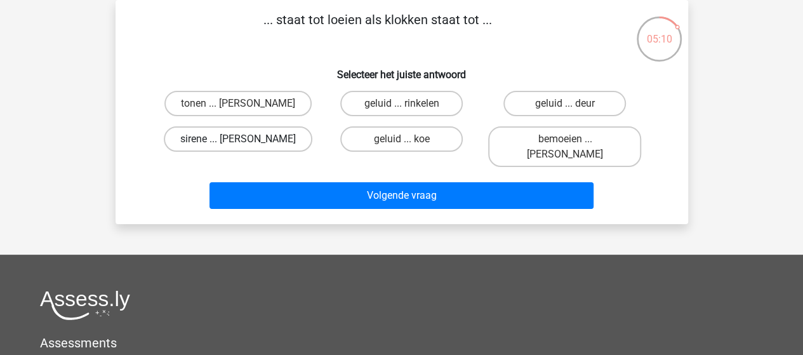
click at [250, 140] on label "sirene ... luiden" at bounding box center [238, 138] width 149 height 25
click at [246, 140] on input "sirene ... luiden" at bounding box center [242, 143] width 8 height 8
radio input "true"
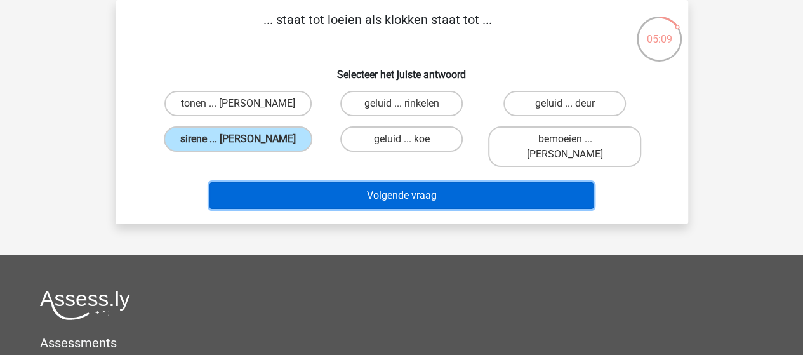
click at [397, 182] on button "Volgende vraag" at bounding box center [401, 195] width 384 height 27
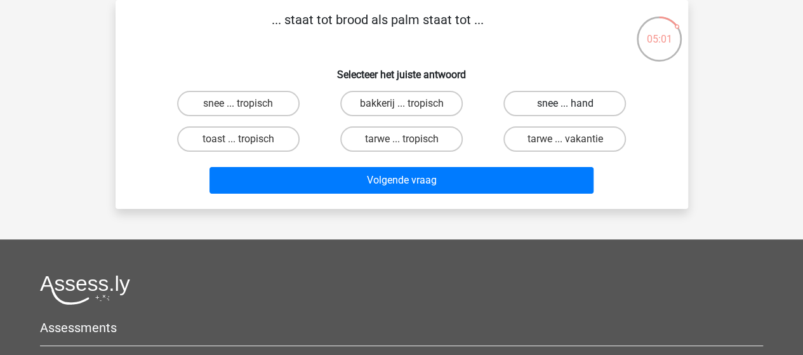
click at [576, 103] on label "snee ... hand" at bounding box center [564, 103] width 123 height 25
click at [573, 103] on input "snee ... hand" at bounding box center [569, 107] width 8 height 8
radio input "true"
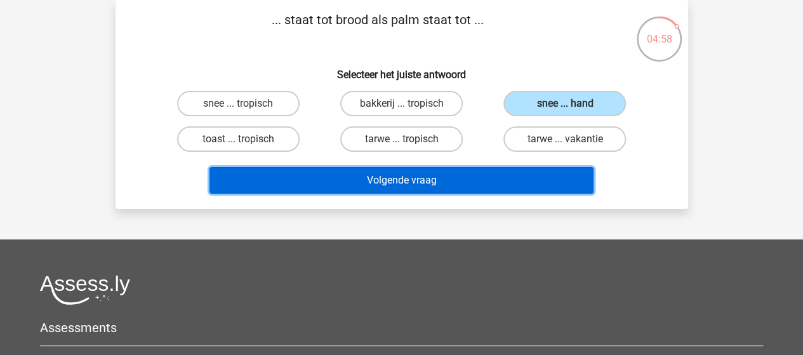
click at [415, 176] on button "Volgende vraag" at bounding box center [401, 180] width 384 height 27
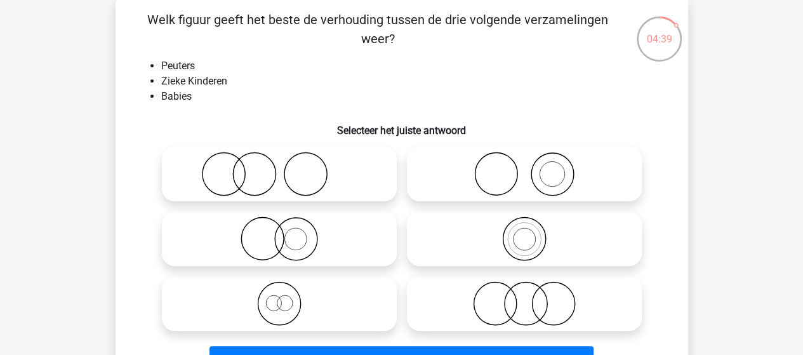
click at [536, 302] on icon at bounding box center [524, 303] width 225 height 44
click at [533, 297] on input "radio" at bounding box center [528, 293] width 8 height 8
radio input "true"
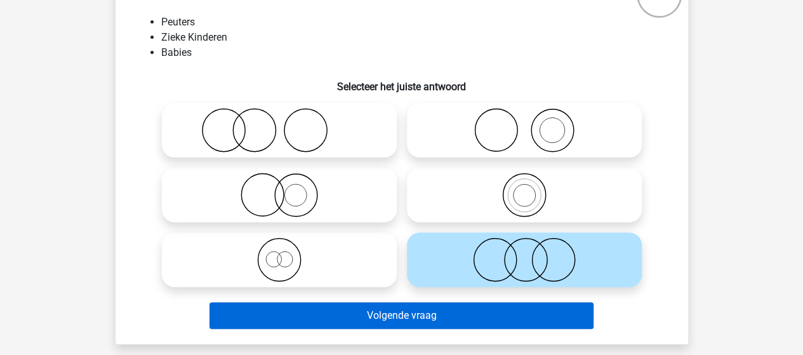
scroll to position [122, 0]
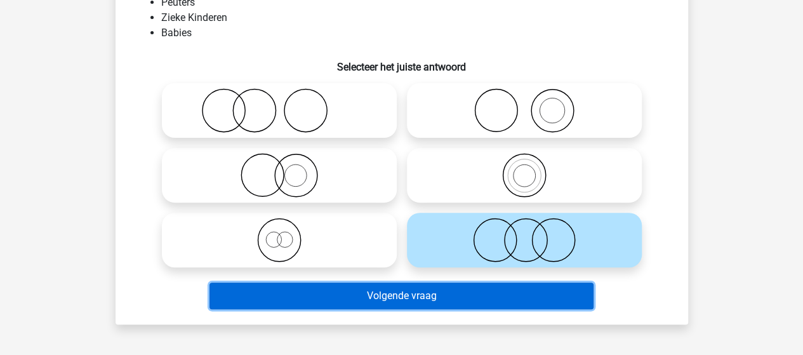
drag, startPoint x: 393, startPoint y: 296, endPoint x: 397, endPoint y: 291, distance: 6.7
click at [394, 296] on button "Volgende vraag" at bounding box center [401, 296] width 384 height 27
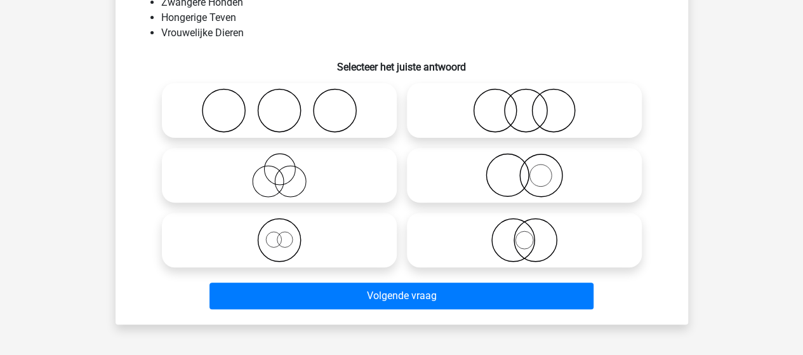
scroll to position [58, 0]
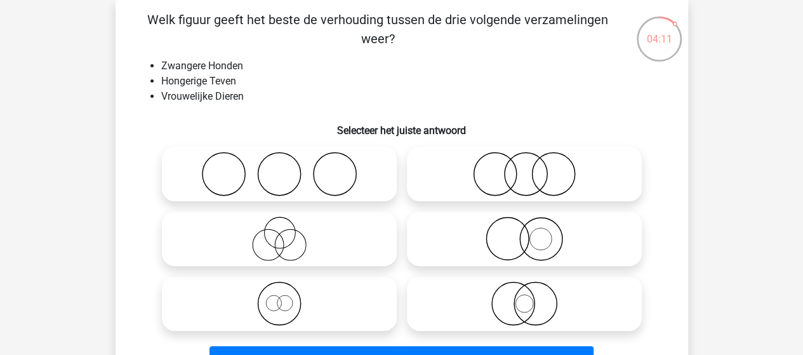
click at [280, 299] on icon at bounding box center [279, 303] width 225 height 44
click at [280, 297] on input "radio" at bounding box center [283, 293] width 8 height 8
radio input "true"
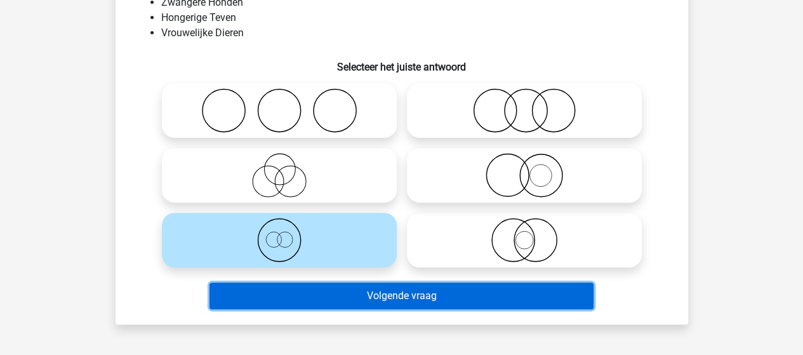
click at [377, 296] on button "Volgende vraag" at bounding box center [401, 296] width 384 height 27
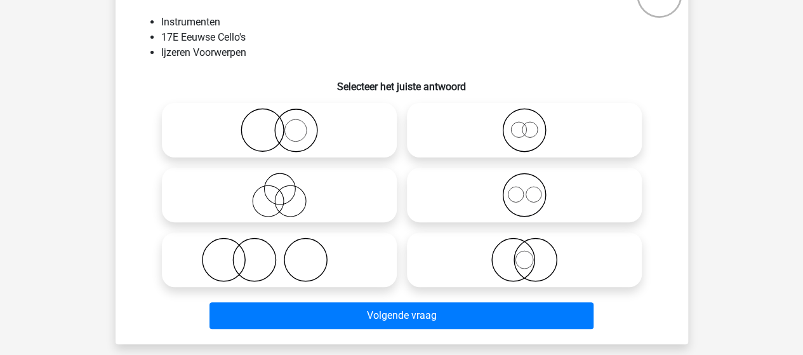
scroll to position [122, 0]
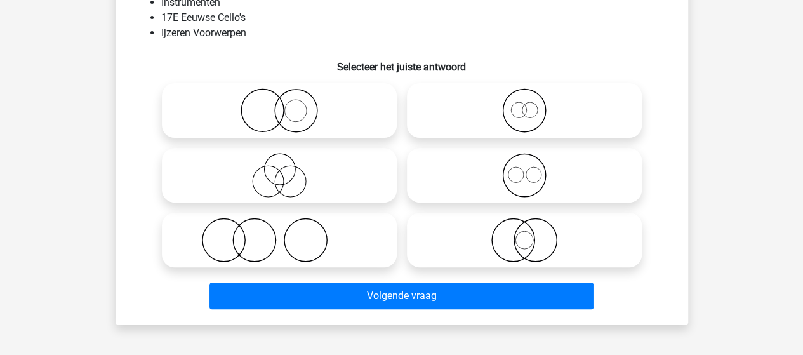
click at [297, 236] on icon at bounding box center [279, 240] width 225 height 44
click at [288, 234] on input "radio" at bounding box center [283, 229] width 8 height 8
radio input "true"
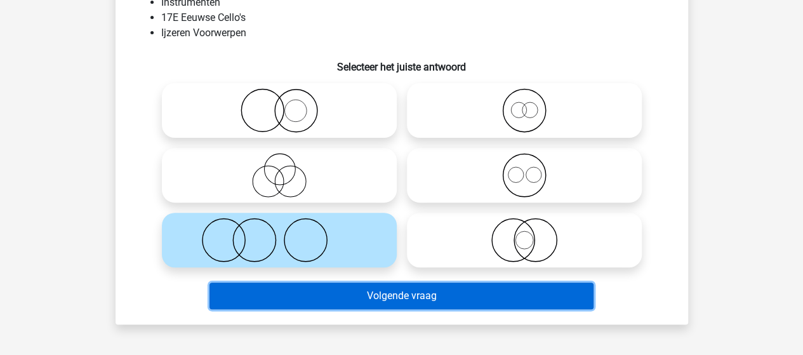
click at [416, 291] on button "Volgende vraag" at bounding box center [401, 296] width 384 height 27
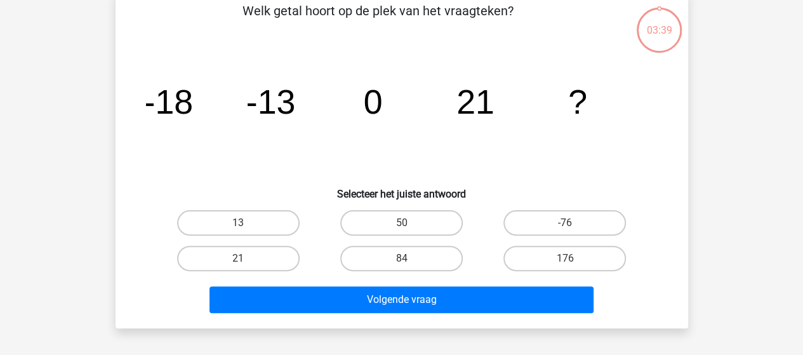
scroll to position [58, 0]
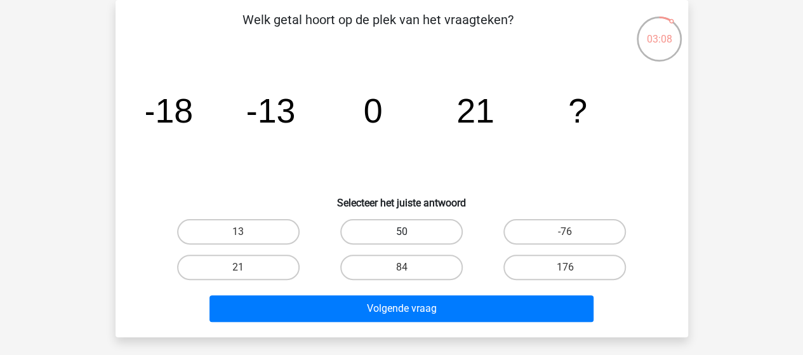
click at [381, 231] on label "50" at bounding box center [401, 231] width 123 height 25
click at [401, 232] on input "50" at bounding box center [405, 236] width 8 height 8
radio input "true"
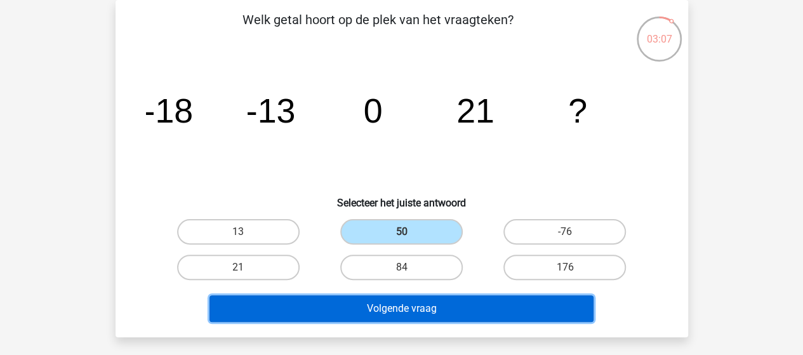
click at [381, 303] on button "Volgende vraag" at bounding box center [401, 308] width 384 height 27
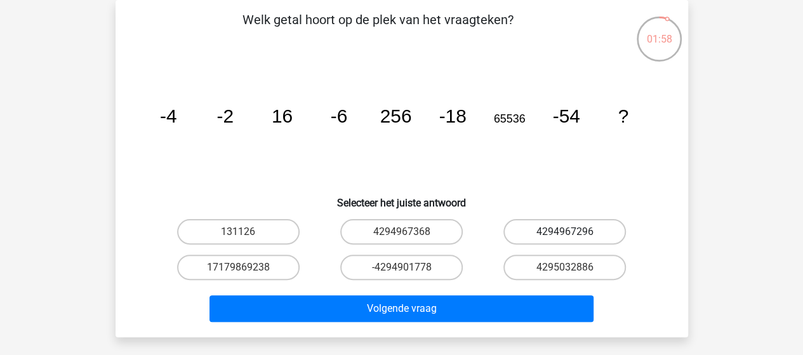
click at [545, 233] on label "4294967296" at bounding box center [564, 231] width 123 height 25
click at [565, 233] on input "4294967296" at bounding box center [569, 236] width 8 height 8
radio input "true"
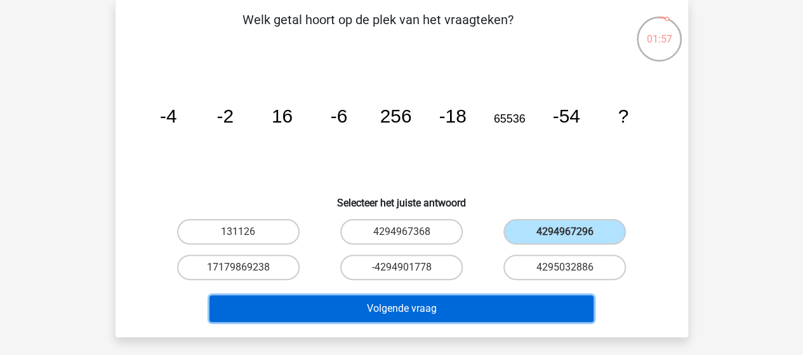
click at [481, 310] on button "Volgende vraag" at bounding box center [401, 308] width 384 height 27
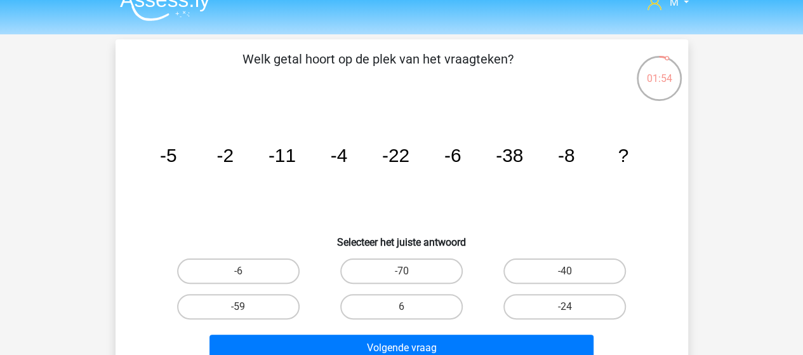
scroll to position [0, 0]
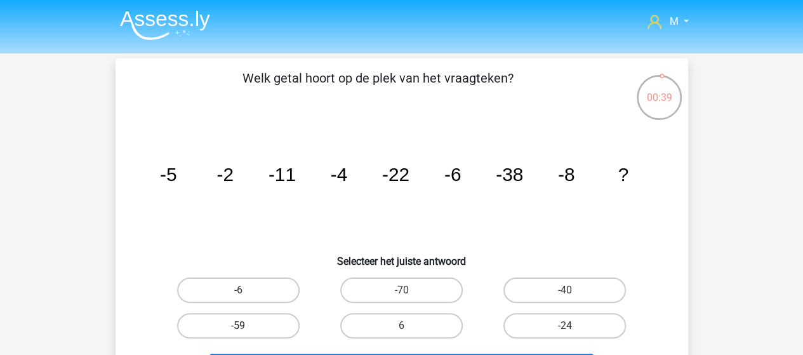
click at [250, 324] on label "-59" at bounding box center [238, 325] width 123 height 25
click at [246, 326] on input "-59" at bounding box center [242, 330] width 8 height 8
radio input "true"
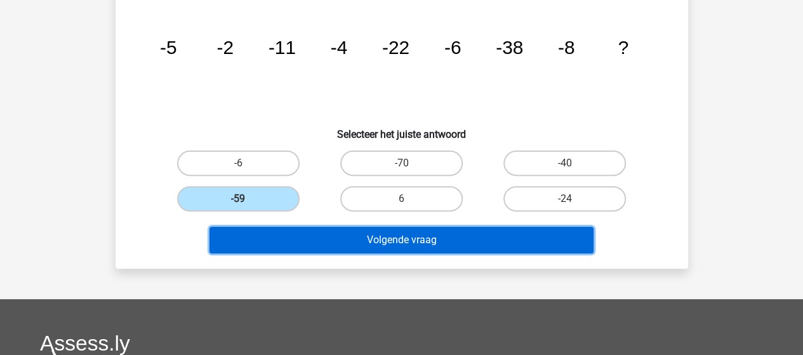
click at [348, 237] on button "Volgende vraag" at bounding box center [401, 240] width 384 height 27
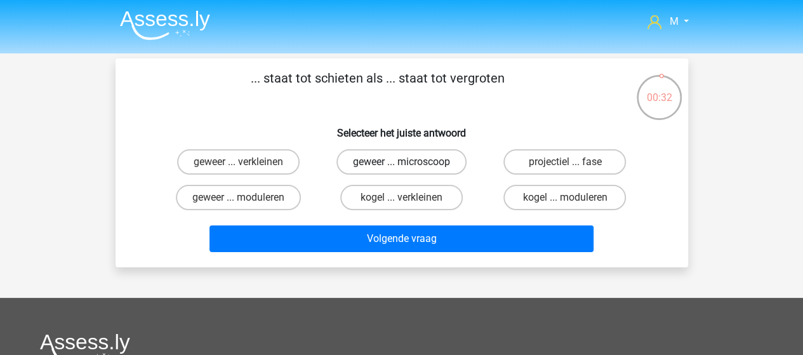
drag, startPoint x: 403, startPoint y: 161, endPoint x: 425, endPoint y: 181, distance: 30.1
click at [404, 161] on label "geweer ... microscoop" at bounding box center [401, 161] width 130 height 25
click at [404, 162] on input "geweer ... microscoop" at bounding box center [405, 166] width 8 height 8
radio input "true"
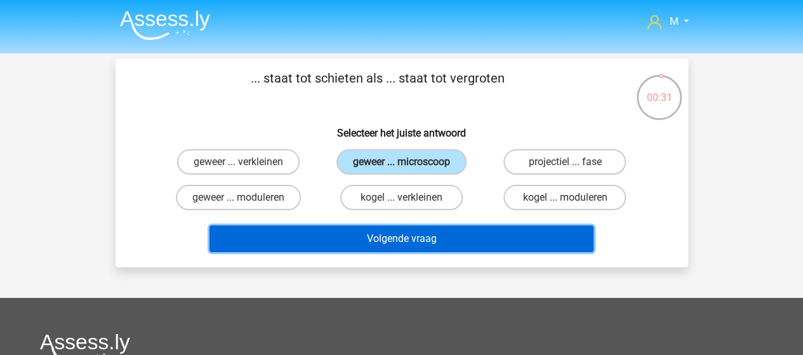
click at [436, 233] on button "Volgende vraag" at bounding box center [401, 238] width 384 height 27
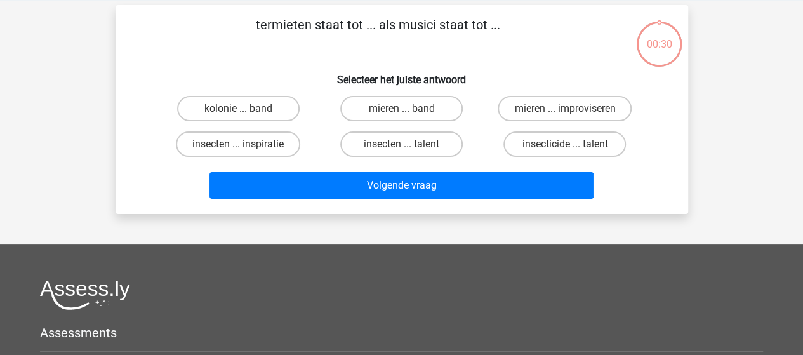
scroll to position [58, 0]
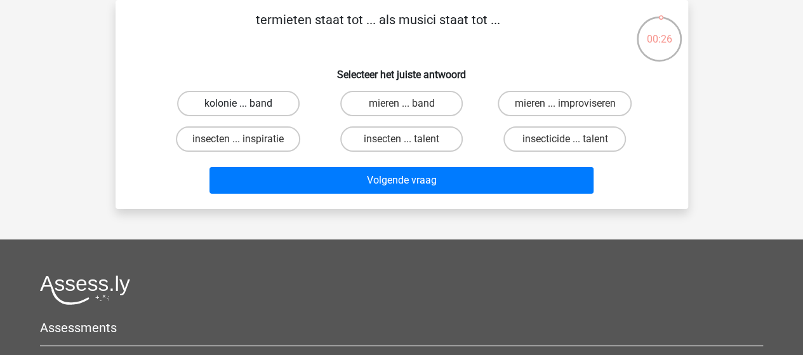
click at [254, 101] on label "kolonie ... band" at bounding box center [238, 103] width 123 height 25
click at [246, 103] on input "kolonie ... band" at bounding box center [242, 107] width 8 height 8
radio input "true"
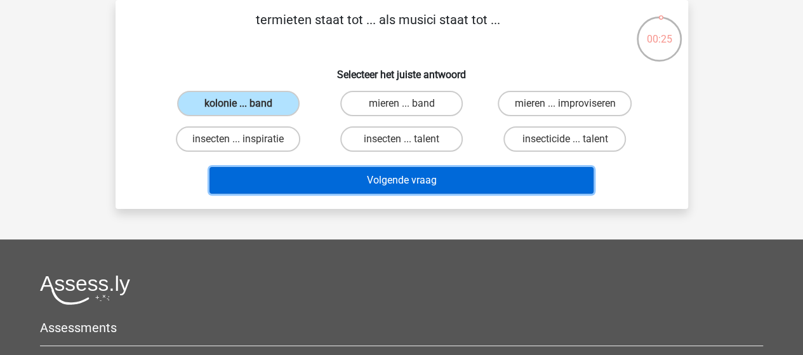
click at [382, 180] on button "Volgende vraag" at bounding box center [401, 180] width 384 height 27
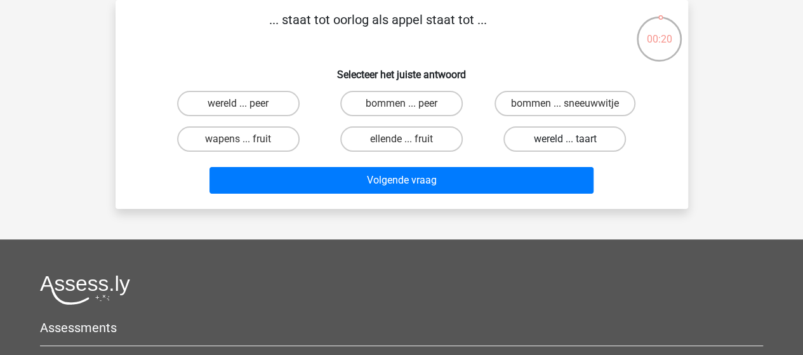
click at [557, 141] on label "wereld ... taart" at bounding box center [564, 138] width 123 height 25
click at [565, 141] on input "wereld ... taart" at bounding box center [569, 143] width 8 height 8
radio input "true"
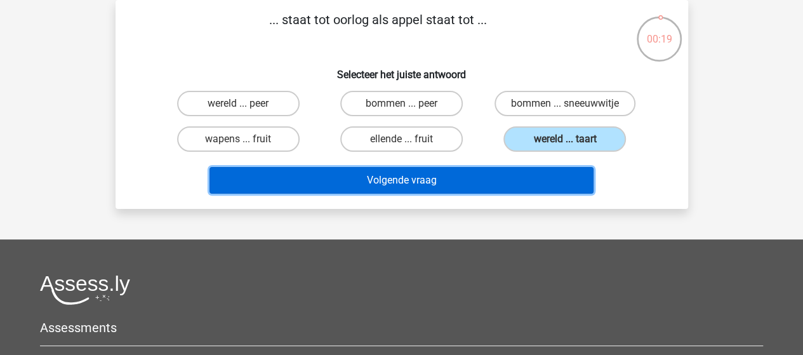
click at [475, 178] on button "Volgende vraag" at bounding box center [401, 180] width 384 height 27
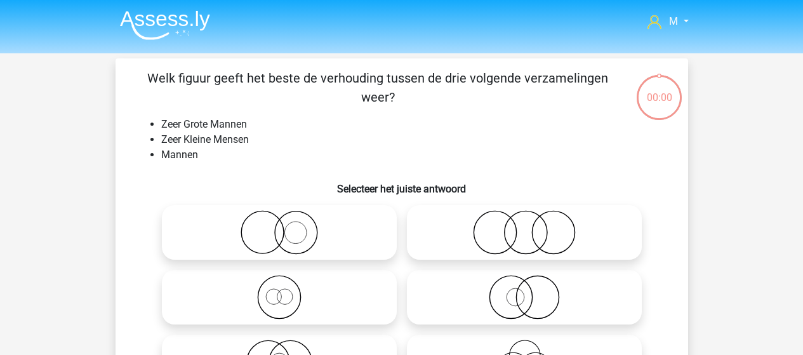
scroll to position [58, 0]
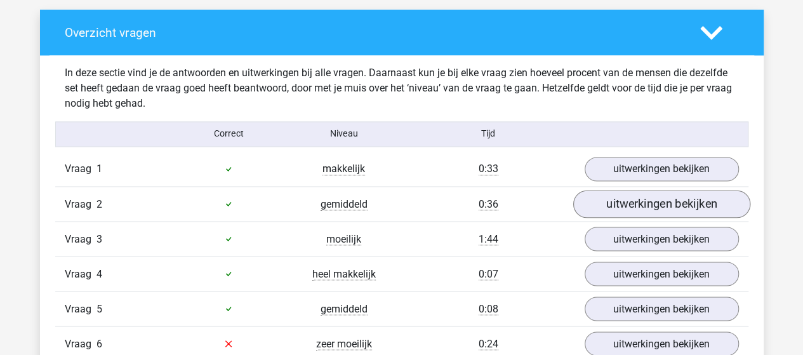
scroll to position [1016, 0]
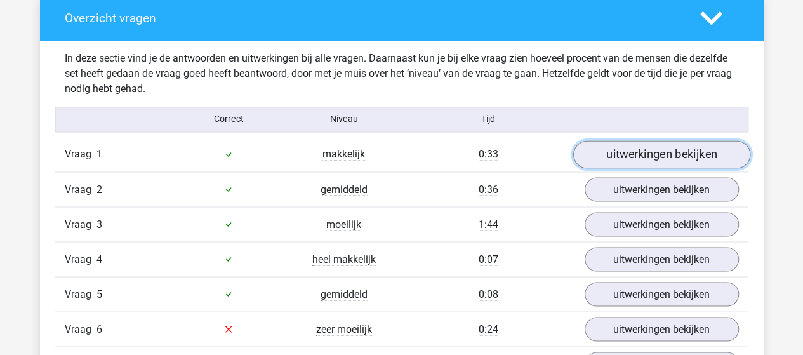
click at [628, 152] on link "uitwerkingen bekijken" at bounding box center [661, 154] width 177 height 28
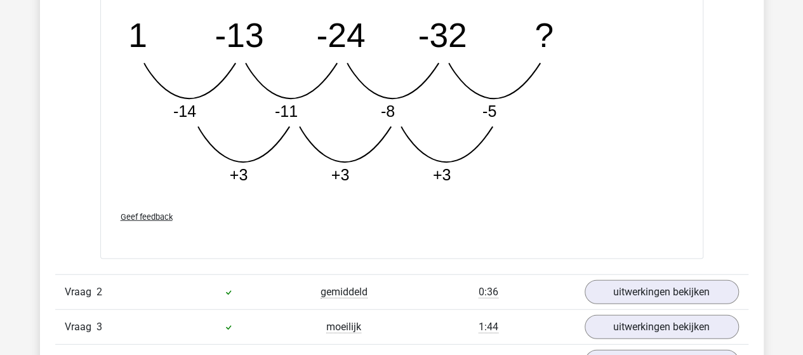
scroll to position [1587, 0]
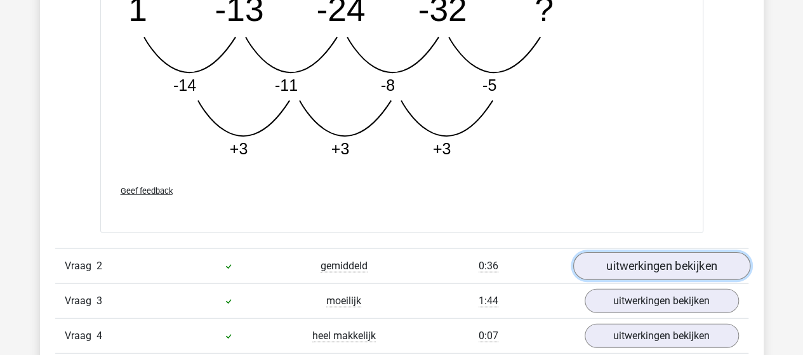
click at [643, 263] on link "uitwerkingen bekijken" at bounding box center [661, 267] width 177 height 28
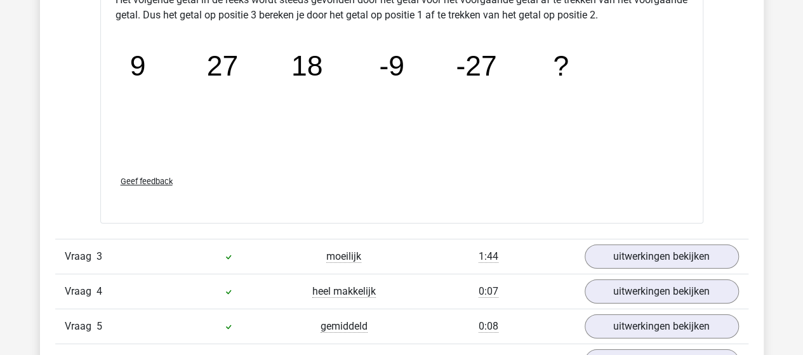
scroll to position [2222, 0]
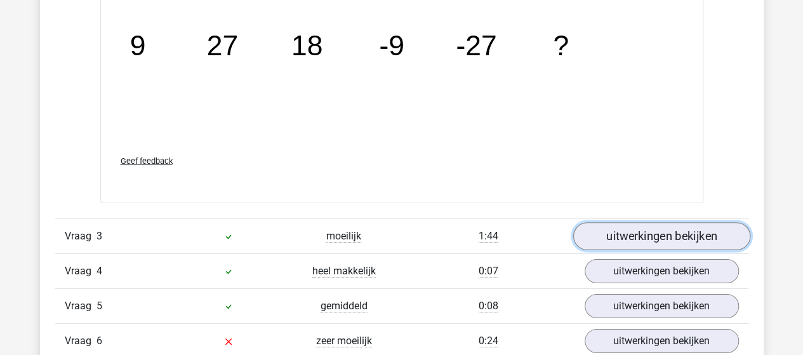
click at [649, 230] on link "uitwerkingen bekijken" at bounding box center [661, 236] width 177 height 28
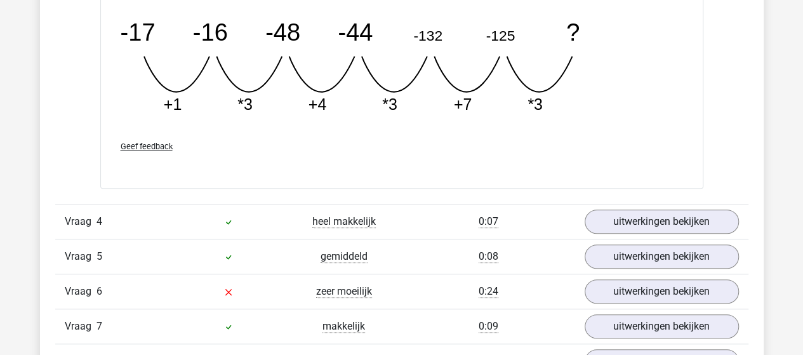
scroll to position [2920, 0]
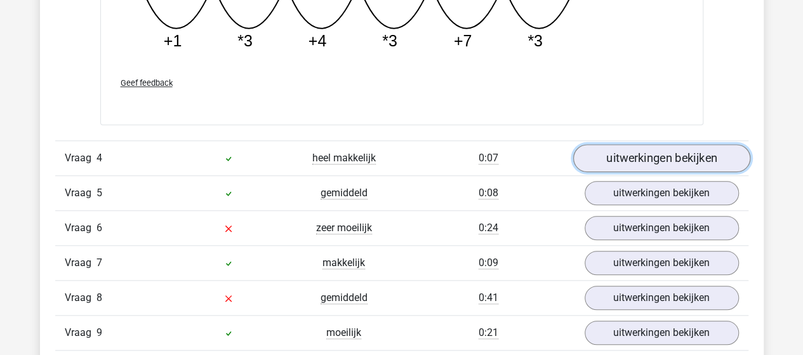
click at [649, 152] on link "uitwerkingen bekijken" at bounding box center [661, 158] width 177 height 28
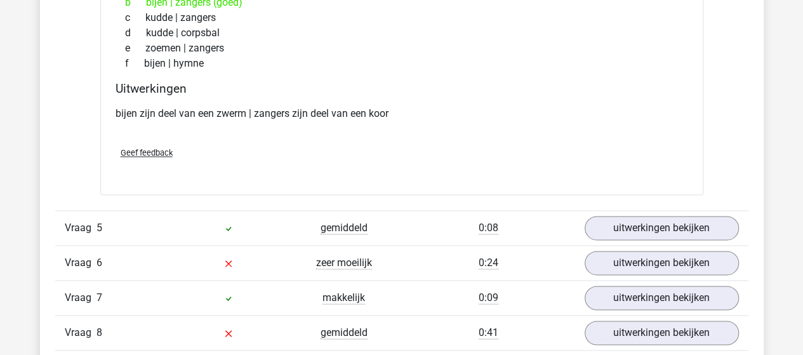
scroll to position [3174, 0]
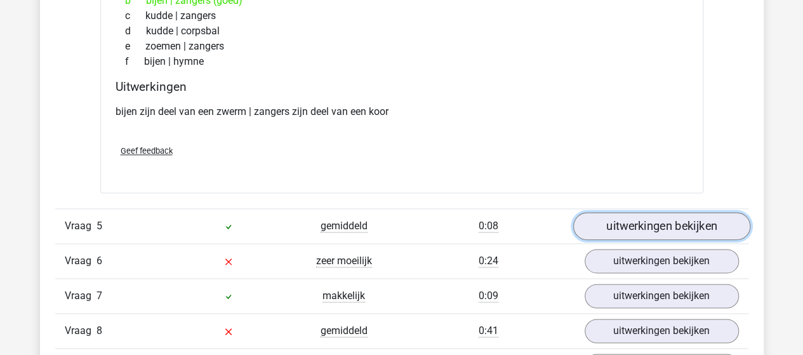
click at [638, 218] on link "uitwerkingen bekijken" at bounding box center [661, 226] width 177 height 28
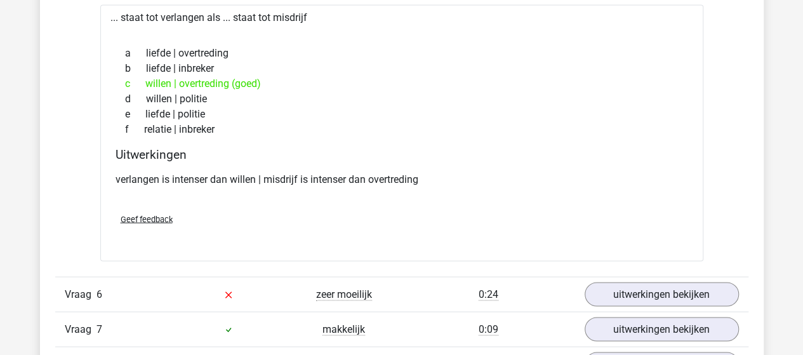
scroll to position [3492, 0]
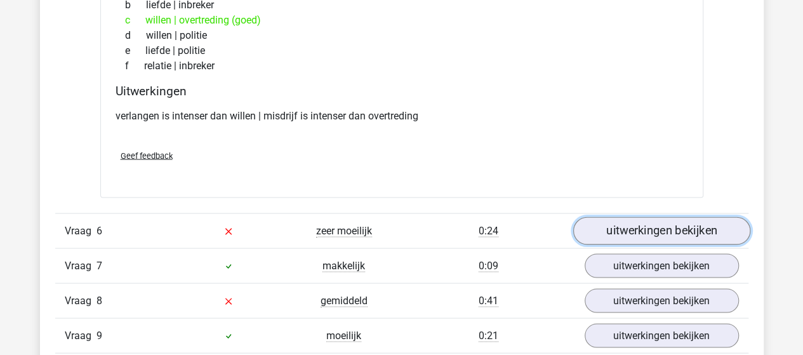
click at [642, 219] on link "uitwerkingen bekijken" at bounding box center [661, 230] width 177 height 28
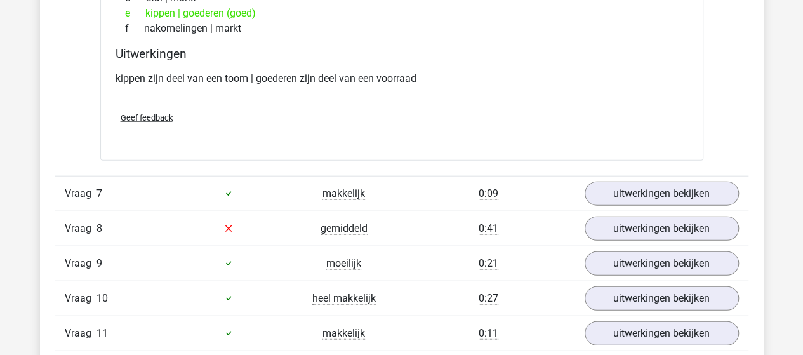
scroll to position [3873, 0]
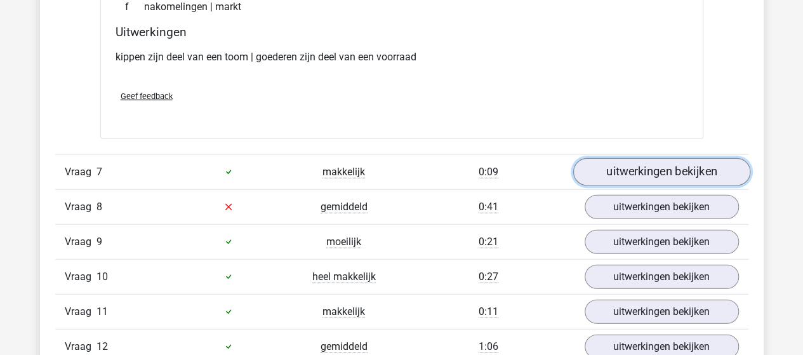
click at [645, 159] on link "uitwerkingen bekijken" at bounding box center [661, 172] width 177 height 28
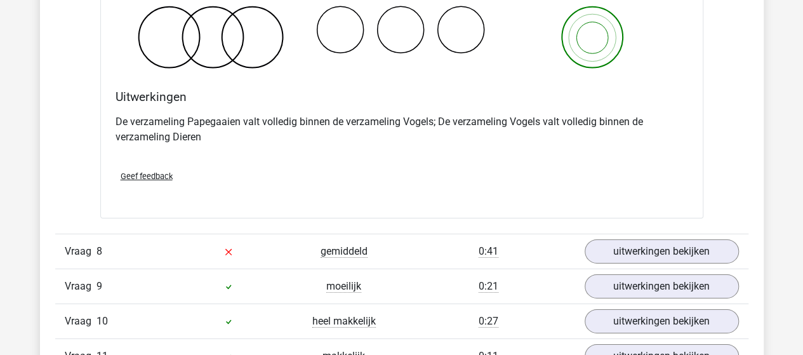
scroll to position [4380, 0]
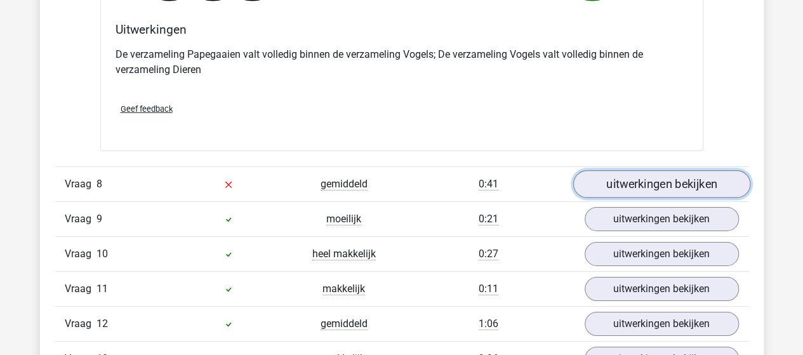
click at [640, 170] on link "uitwerkingen bekijken" at bounding box center [661, 184] width 177 height 28
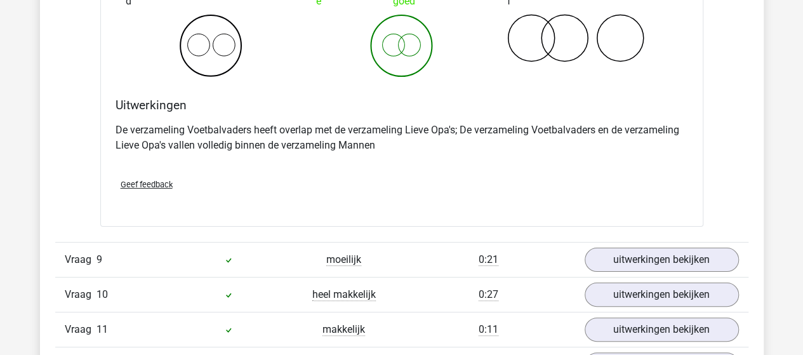
scroll to position [4888, 0]
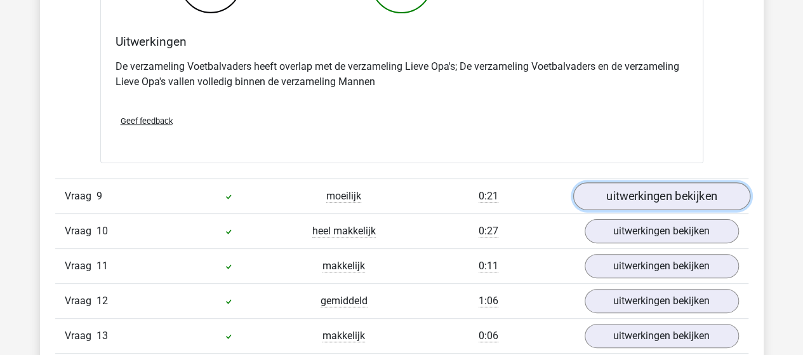
click at [635, 185] on link "uitwerkingen bekijken" at bounding box center [661, 196] width 177 height 28
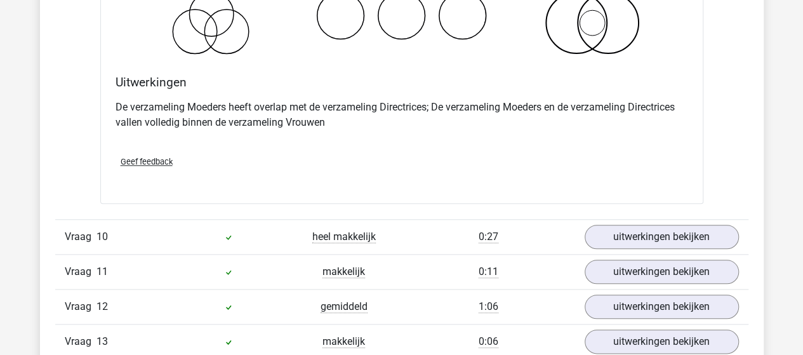
scroll to position [5396, 0]
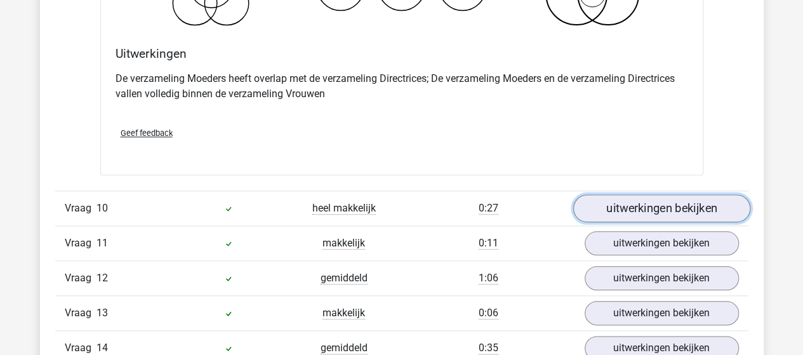
click at [659, 199] on link "uitwerkingen bekijken" at bounding box center [661, 208] width 177 height 28
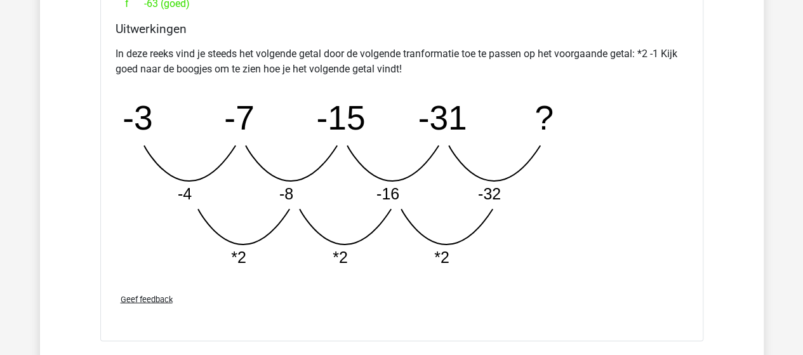
scroll to position [6031, 0]
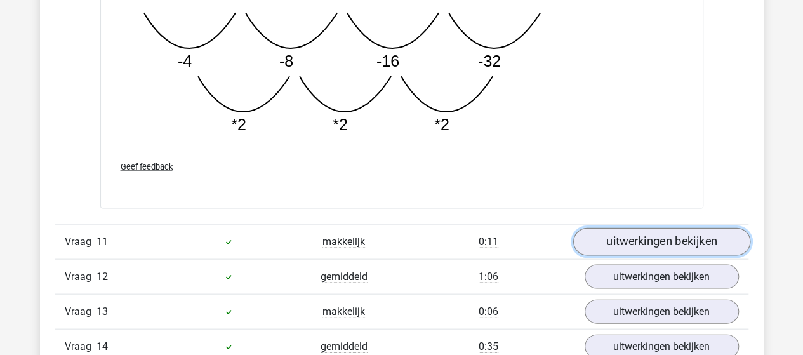
click at [653, 228] on link "uitwerkingen bekijken" at bounding box center [661, 242] width 177 height 28
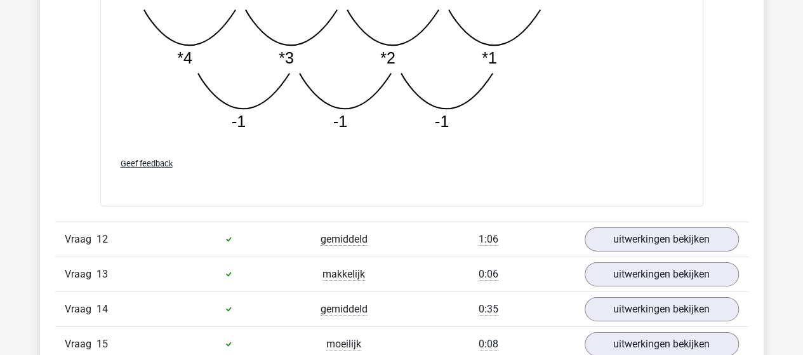
scroll to position [6729, 0]
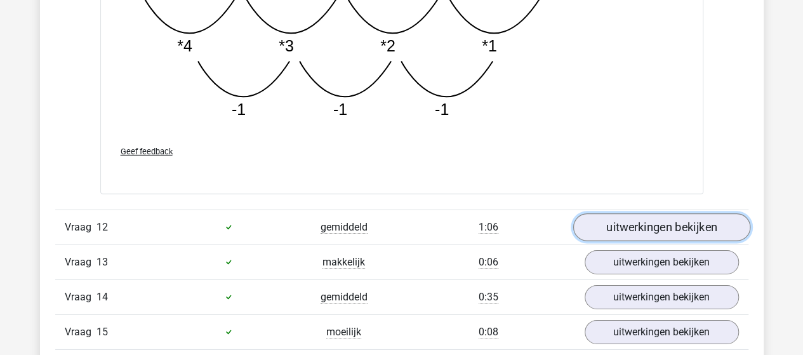
click at [639, 213] on link "uitwerkingen bekijken" at bounding box center [661, 227] width 177 height 28
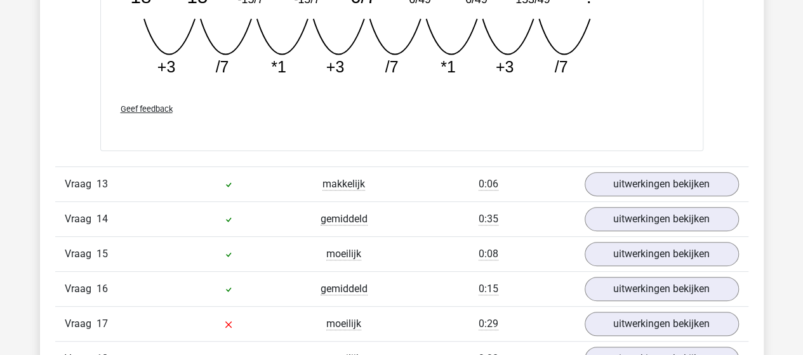
scroll to position [7364, 0]
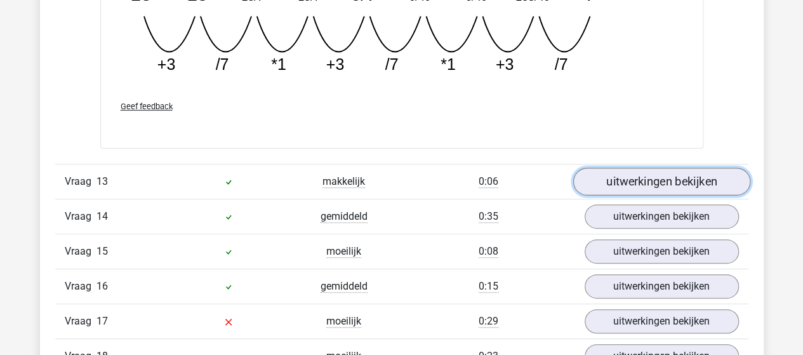
click at [637, 168] on link "uitwerkingen bekijken" at bounding box center [661, 182] width 177 height 28
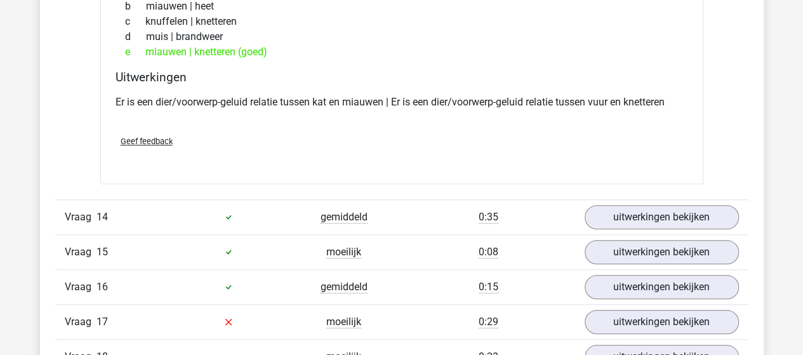
scroll to position [7682, 0]
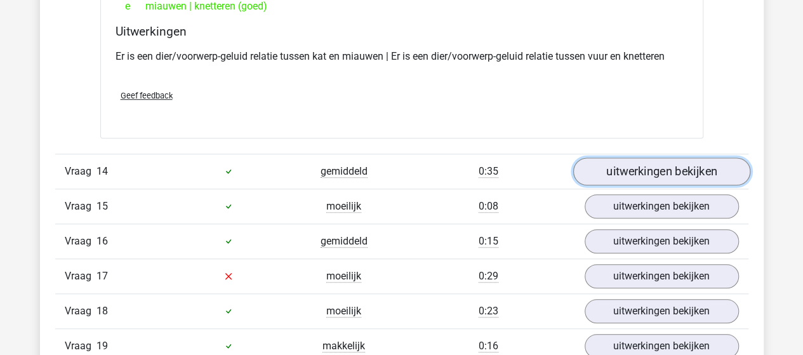
click at [644, 157] on link "uitwerkingen bekijken" at bounding box center [661, 171] width 177 height 28
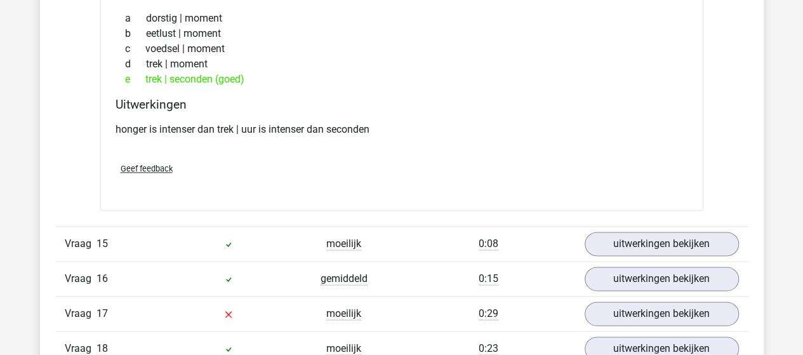
scroll to position [7936, 0]
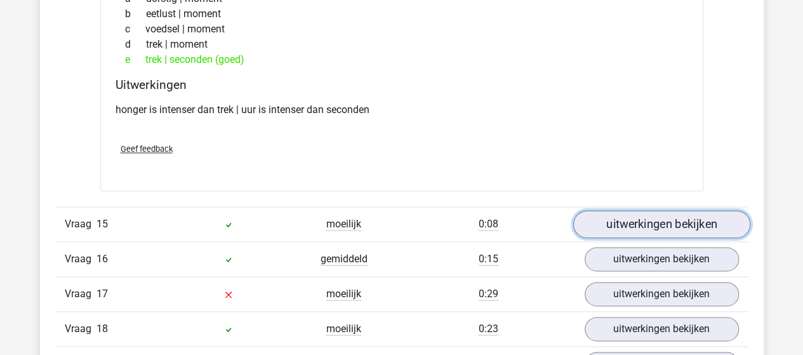
click at [661, 210] on link "uitwerkingen bekijken" at bounding box center [661, 224] width 177 height 28
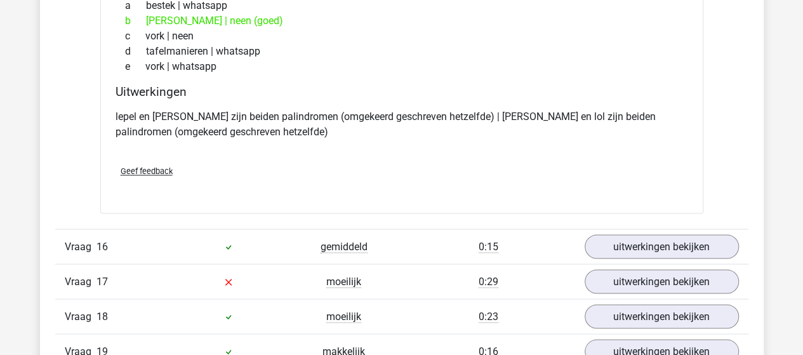
scroll to position [8253, 0]
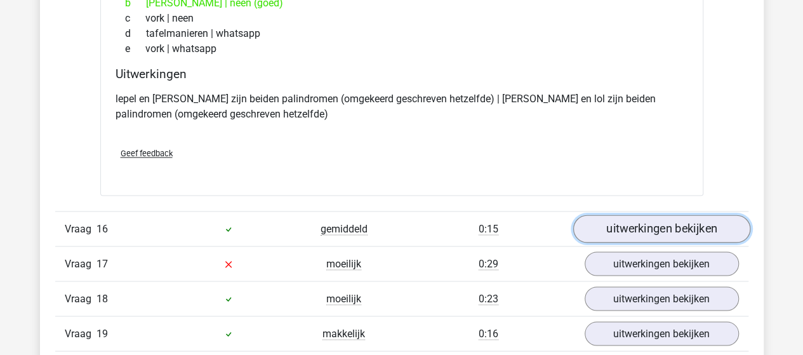
click at [663, 215] on link "uitwerkingen bekijken" at bounding box center [661, 229] width 177 height 28
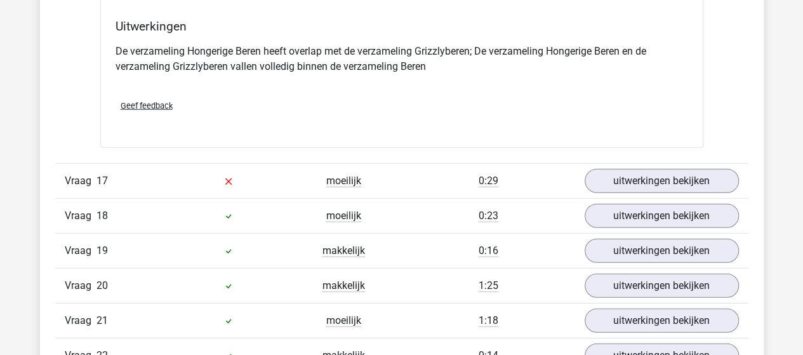
scroll to position [8824, 0]
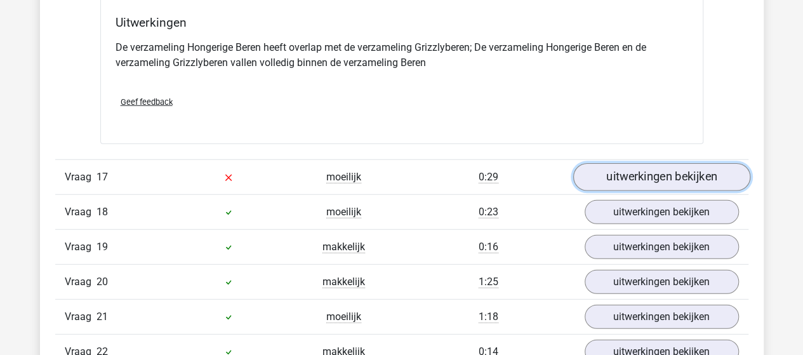
click at [659, 164] on link "uitwerkingen bekijken" at bounding box center [661, 177] width 177 height 28
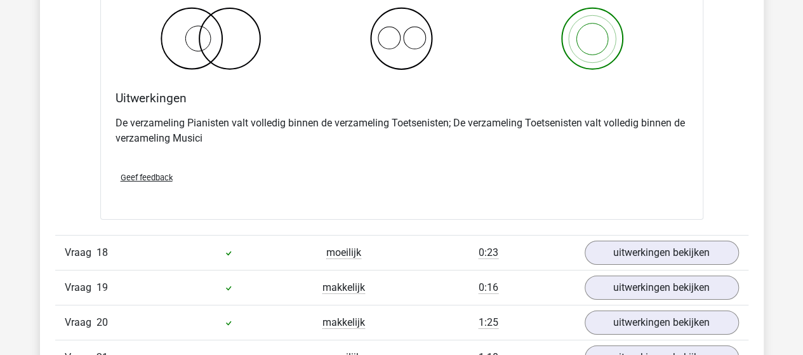
scroll to position [9332, 0]
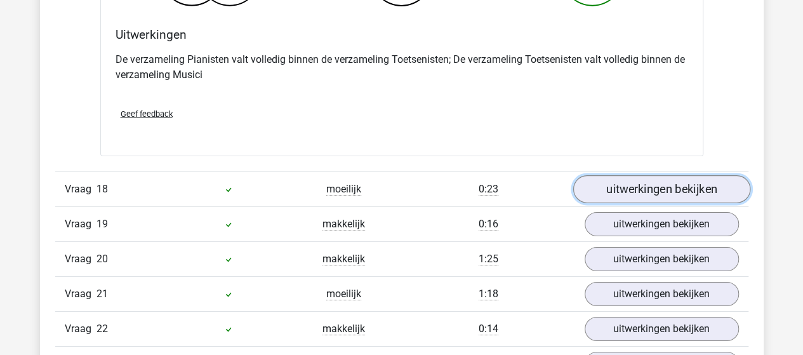
click at [647, 176] on link "uitwerkingen bekijken" at bounding box center [661, 190] width 177 height 28
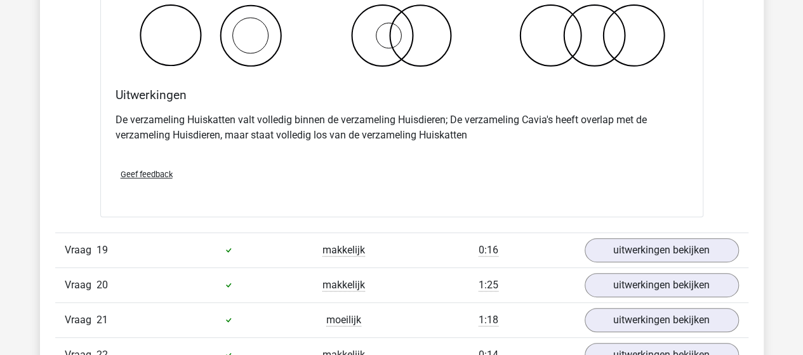
scroll to position [9840, 0]
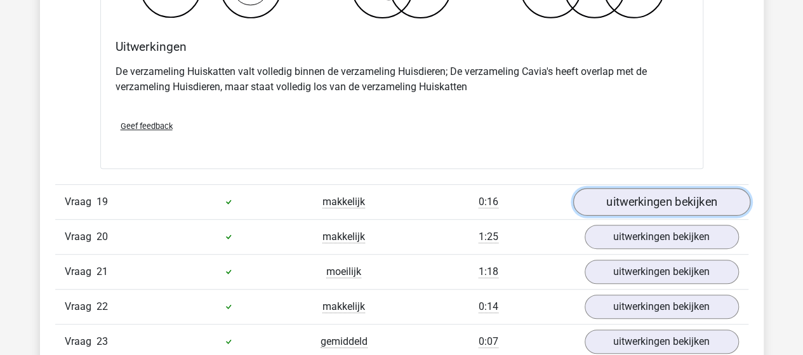
click at [648, 188] on link "uitwerkingen bekijken" at bounding box center [661, 202] width 177 height 28
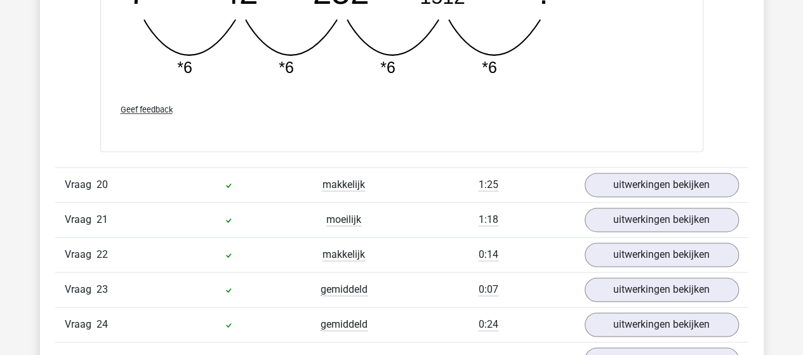
scroll to position [10475, 0]
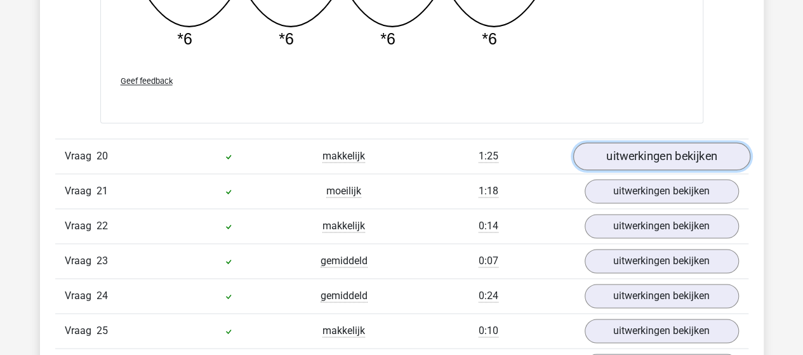
click at [640, 143] on link "uitwerkingen bekijken" at bounding box center [661, 157] width 177 height 28
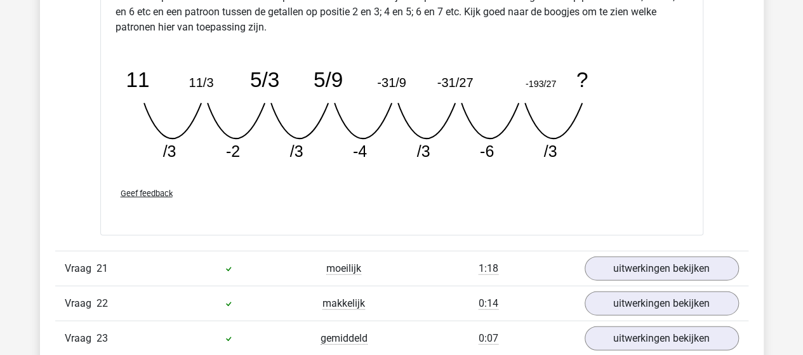
scroll to position [11046, 0]
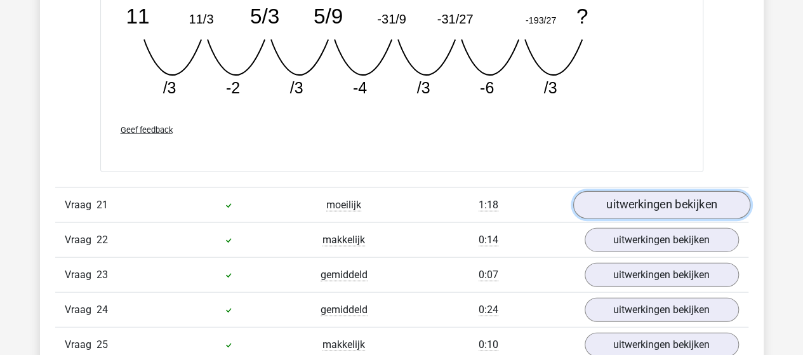
click at [653, 191] on link "uitwerkingen bekijken" at bounding box center [661, 205] width 177 height 28
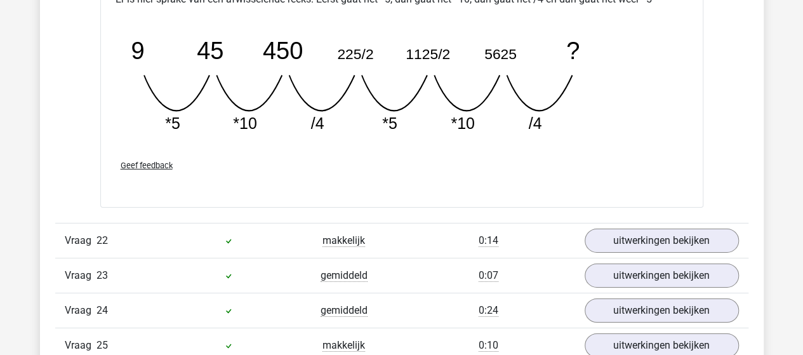
scroll to position [11618, 0]
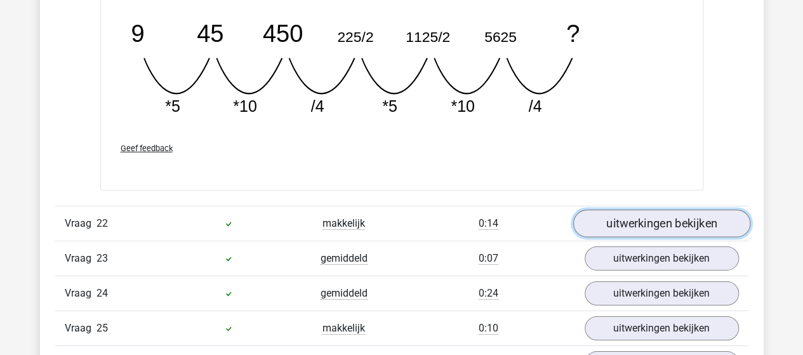
click at [641, 209] on link "uitwerkingen bekijken" at bounding box center [661, 223] width 177 height 28
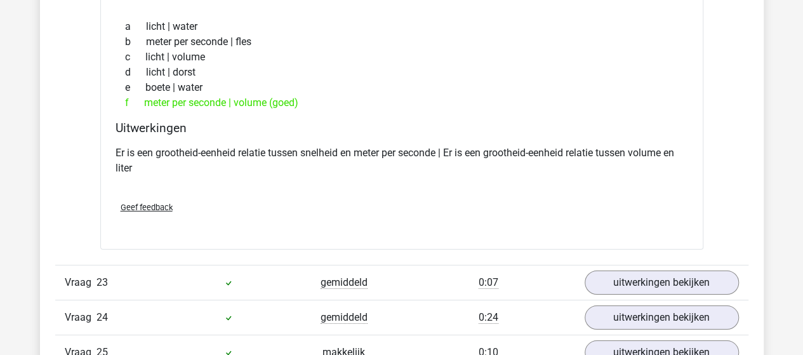
scroll to position [11935, 0]
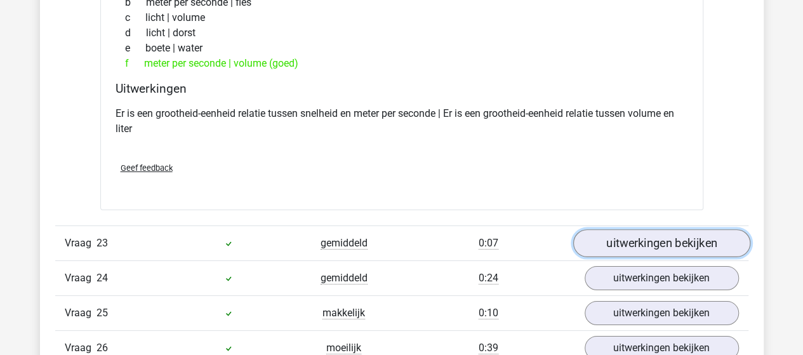
click at [663, 229] on link "uitwerkingen bekijken" at bounding box center [661, 243] width 177 height 28
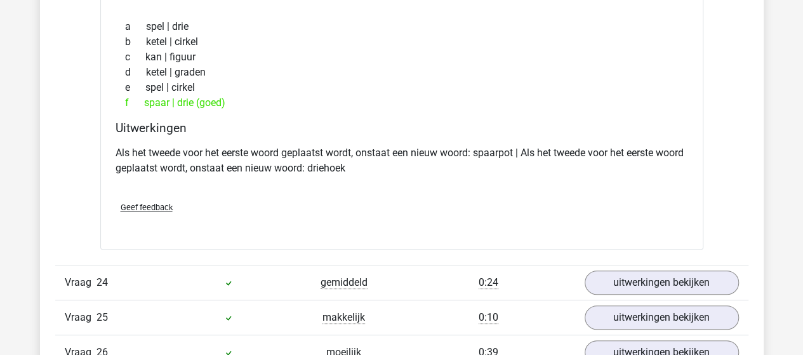
scroll to position [12252, 0]
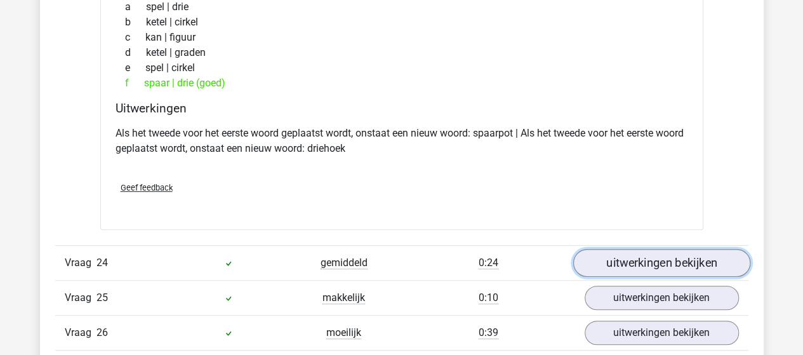
click at [665, 249] on link "uitwerkingen bekijken" at bounding box center [661, 263] width 177 height 28
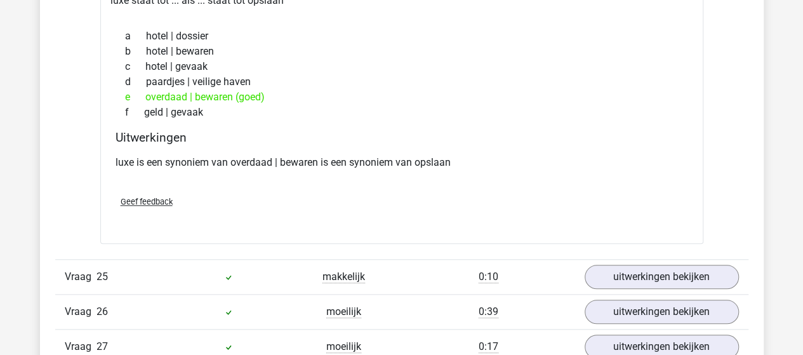
scroll to position [12570, 0]
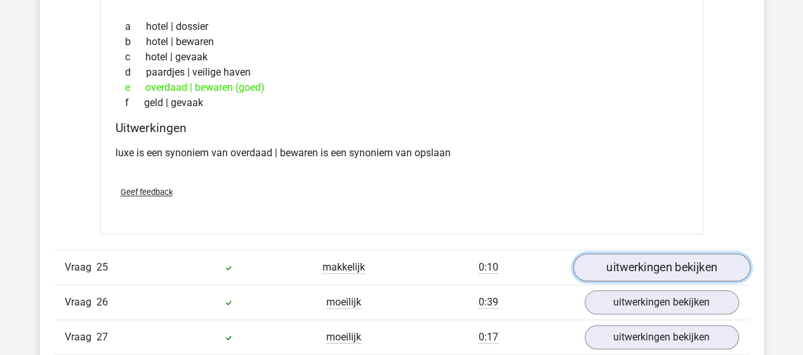
click at [648, 254] on link "uitwerkingen bekijken" at bounding box center [661, 268] width 177 height 28
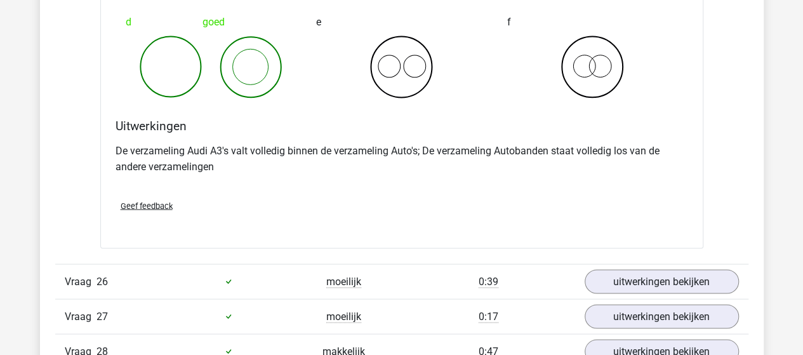
scroll to position [13078, 0]
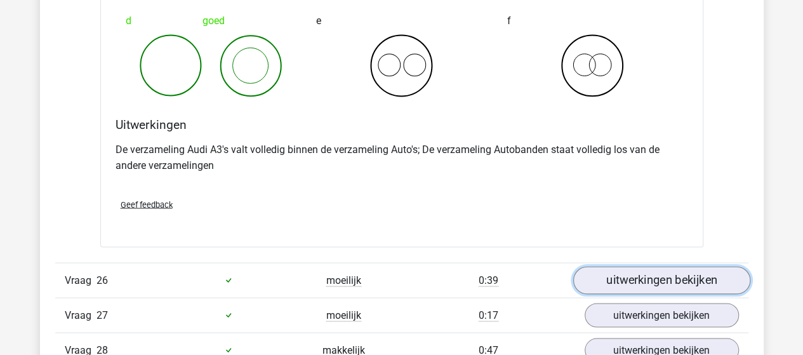
click at [659, 266] on link "uitwerkingen bekijken" at bounding box center [661, 280] width 177 height 28
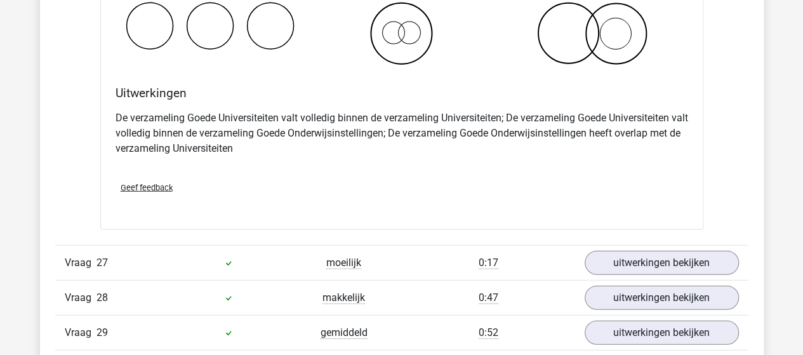
scroll to position [13649, 0]
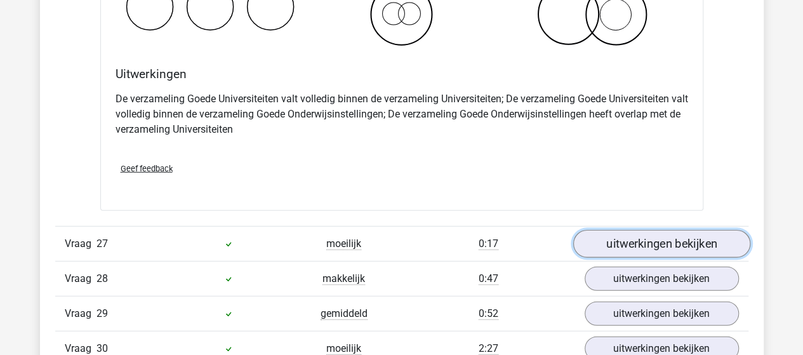
click at [646, 230] on link "uitwerkingen bekijken" at bounding box center [661, 244] width 177 height 28
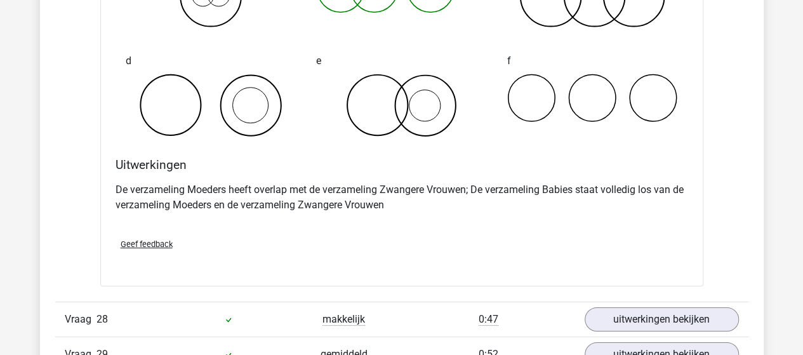
scroll to position [14157, 0]
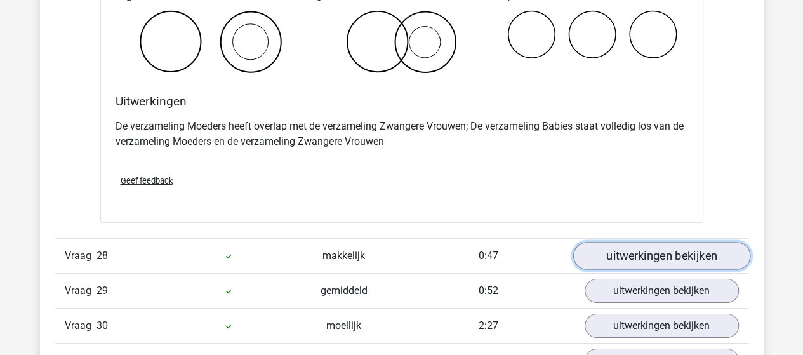
click at [641, 242] on link "uitwerkingen bekijken" at bounding box center [661, 256] width 177 height 28
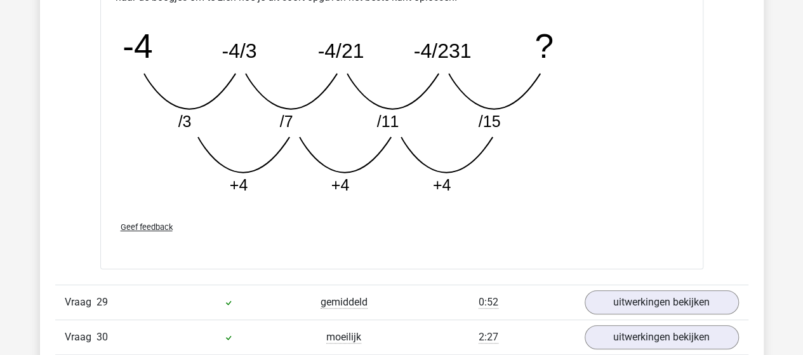
scroll to position [14855, 0]
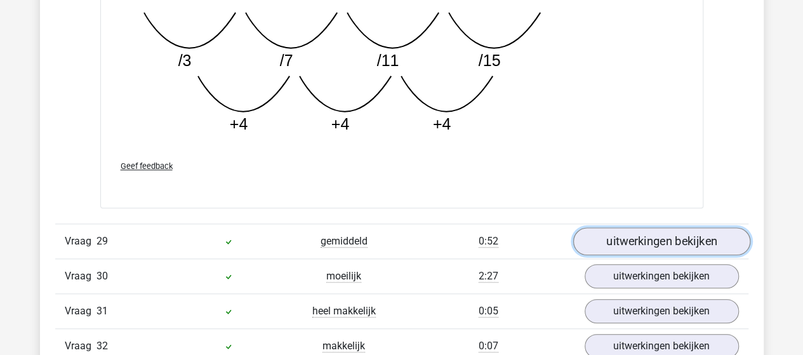
click at [668, 227] on link "uitwerkingen bekijken" at bounding box center [661, 241] width 177 height 28
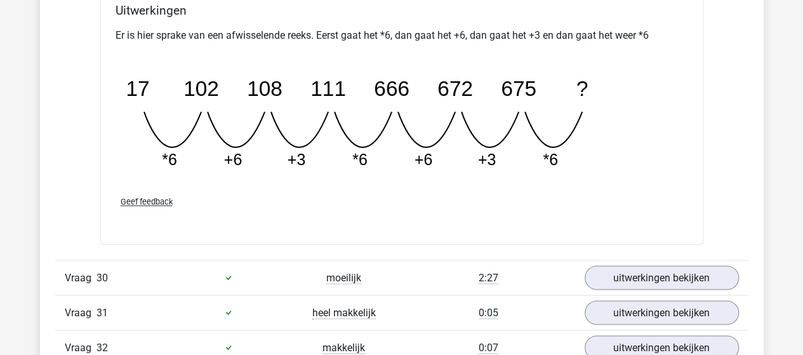
scroll to position [15427, 0]
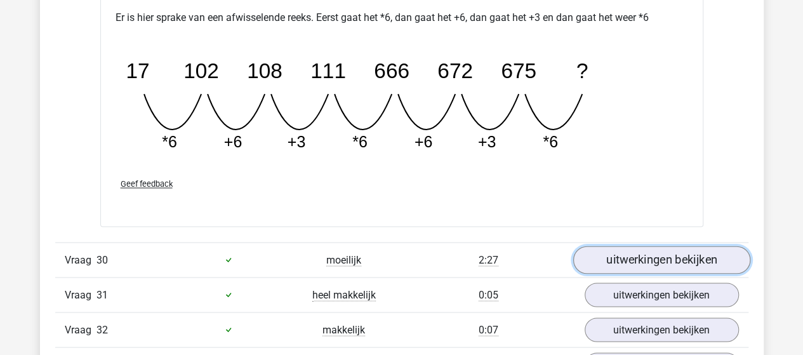
click at [678, 246] on link "uitwerkingen bekijken" at bounding box center [661, 260] width 177 height 28
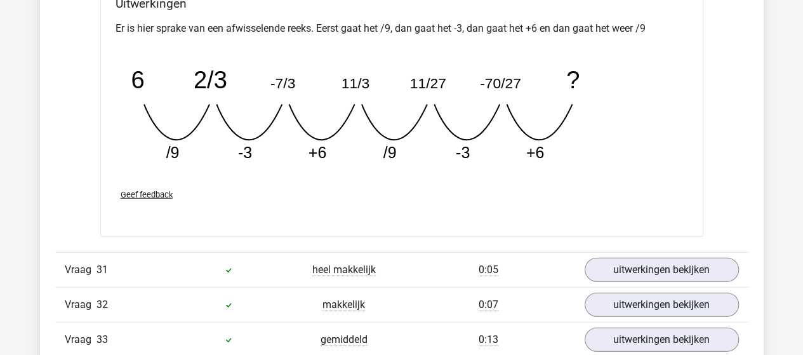
scroll to position [16062, 0]
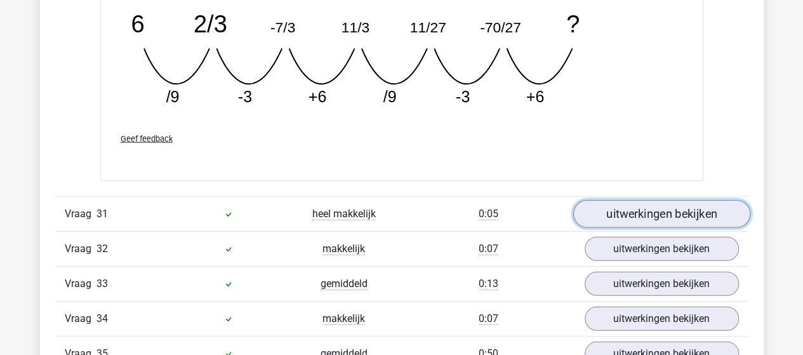
click at [662, 200] on link "uitwerkingen bekijken" at bounding box center [661, 214] width 177 height 28
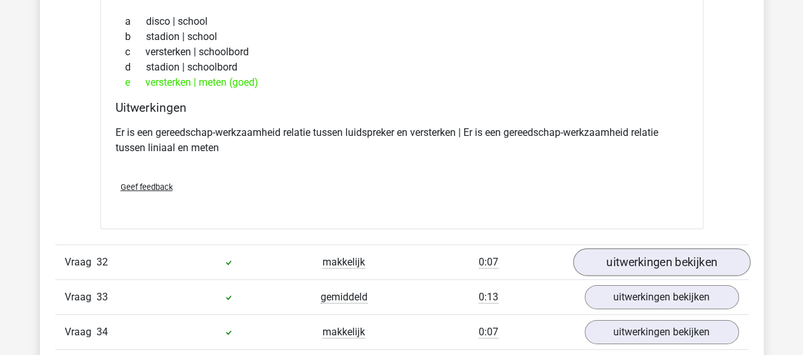
scroll to position [16379, 0]
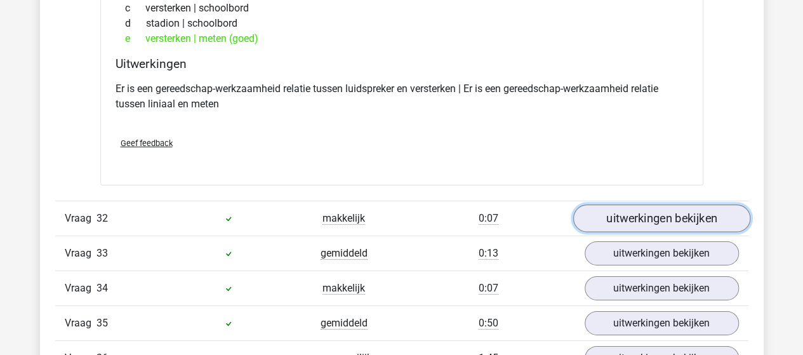
click at [621, 205] on link "uitwerkingen bekijken" at bounding box center [661, 219] width 177 height 28
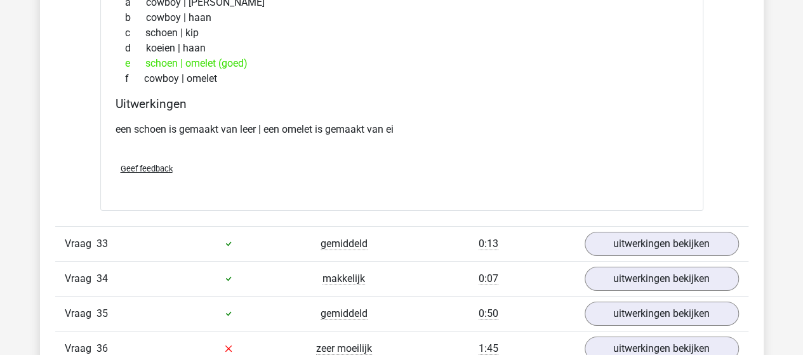
scroll to position [16696, 0]
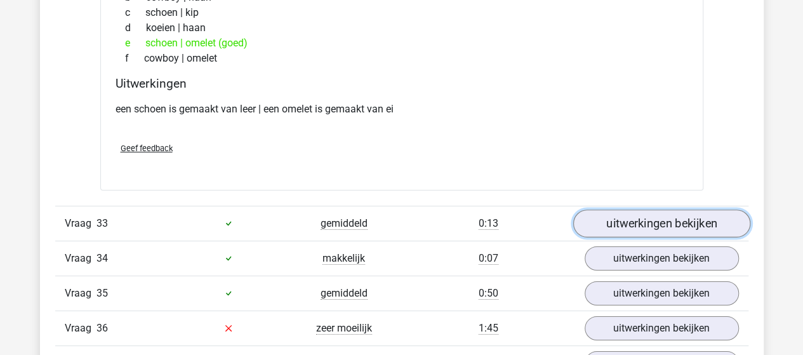
click at [644, 209] on link "uitwerkingen bekijken" at bounding box center [661, 223] width 177 height 28
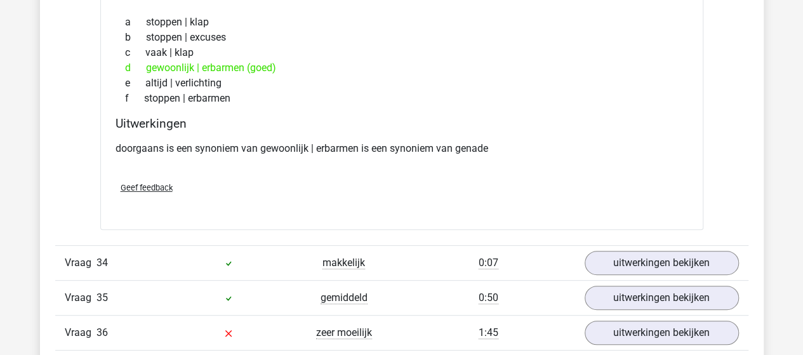
scroll to position [17014, 0]
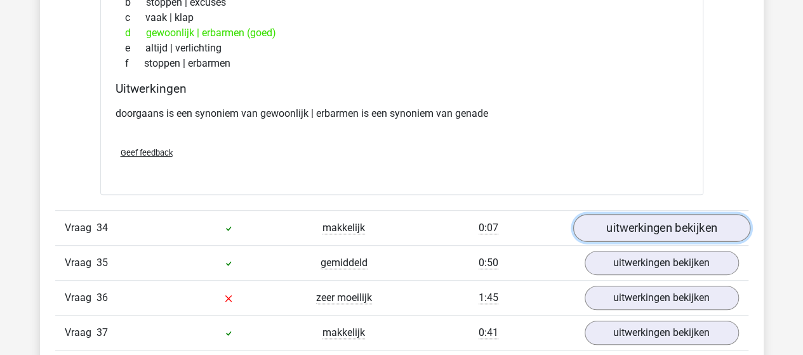
click at [664, 214] on link "uitwerkingen bekijken" at bounding box center [661, 228] width 177 height 28
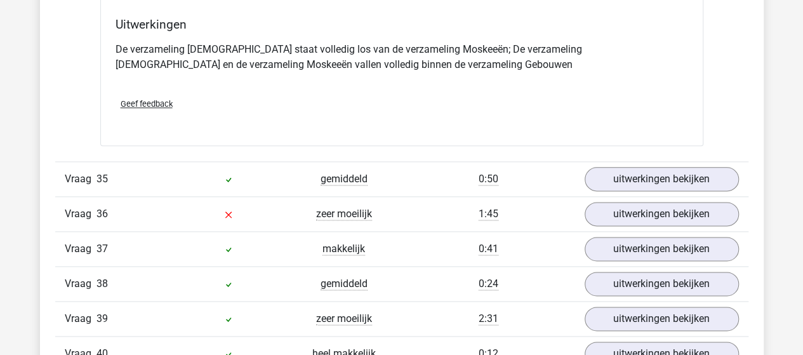
scroll to position [17585, 0]
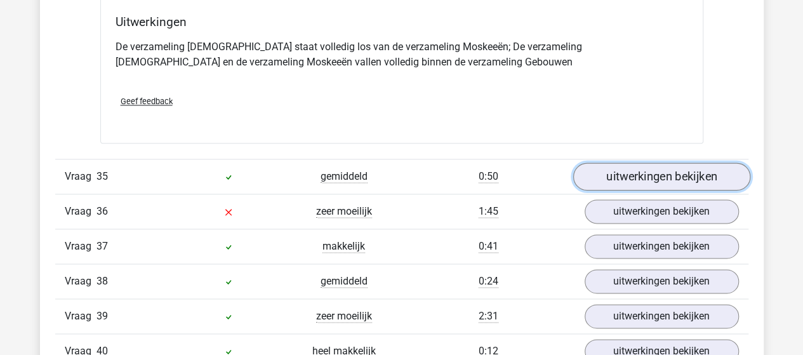
click at [668, 163] on link "uitwerkingen bekijken" at bounding box center [661, 177] width 177 height 28
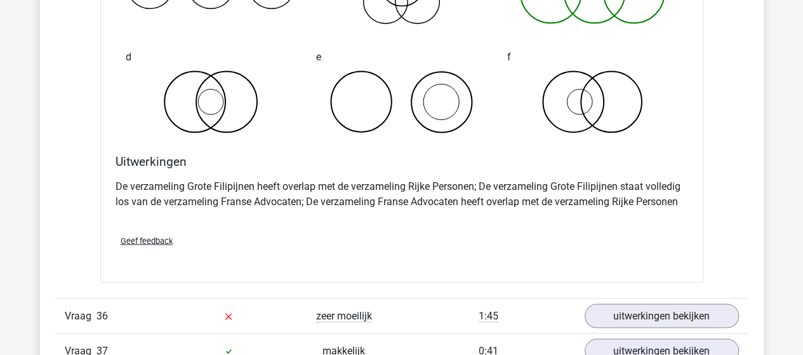
scroll to position [18030, 0]
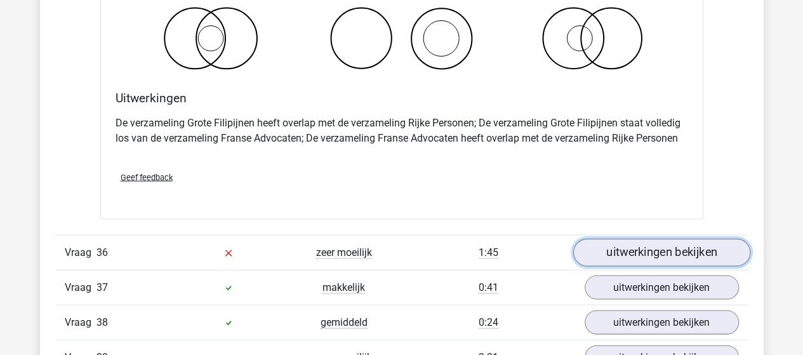
click at [662, 239] on link "uitwerkingen bekijken" at bounding box center [661, 253] width 177 height 28
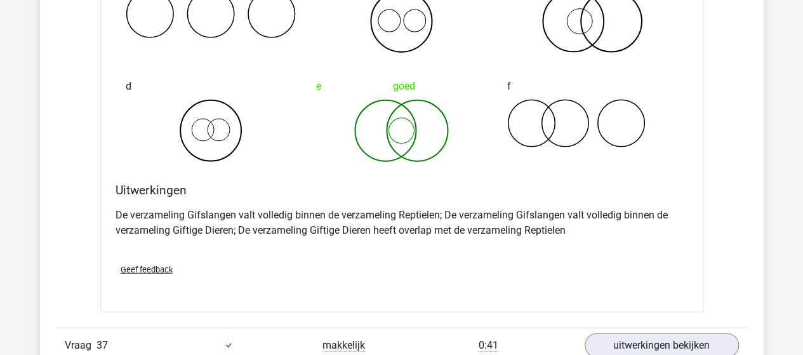
scroll to position [18537, 0]
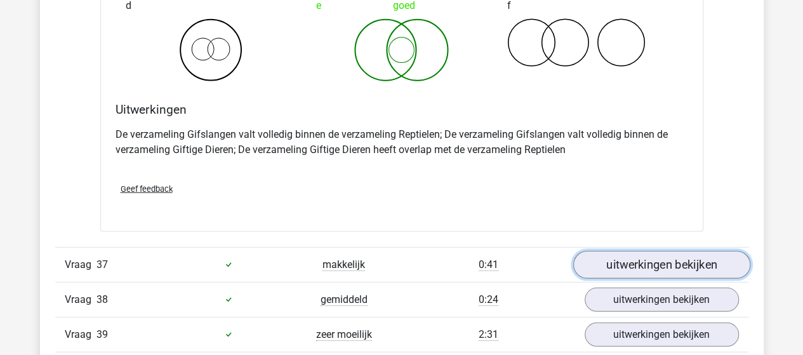
click at [661, 251] on link "uitwerkingen bekijken" at bounding box center [661, 265] width 177 height 28
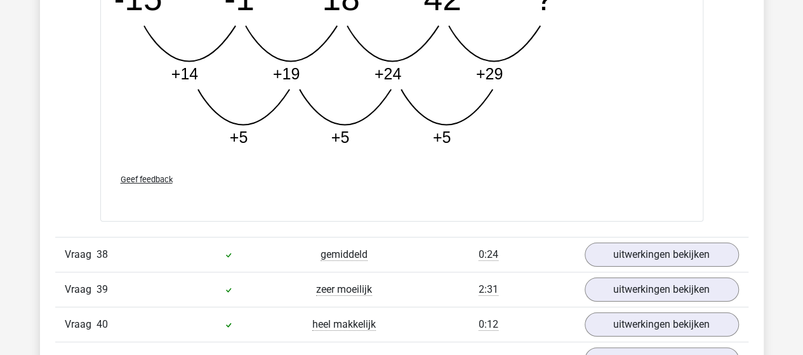
scroll to position [19236, 0]
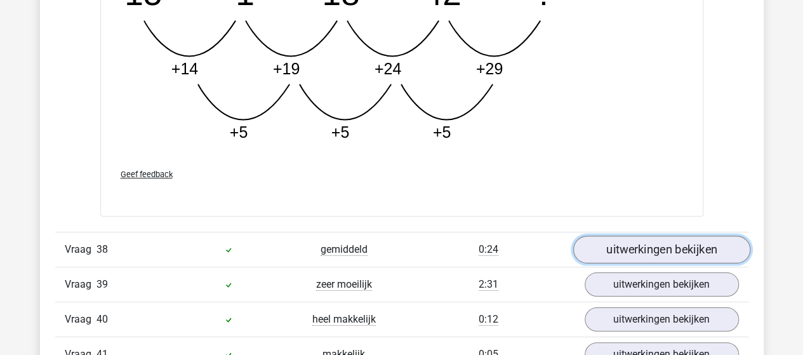
click at [658, 236] on link "uitwerkingen bekijken" at bounding box center [661, 250] width 177 height 28
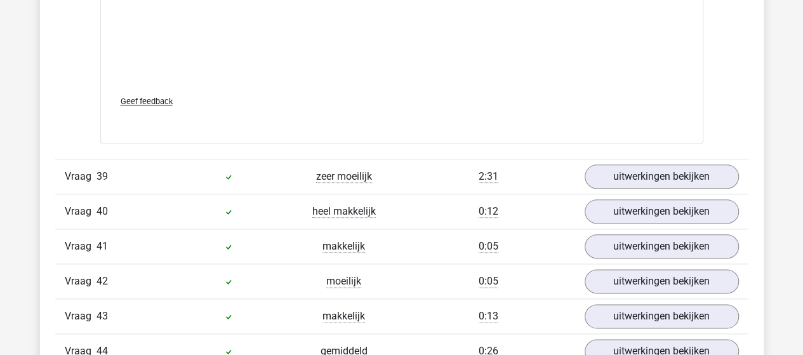
scroll to position [19934, 0]
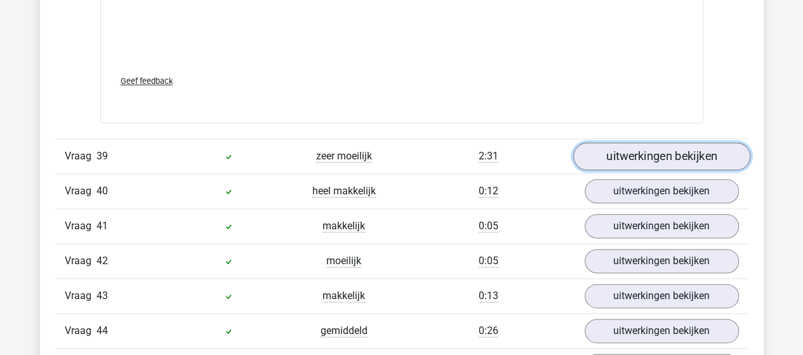
click at [654, 142] on link "uitwerkingen bekijken" at bounding box center [661, 156] width 177 height 28
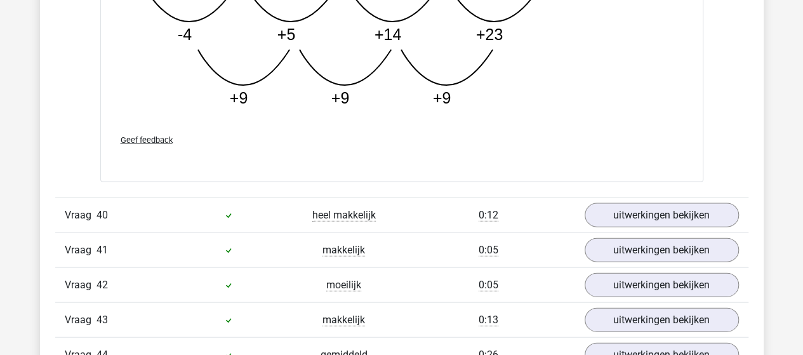
scroll to position [20569, 0]
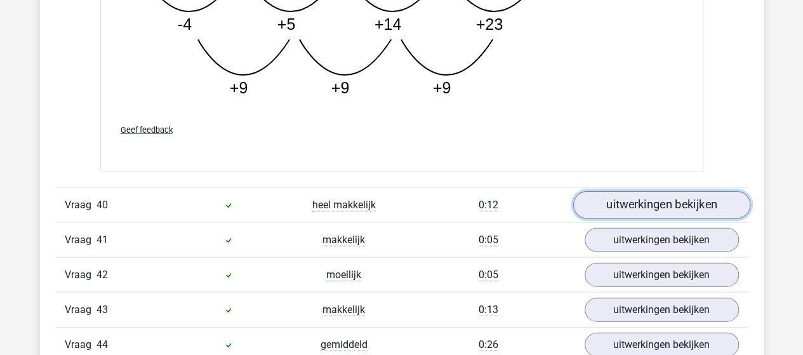
click at [636, 191] on link "uitwerkingen bekijken" at bounding box center [661, 205] width 177 height 28
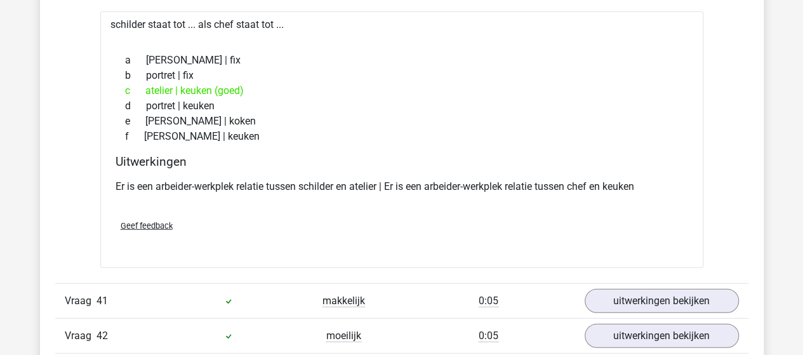
scroll to position [20823, 0]
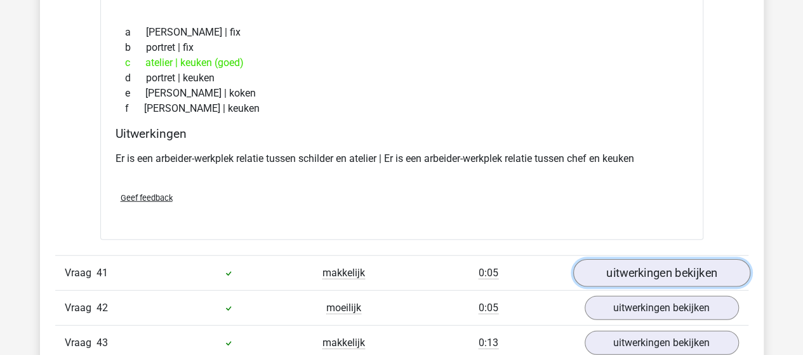
click at [682, 259] on link "uitwerkingen bekijken" at bounding box center [661, 273] width 177 height 28
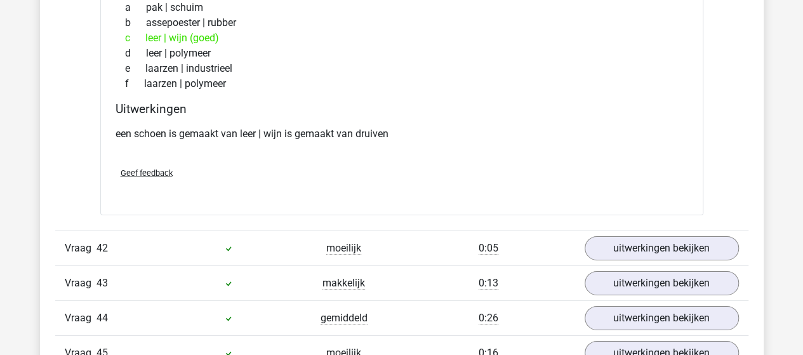
scroll to position [21204, 0]
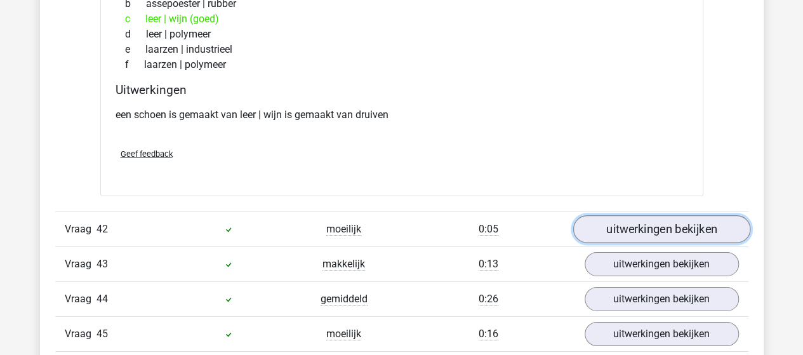
click at [666, 215] on link "uitwerkingen bekijken" at bounding box center [661, 229] width 177 height 28
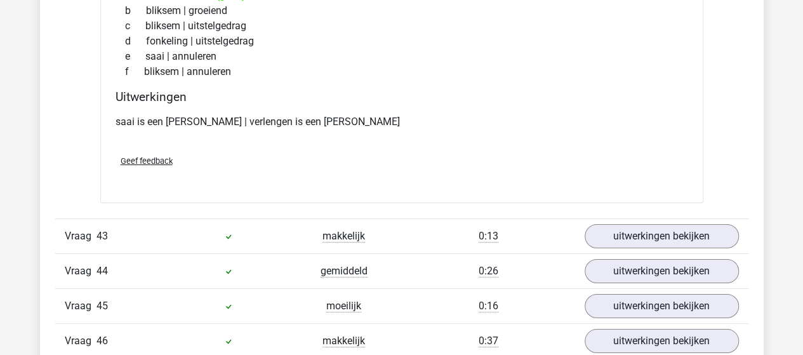
scroll to position [21521, 0]
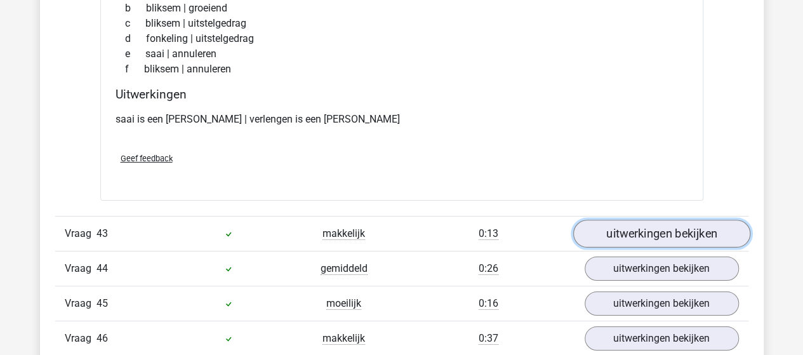
click at [668, 220] on link "uitwerkingen bekijken" at bounding box center [661, 234] width 177 height 28
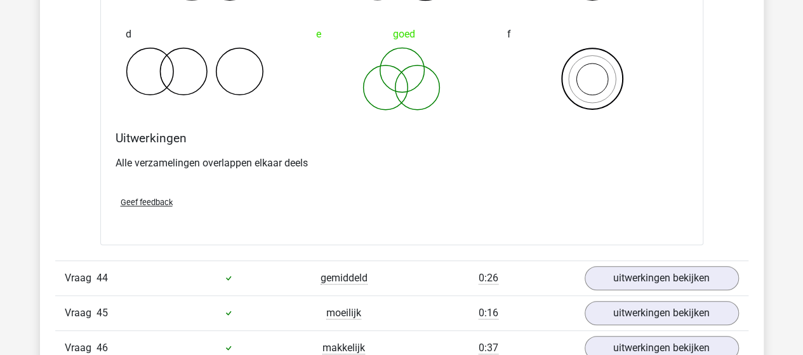
scroll to position [22029, 0]
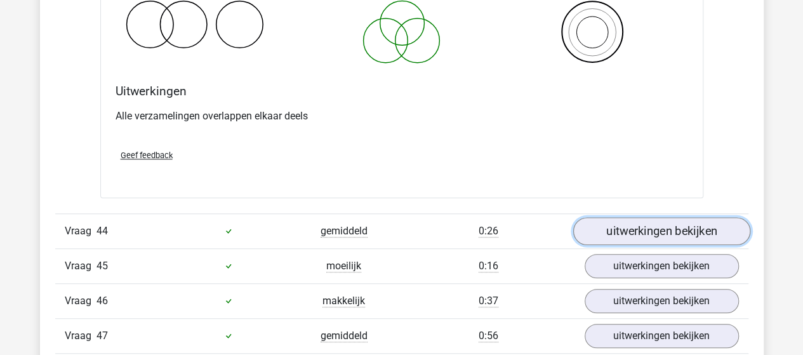
click at [667, 217] on link "uitwerkingen bekijken" at bounding box center [661, 231] width 177 height 28
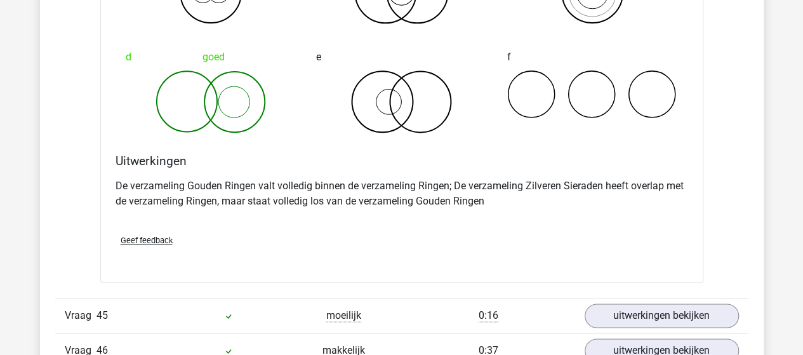
scroll to position [22473, 0]
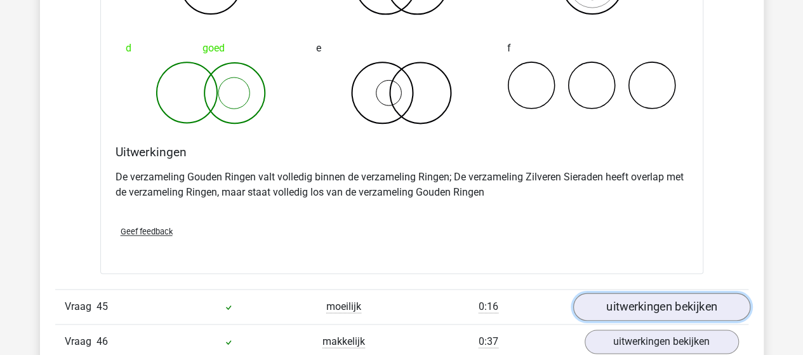
click at [674, 293] on link "uitwerkingen bekijken" at bounding box center [661, 307] width 177 height 28
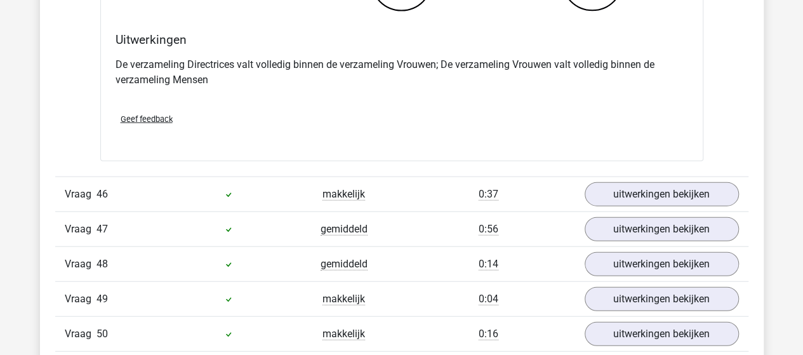
scroll to position [23108, 0]
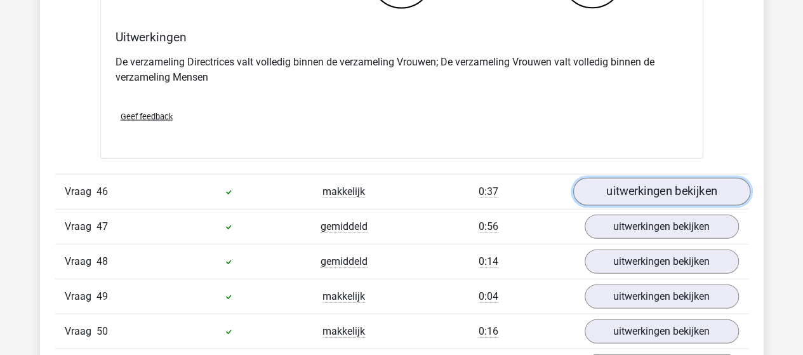
click at [661, 178] on link "uitwerkingen bekijken" at bounding box center [661, 192] width 177 height 28
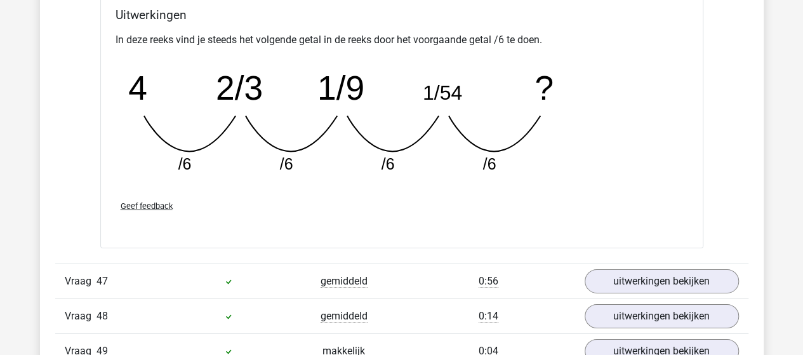
scroll to position [23680, 0]
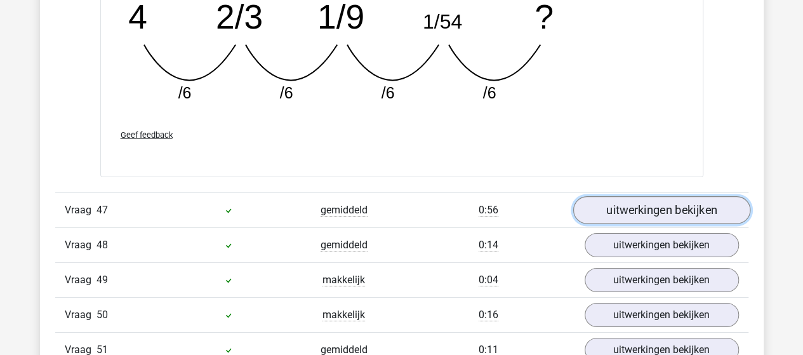
click at [669, 196] on link "uitwerkingen bekijken" at bounding box center [661, 210] width 177 height 28
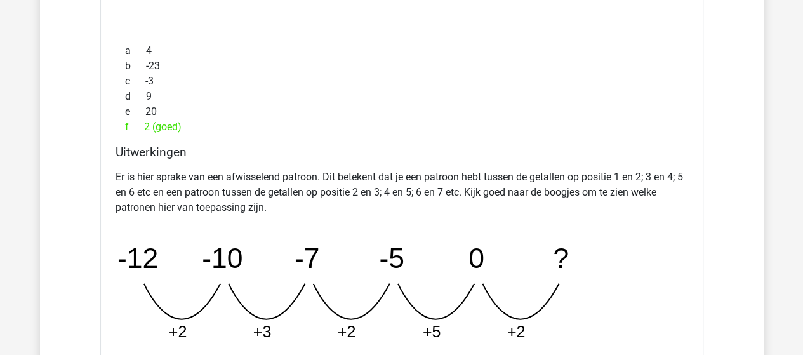
scroll to position [24251, 0]
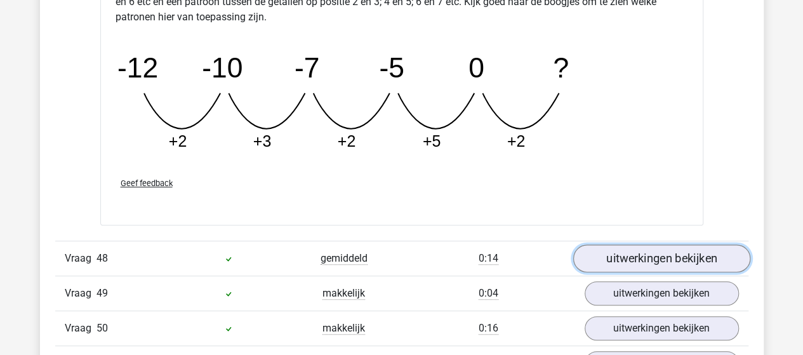
click at [674, 245] on link "uitwerkingen bekijken" at bounding box center [661, 259] width 177 height 28
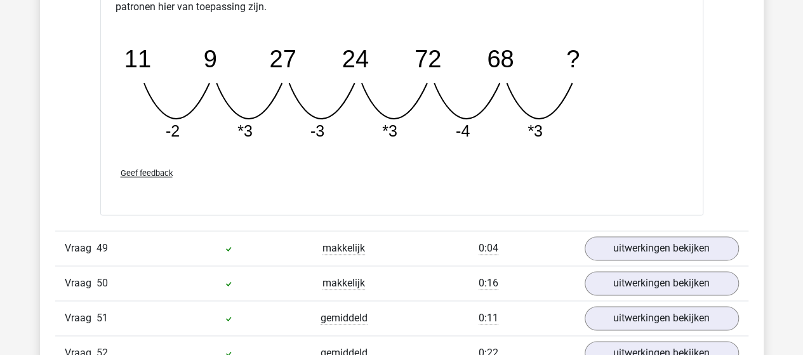
scroll to position [24886, 0]
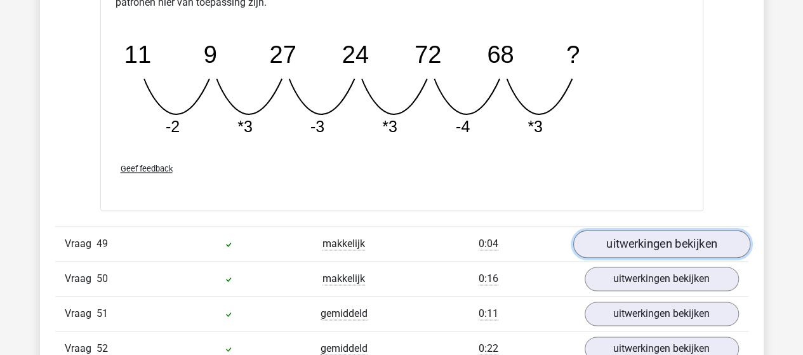
click at [689, 230] on link "uitwerkingen bekijken" at bounding box center [661, 244] width 177 height 28
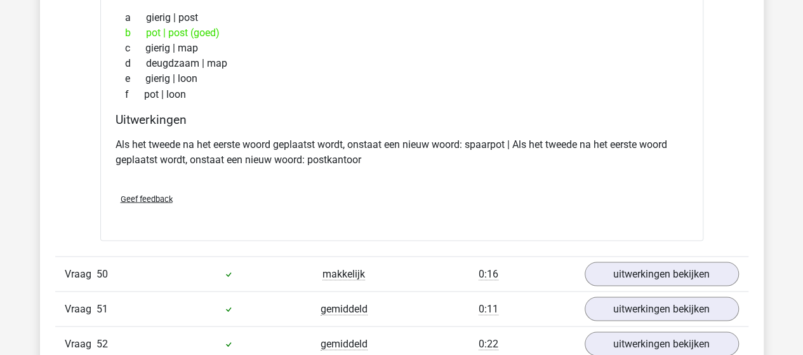
scroll to position [25267, 0]
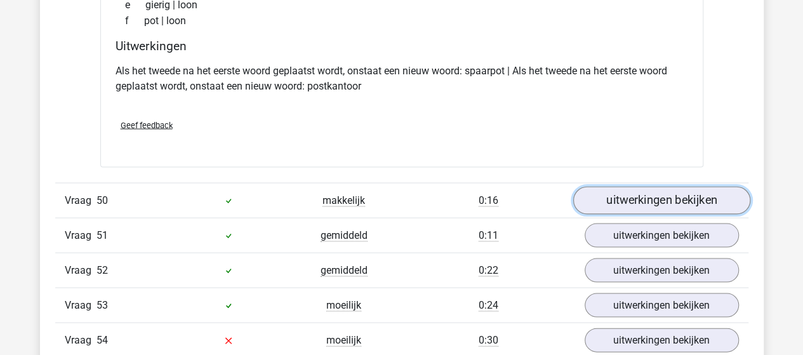
click at [662, 187] on link "uitwerkingen bekijken" at bounding box center [661, 201] width 177 height 28
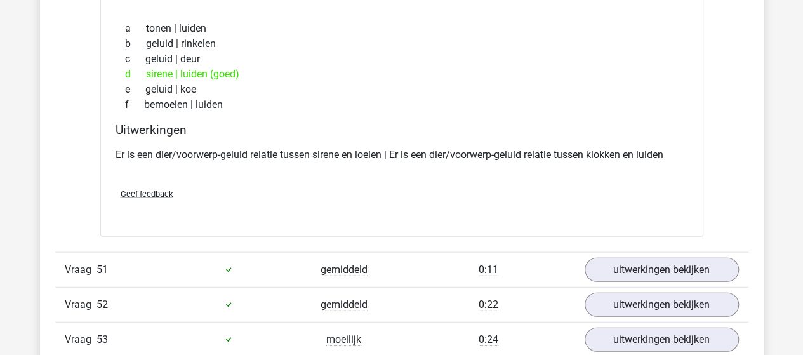
scroll to position [25521, 0]
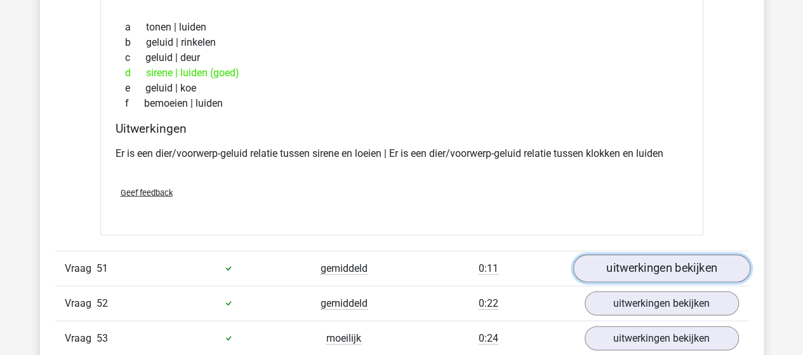
click at [650, 255] on link "uitwerkingen bekijken" at bounding box center [661, 269] width 177 height 28
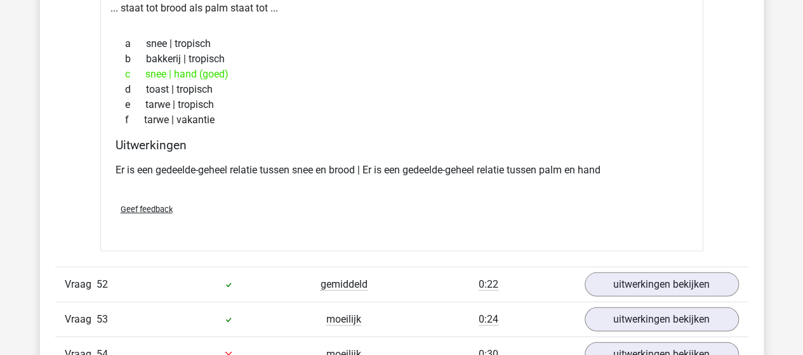
scroll to position [25902, 0]
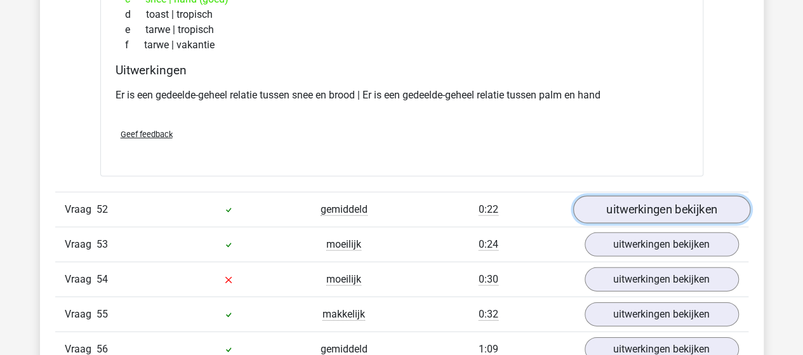
click at [651, 196] on link "uitwerkingen bekijken" at bounding box center [661, 210] width 177 height 28
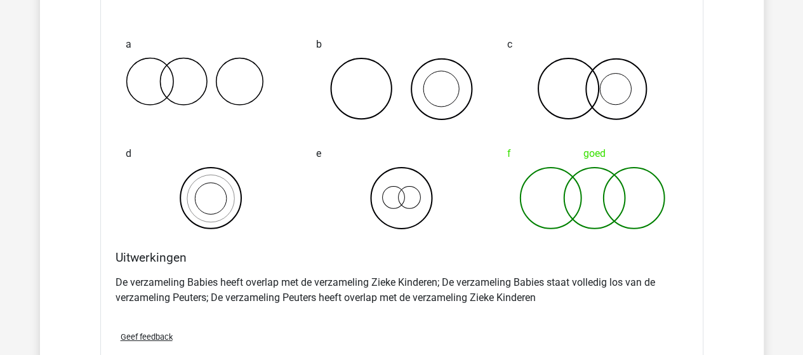
scroll to position [26409, 0]
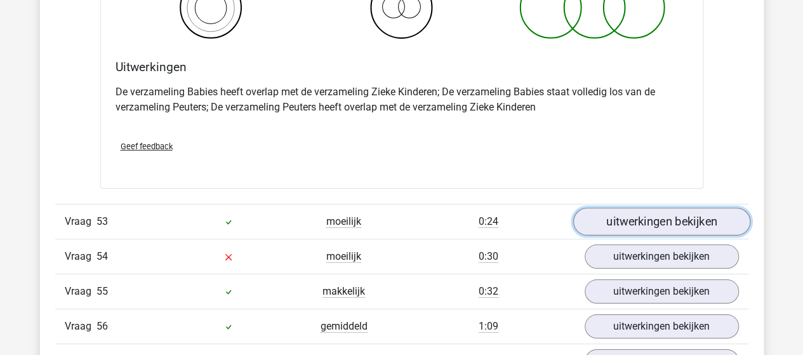
click at [658, 208] on link "uitwerkingen bekijken" at bounding box center [661, 222] width 177 height 28
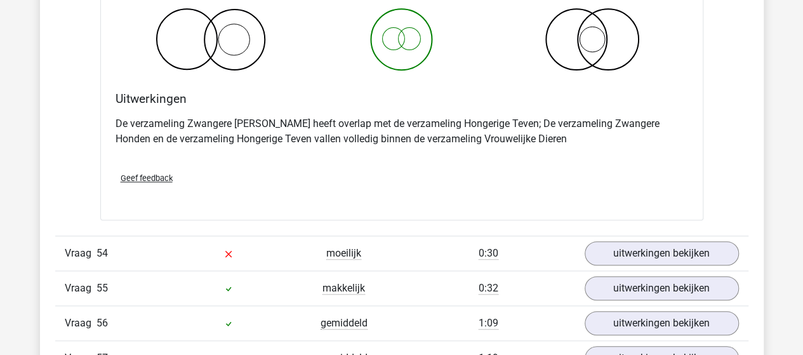
scroll to position [26917, 0]
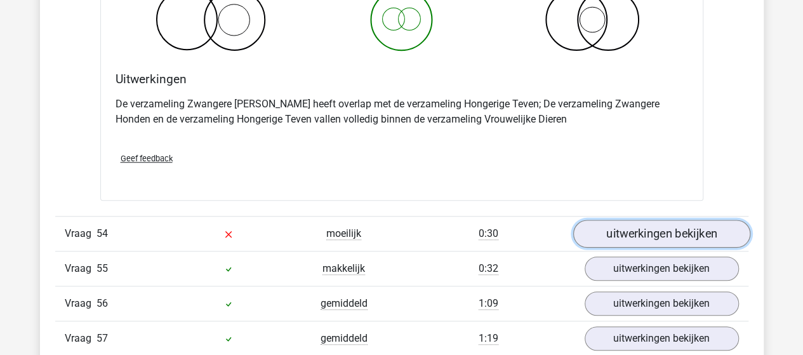
click at [658, 220] on link "uitwerkingen bekijken" at bounding box center [661, 234] width 177 height 28
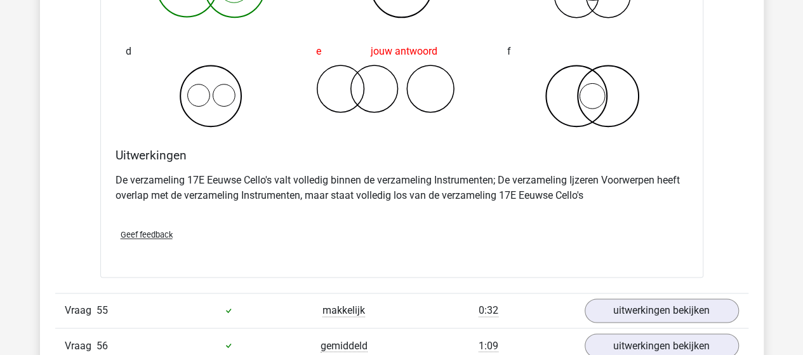
scroll to position [27362, 0]
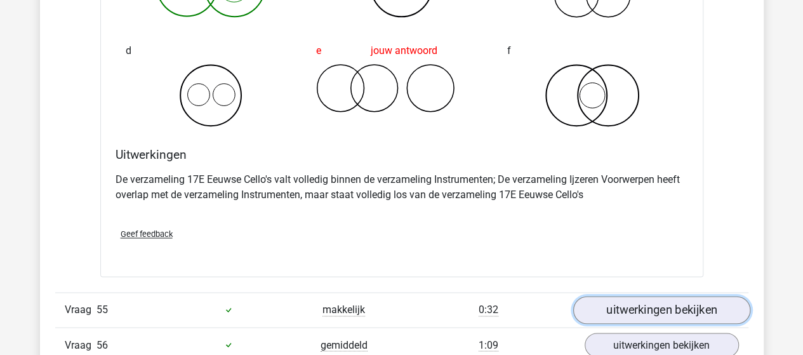
click at [659, 296] on link "uitwerkingen bekijken" at bounding box center [661, 310] width 177 height 28
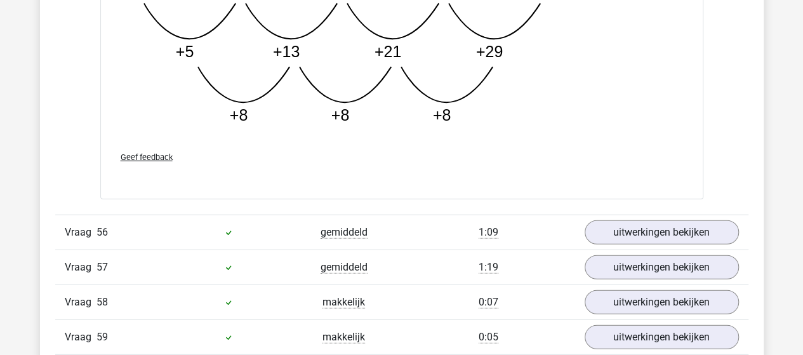
scroll to position [28124, 0]
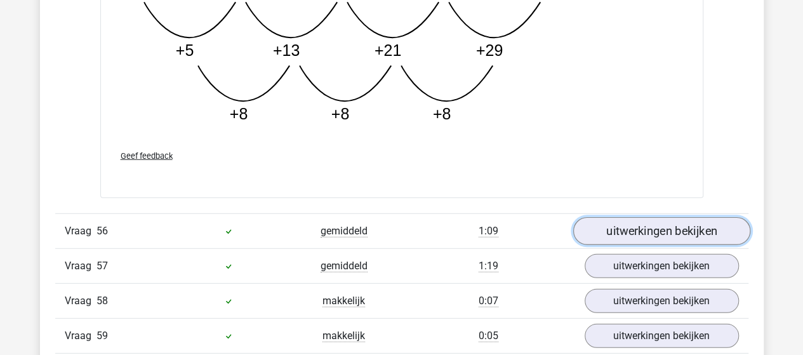
click at [670, 217] on link "uitwerkingen bekijken" at bounding box center [661, 231] width 177 height 28
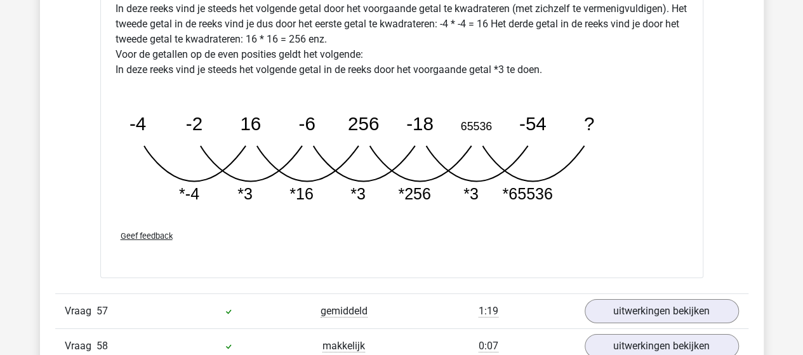
scroll to position [28758, 0]
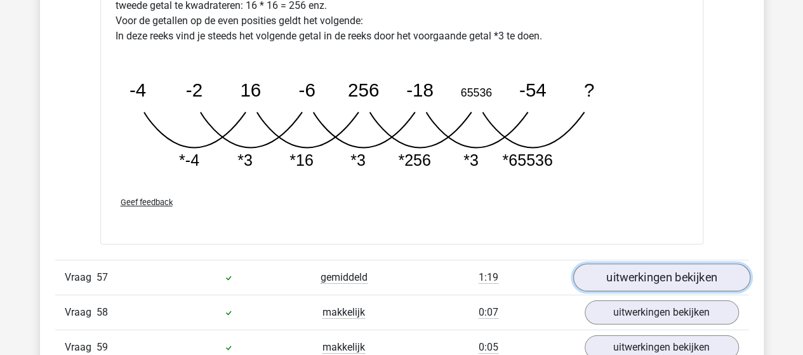
click at [640, 263] on link "uitwerkingen bekijken" at bounding box center [661, 277] width 177 height 28
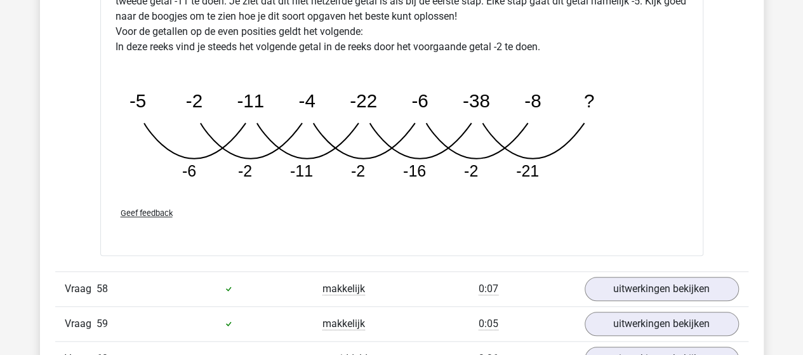
scroll to position [29457, 0]
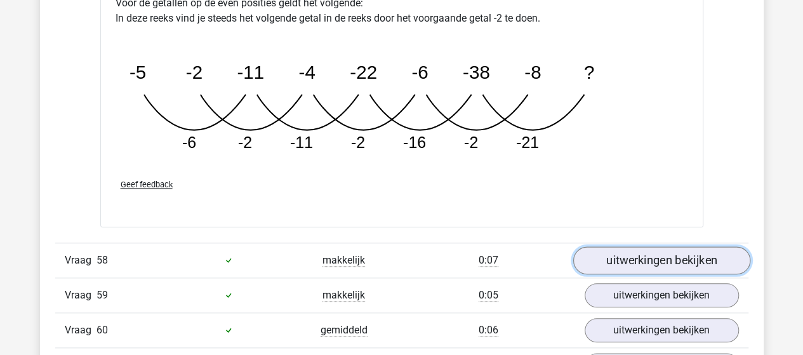
click at [655, 246] on link "uitwerkingen bekijken" at bounding box center [661, 260] width 177 height 28
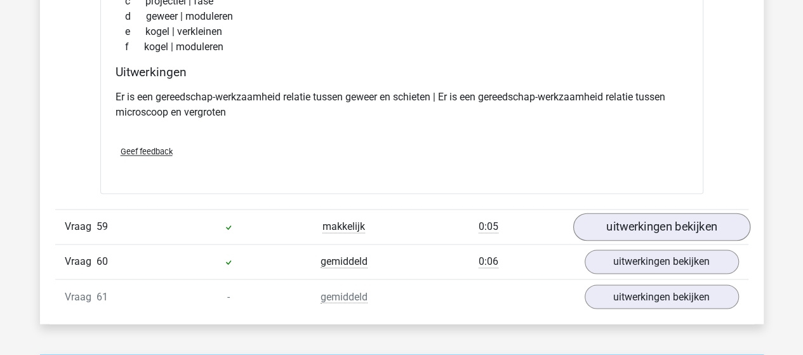
scroll to position [29838, 0]
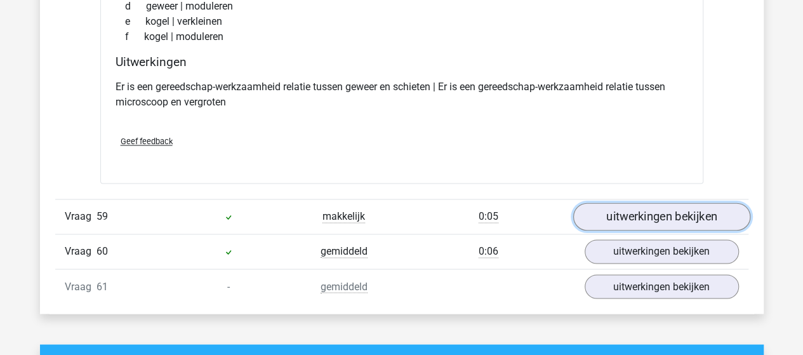
click at [638, 203] on link "uitwerkingen bekijken" at bounding box center [661, 217] width 177 height 28
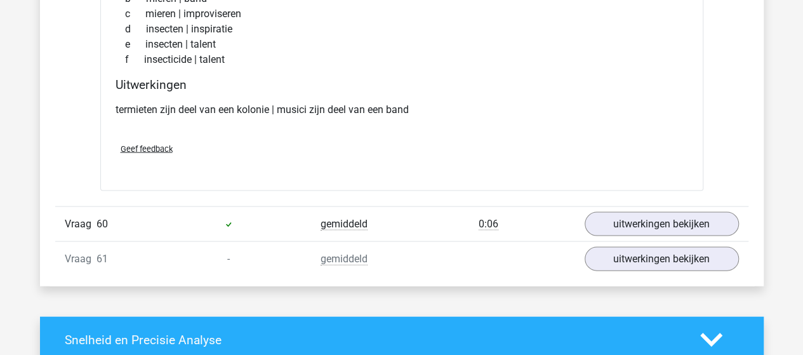
scroll to position [30155, 0]
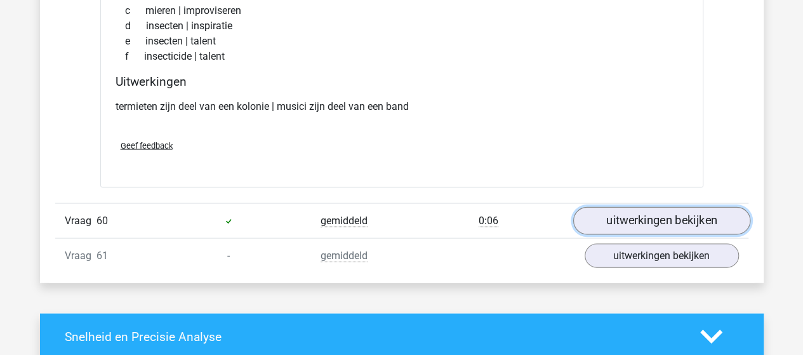
click at [642, 207] on link "uitwerkingen bekijken" at bounding box center [661, 221] width 177 height 28
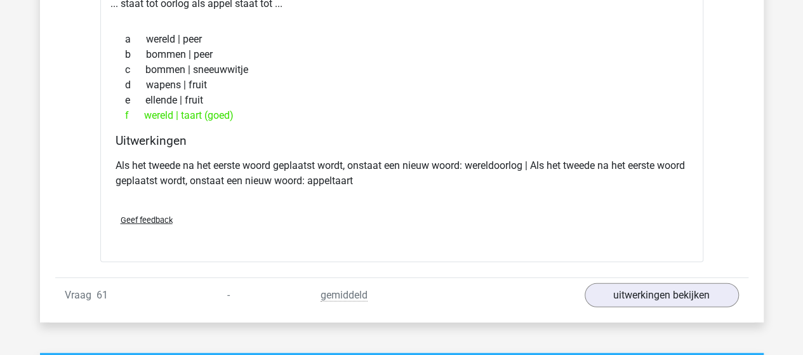
scroll to position [30472, 0]
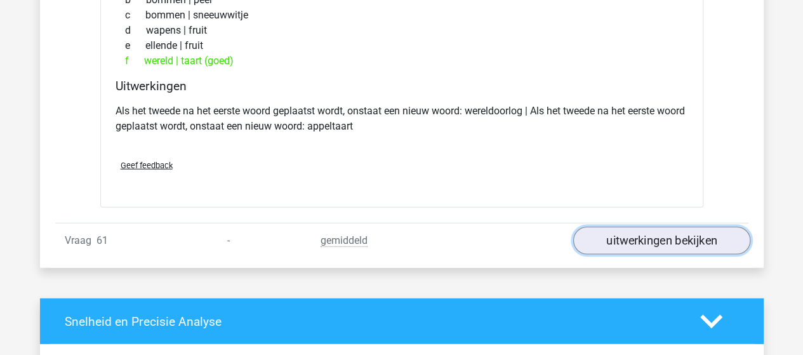
click at [645, 227] on link "uitwerkingen bekijken" at bounding box center [661, 241] width 177 height 28
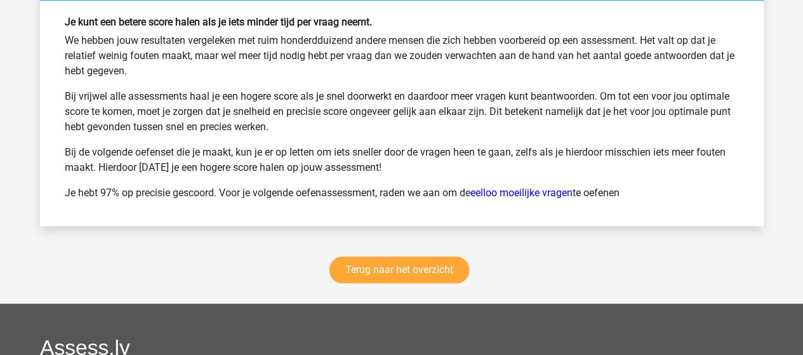
scroll to position [31630, 0]
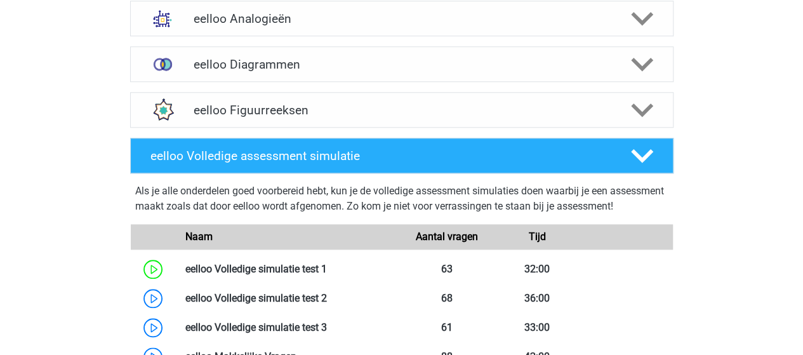
scroll to position [635, 0]
